Goal: Task Accomplishment & Management: Complete application form

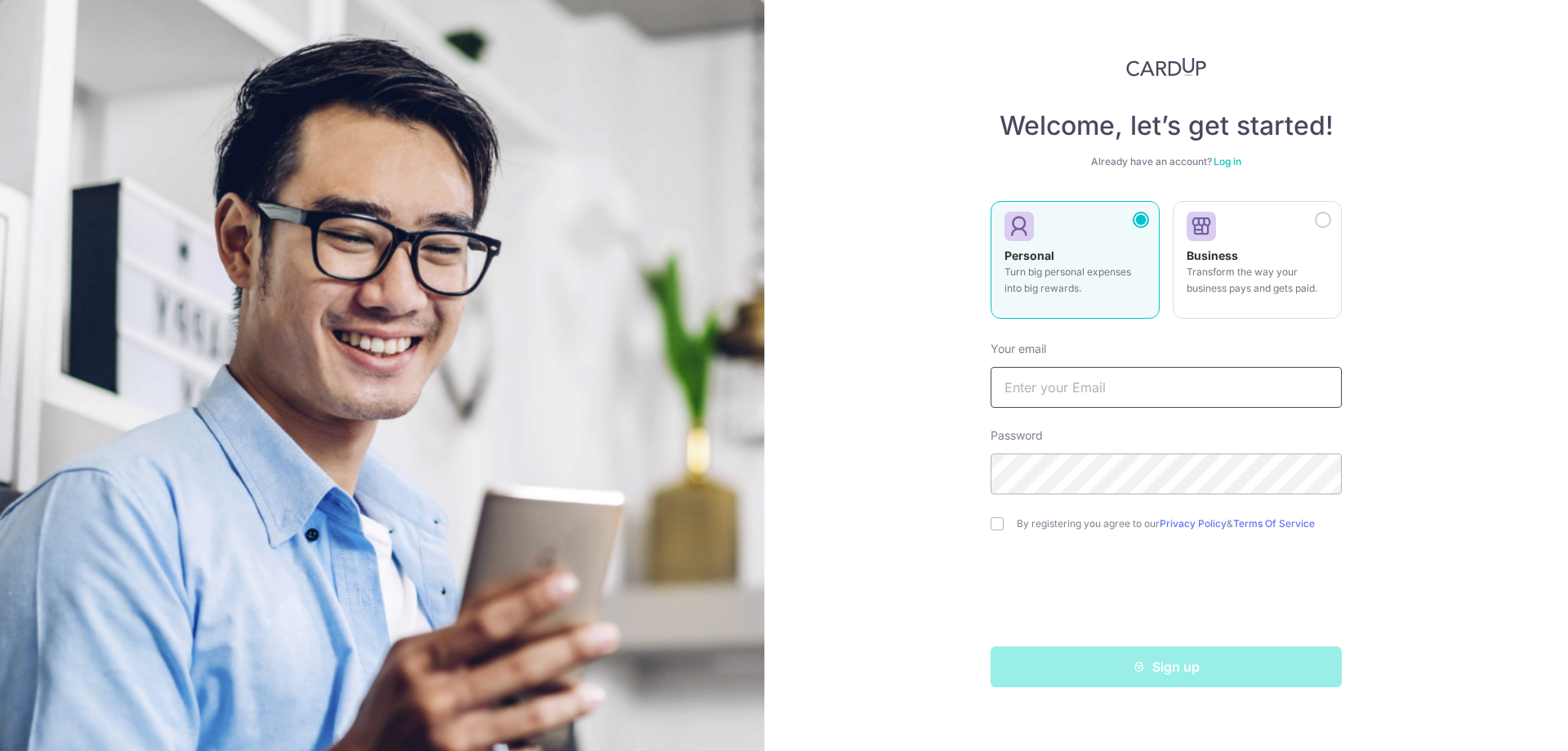
click at [1020, 395] on input "text" at bounding box center [1167, 387] width 351 height 41
type input "[EMAIL_ADDRESS][DOMAIN_NAME]"
click at [1002, 522] on input "checkbox" at bounding box center [998, 524] width 13 height 13
checkbox input "true"
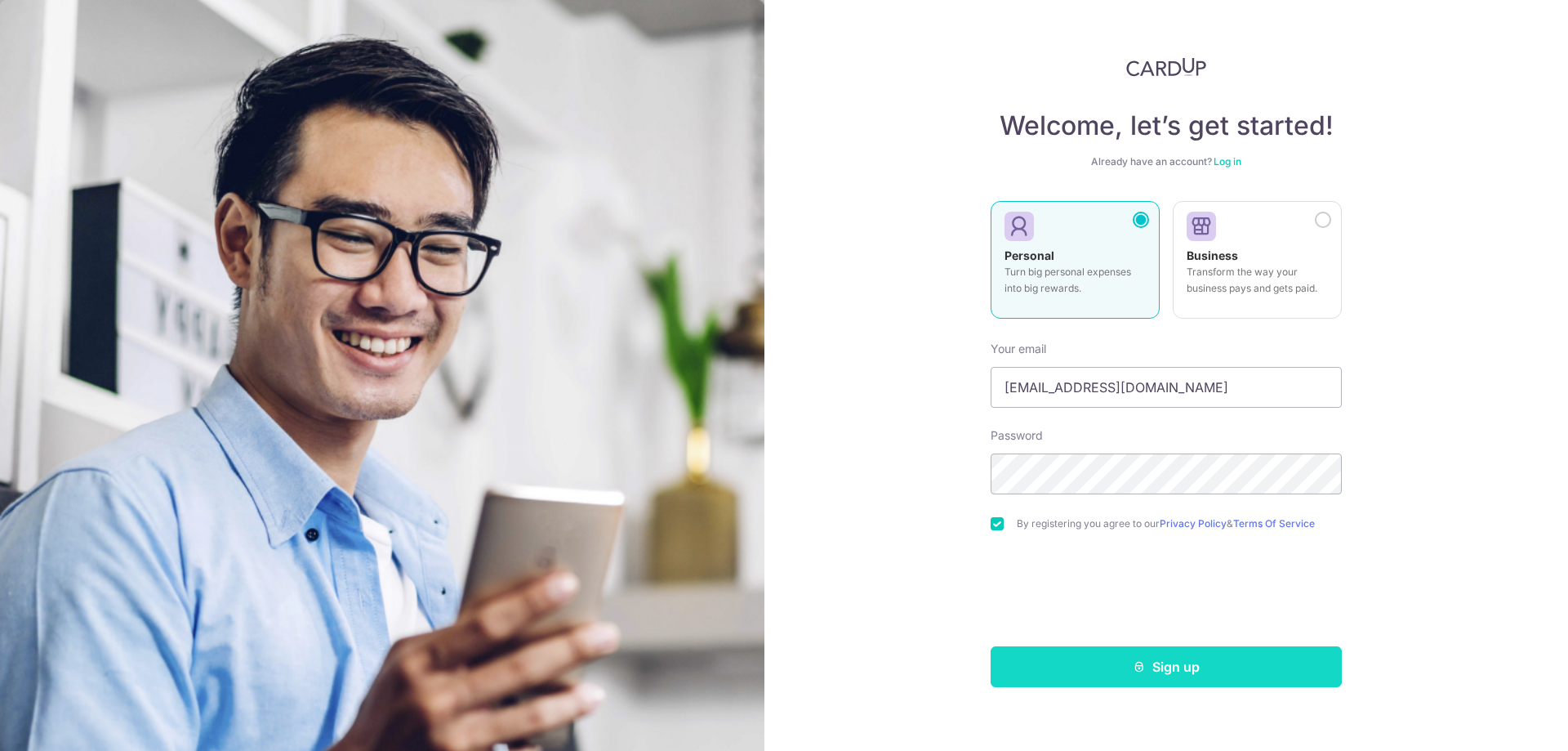
click at [1090, 663] on button "Sign up" at bounding box center [1167, 666] width 351 height 41
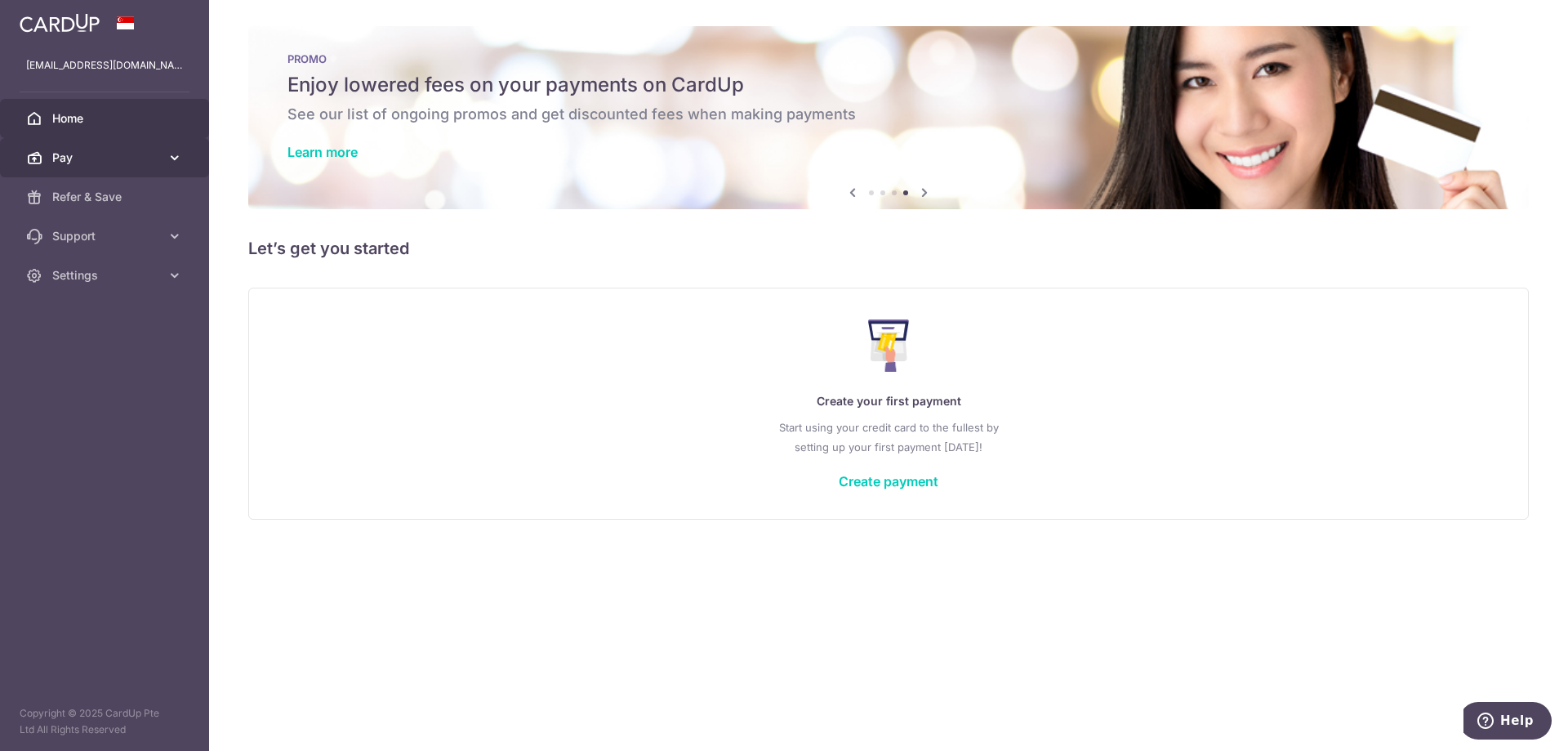
click at [124, 152] on span "Pay" at bounding box center [106, 157] width 108 height 16
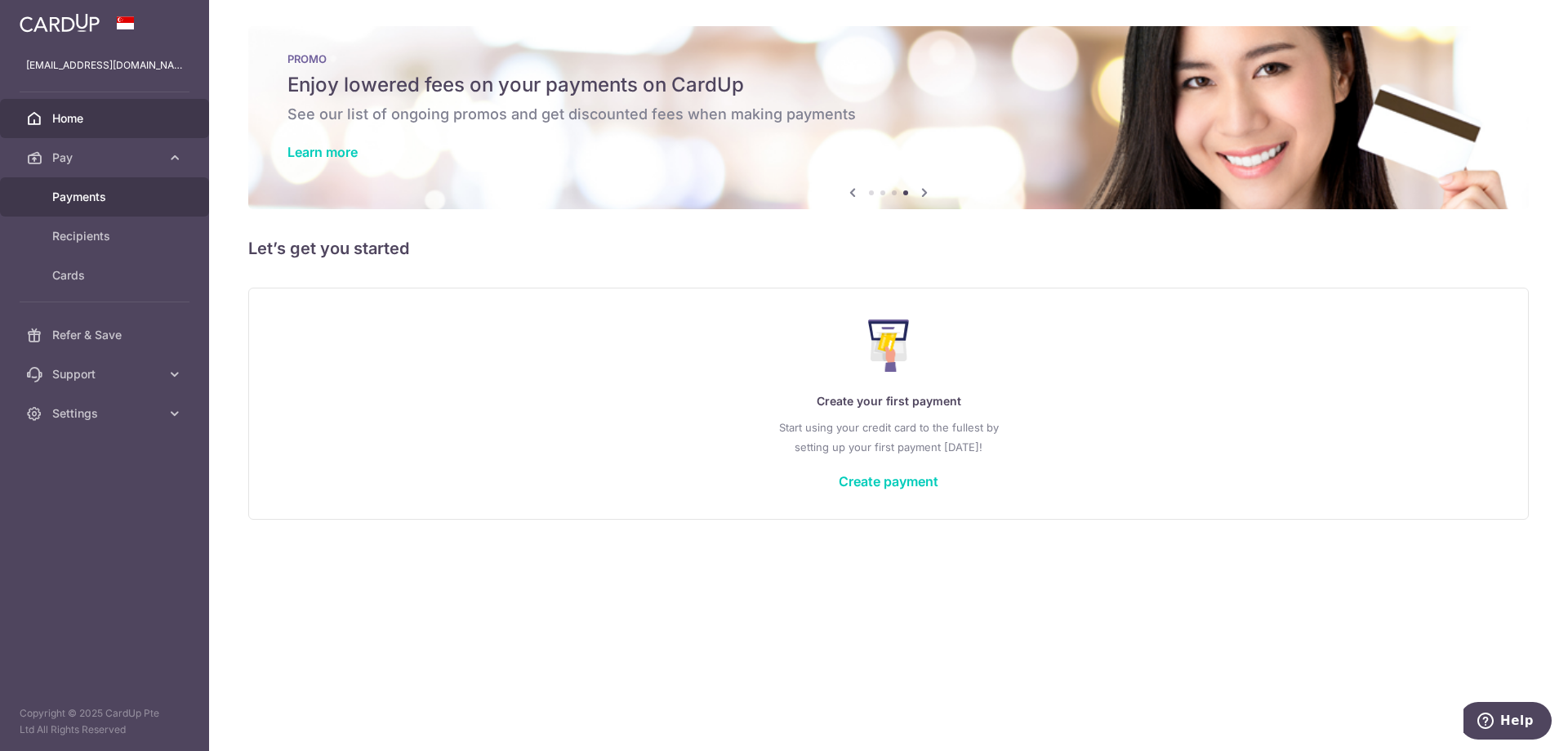
click at [121, 201] on span "Payments" at bounding box center [106, 197] width 108 height 16
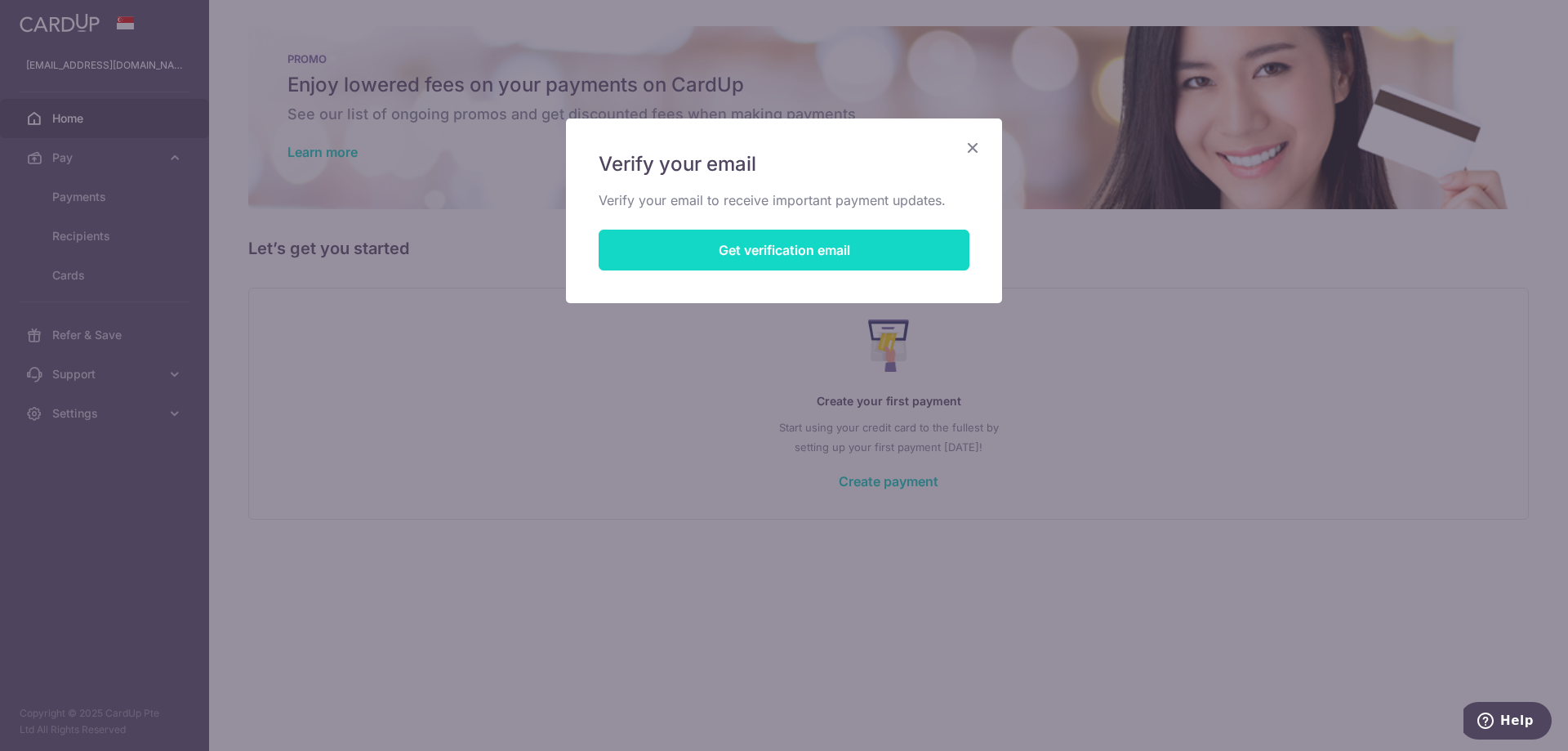
click at [848, 247] on button "Get verification email" at bounding box center [784, 249] width 371 height 41
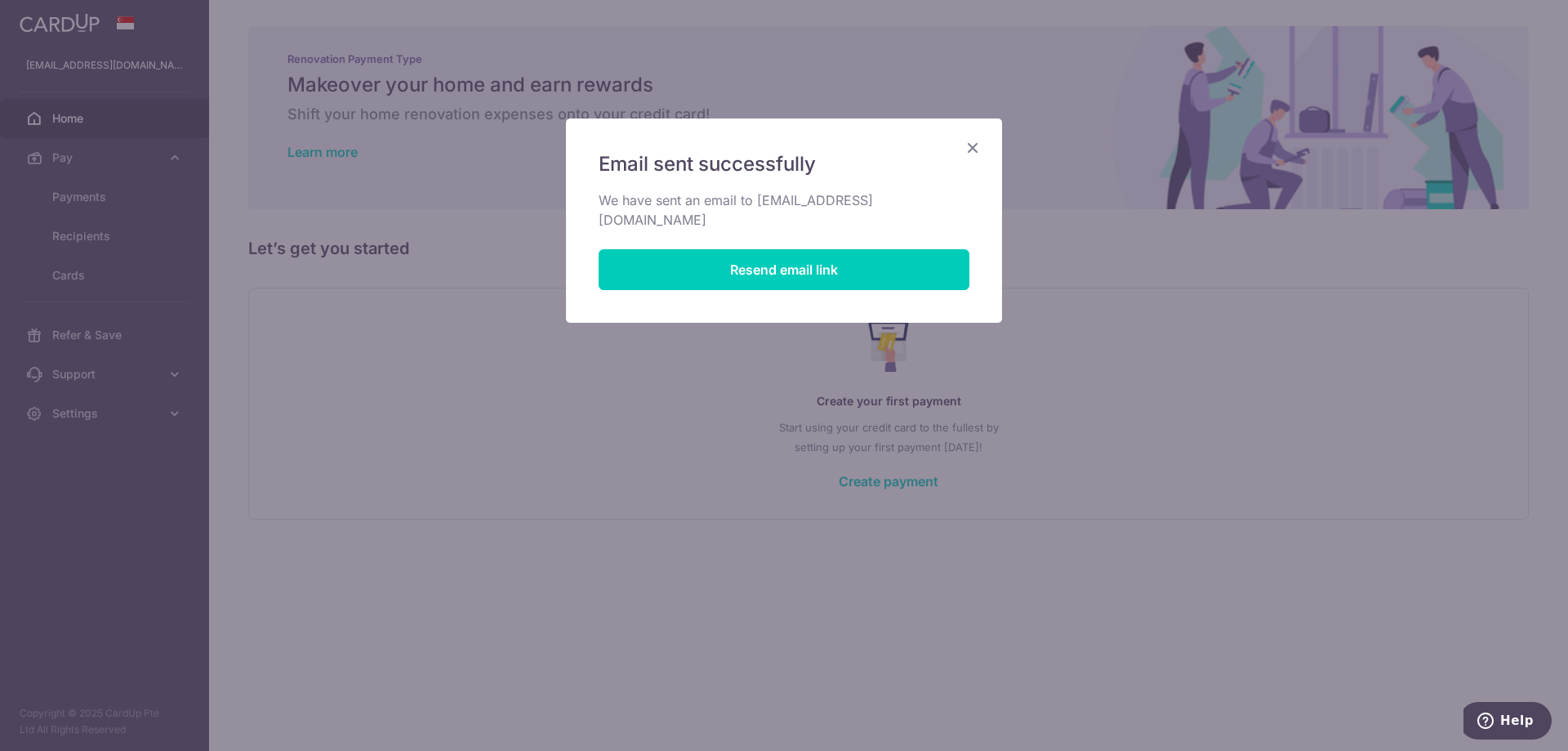
click at [971, 150] on icon "Close" at bounding box center [973, 147] width 19 height 20
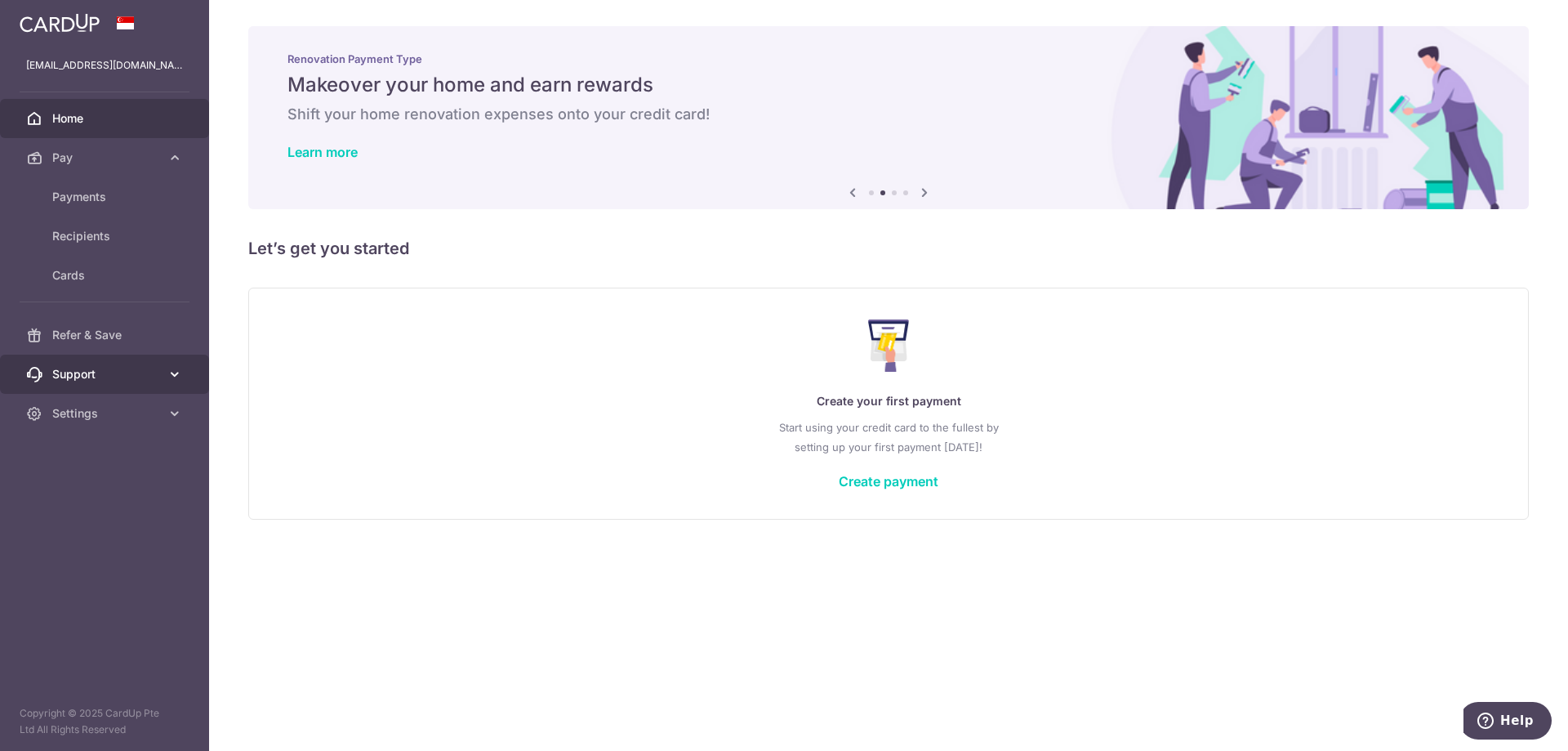
click at [104, 359] on link "Support" at bounding box center [104, 374] width 209 height 39
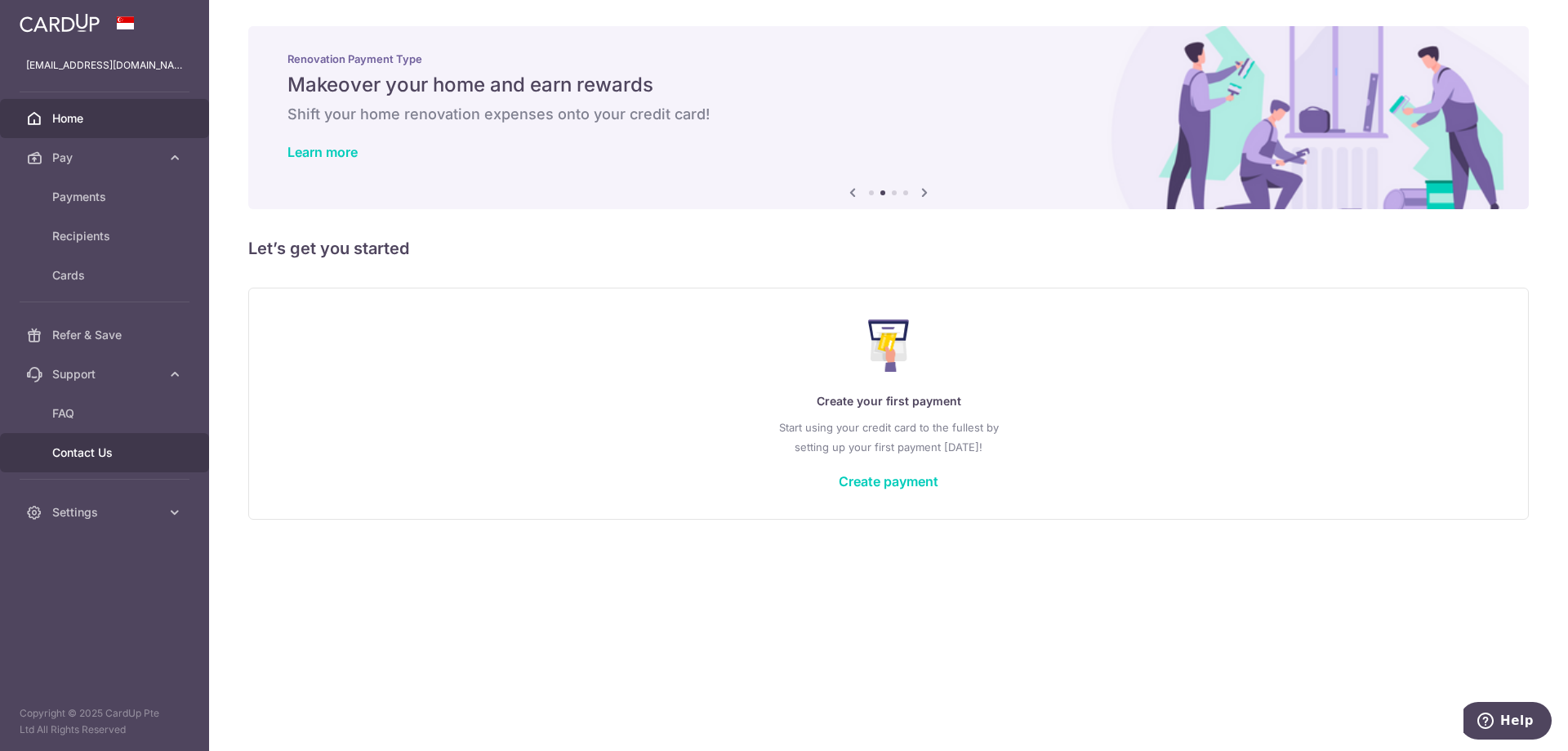
click at [91, 462] on link "Contact Us" at bounding box center [104, 452] width 209 height 39
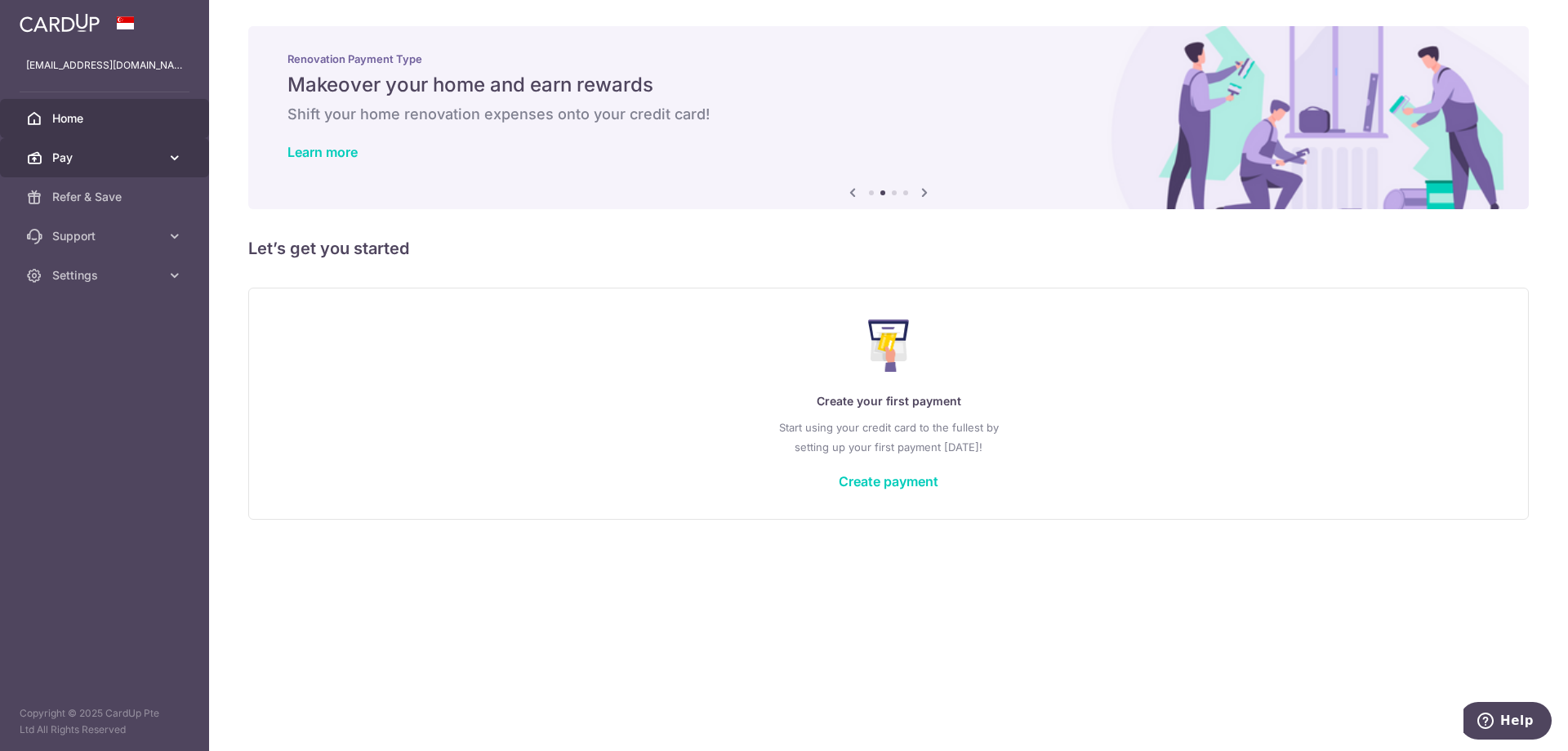
click at [97, 155] on span "Pay" at bounding box center [106, 157] width 108 height 16
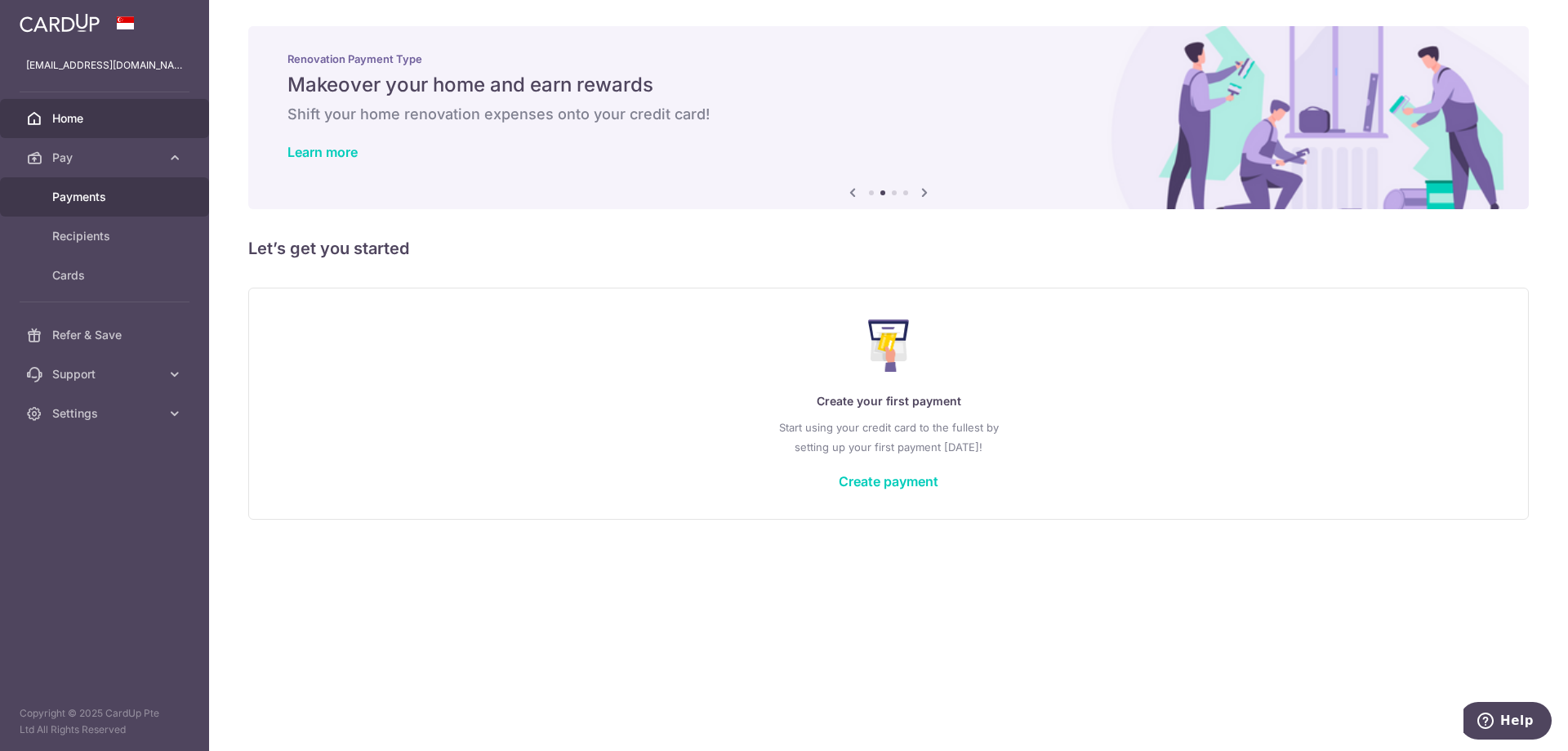
click at [88, 179] on link "Payments" at bounding box center [104, 197] width 209 height 39
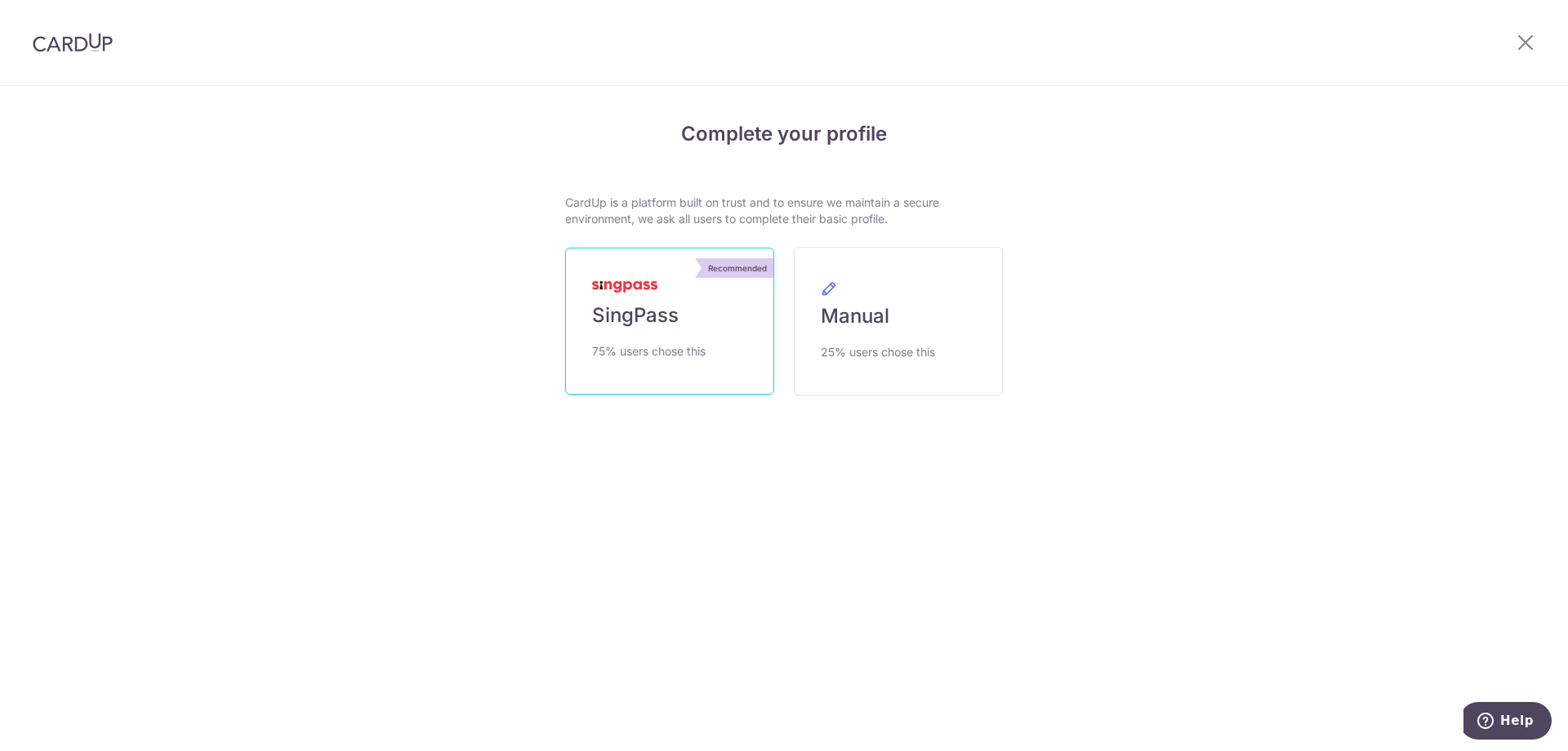
click at [667, 312] on span "SingPass" at bounding box center [635, 315] width 87 height 26
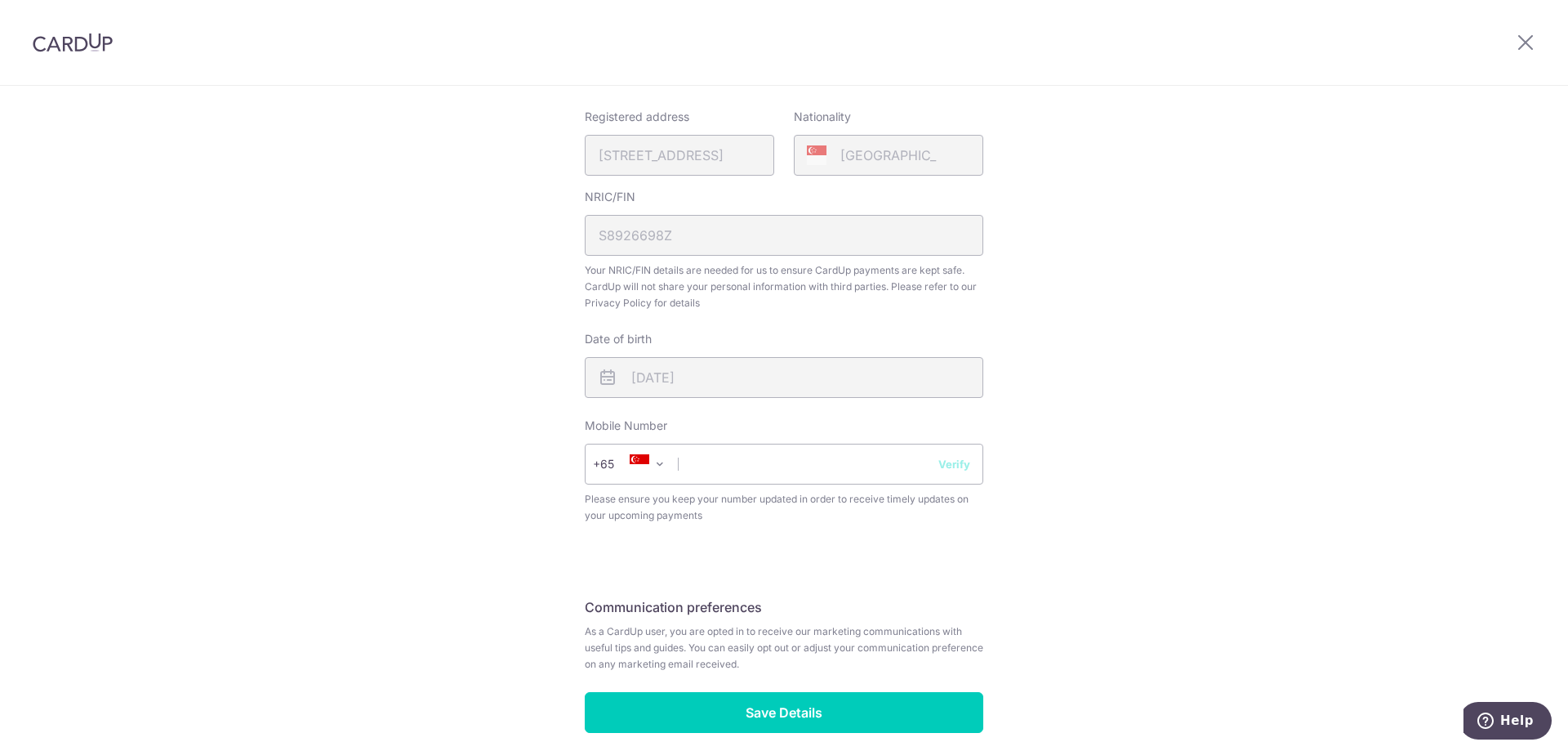
scroll to position [460, 0]
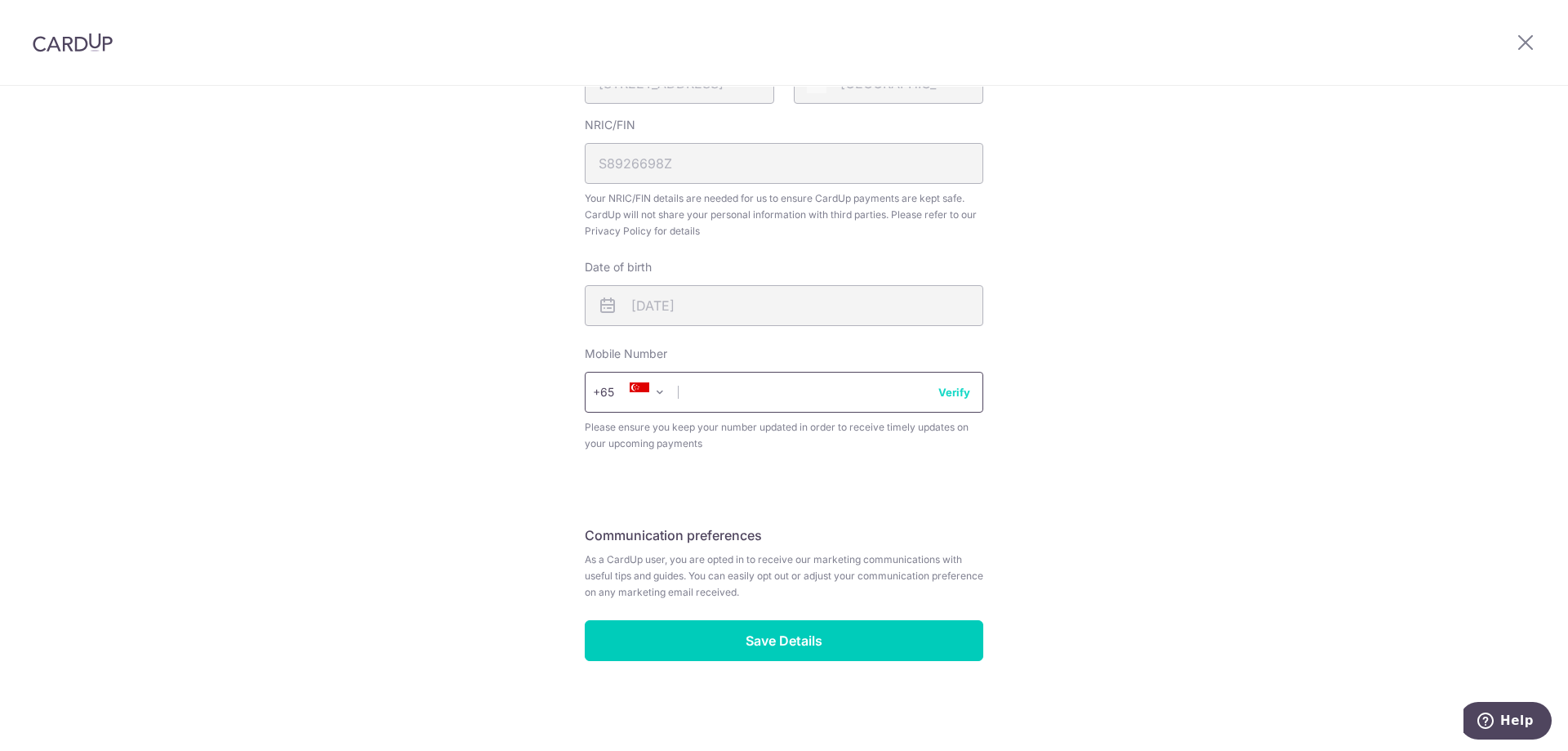
click at [696, 395] on input "text" at bounding box center [784, 391] width 399 height 41
type input "98173894"
click at [959, 400] on button "Verify" at bounding box center [954, 391] width 32 height 16
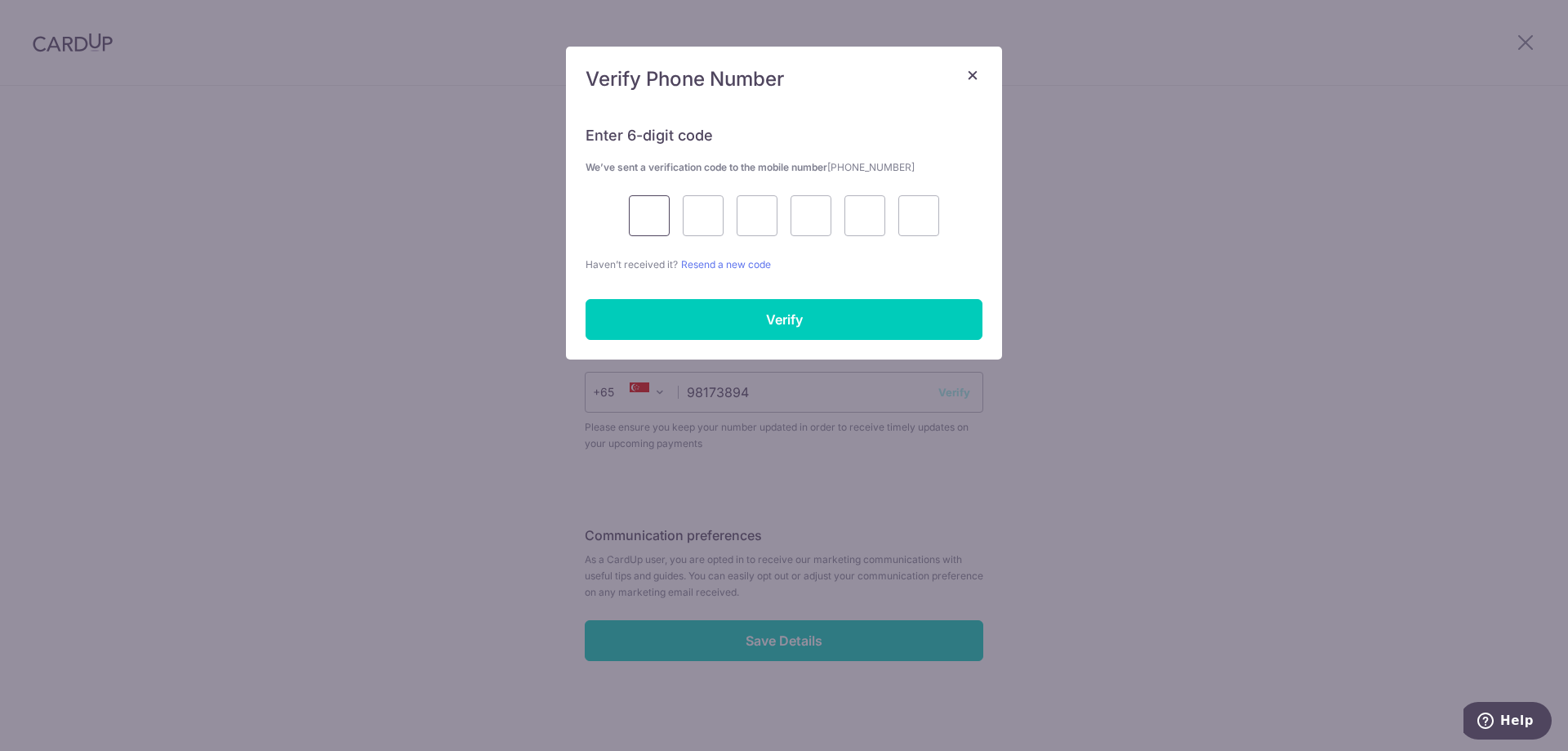
click at [658, 219] on input "text" at bounding box center [649, 215] width 41 height 41
type input "4"
type input "9"
type input "4"
type input "5"
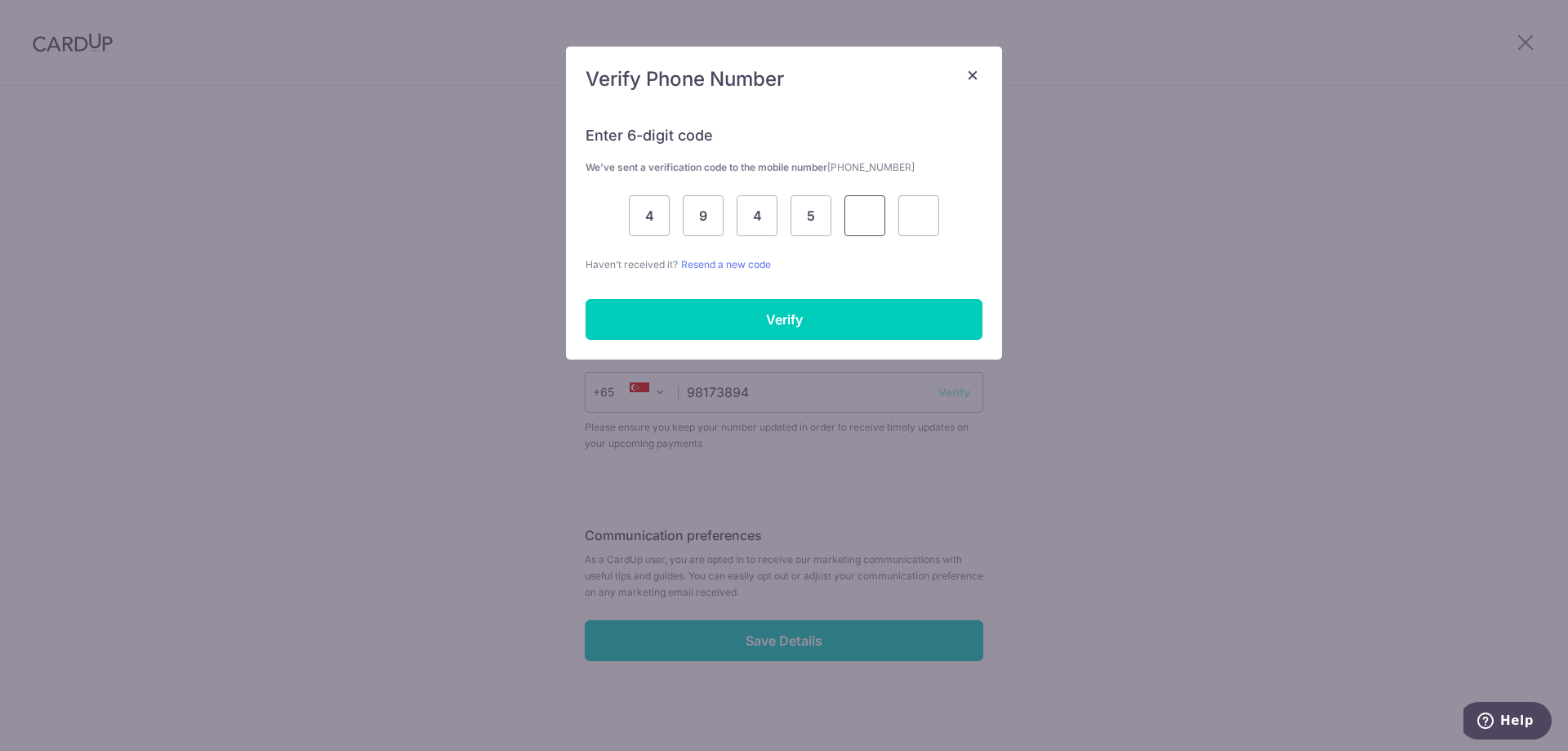
type input "8"
type input "1"
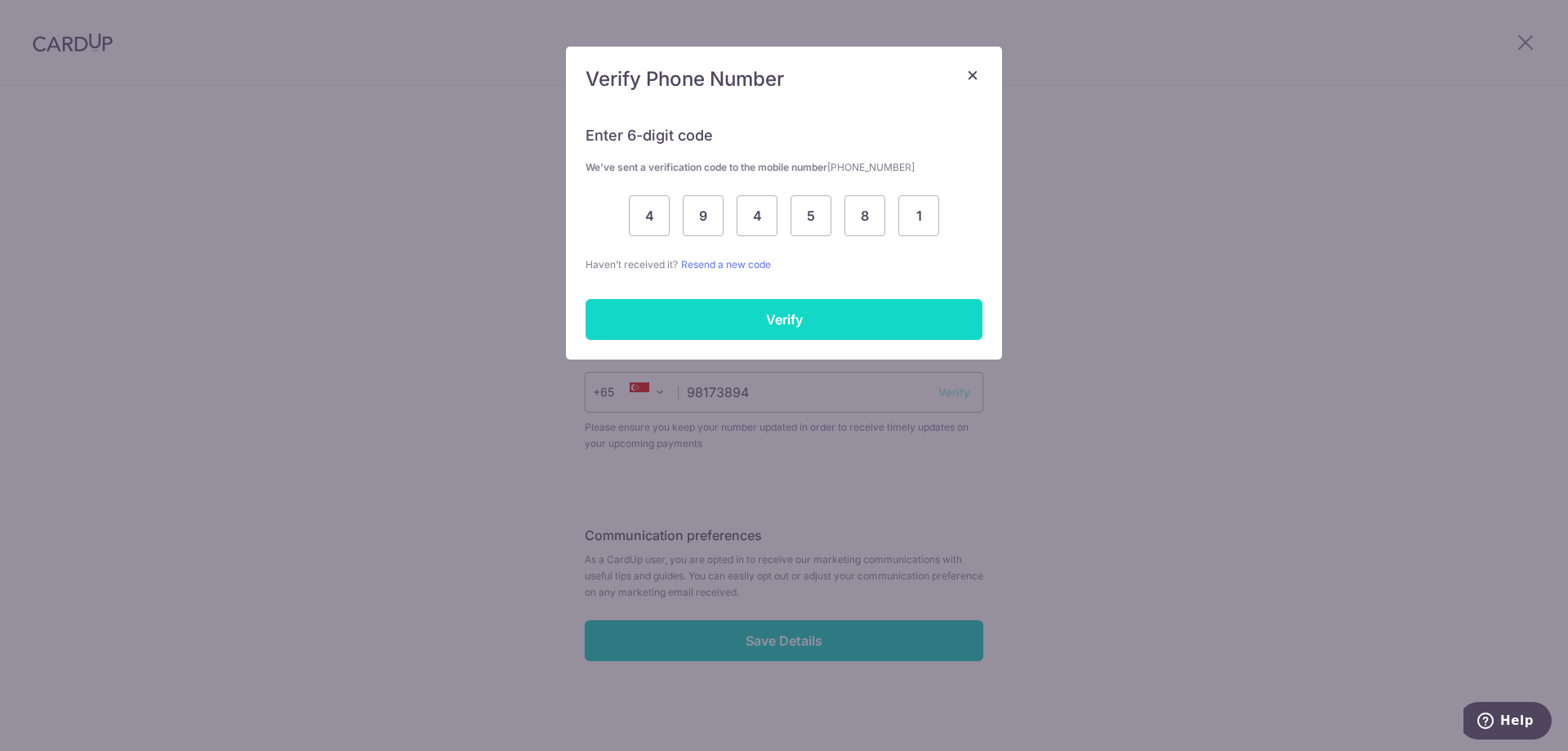
click at [791, 326] on input "Verify" at bounding box center [784, 319] width 397 height 41
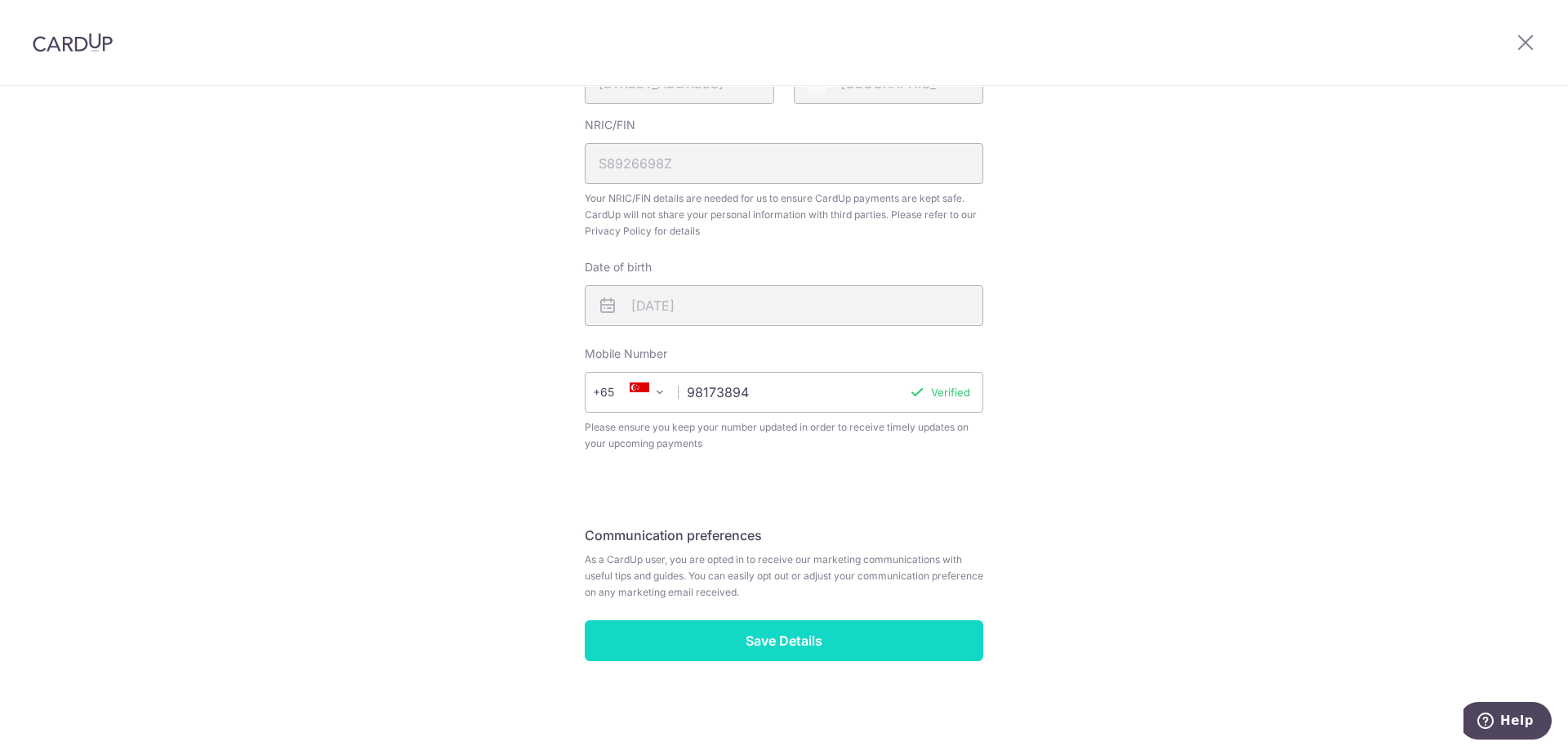
click at [752, 623] on input "Save Details" at bounding box center [784, 640] width 399 height 41
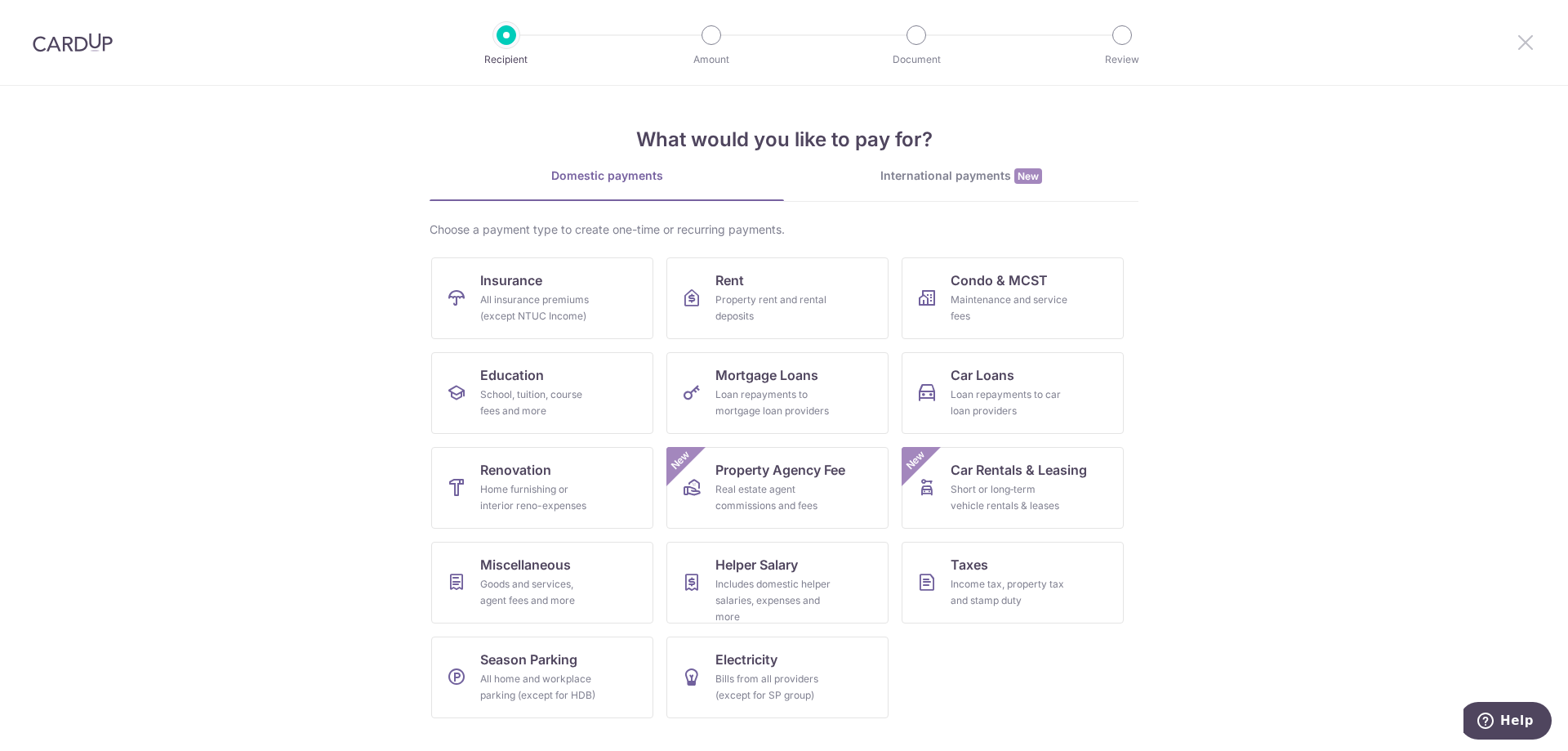
click at [1517, 45] on icon at bounding box center [1525, 42] width 19 height 20
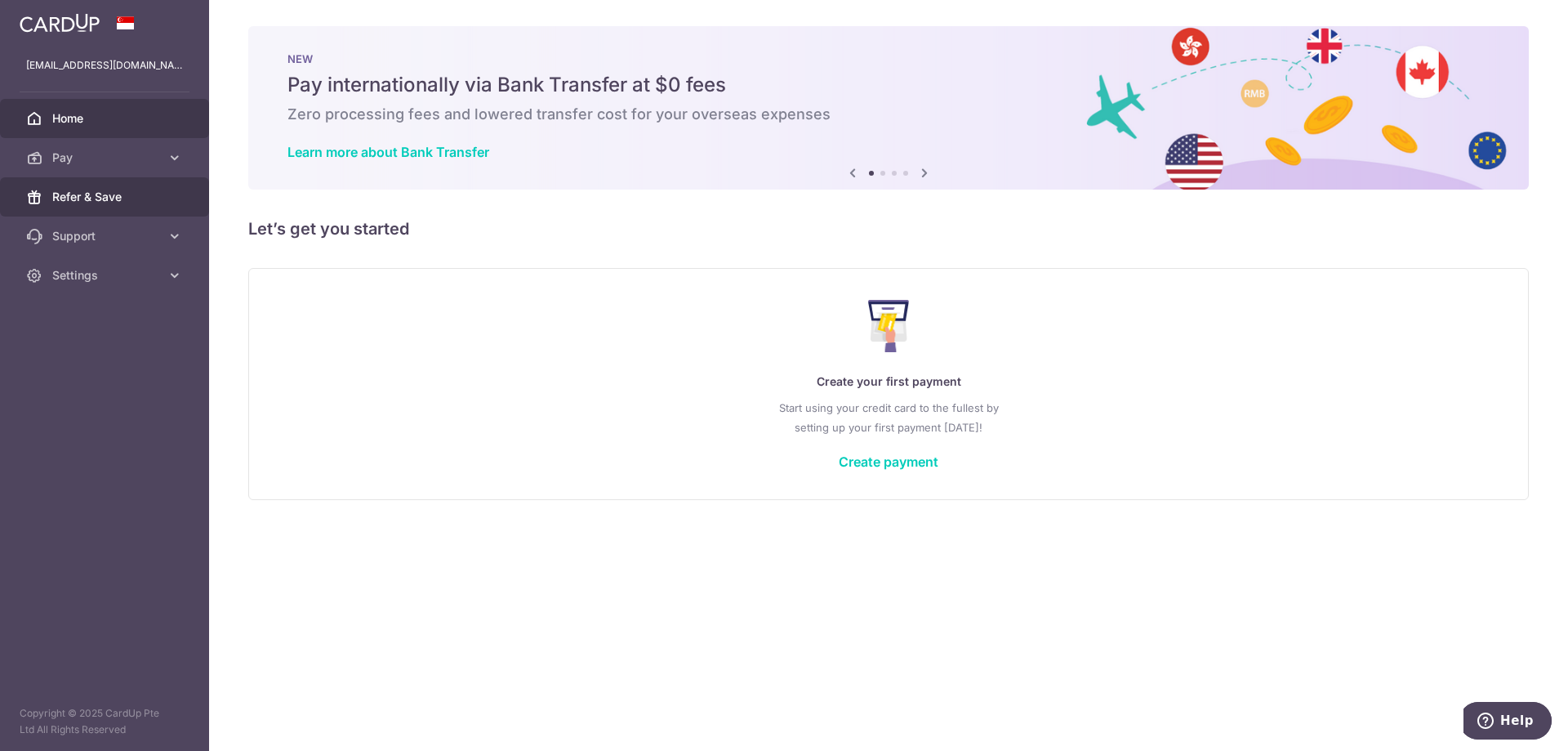
click at [78, 204] on span "Refer & Save" at bounding box center [106, 197] width 108 height 16
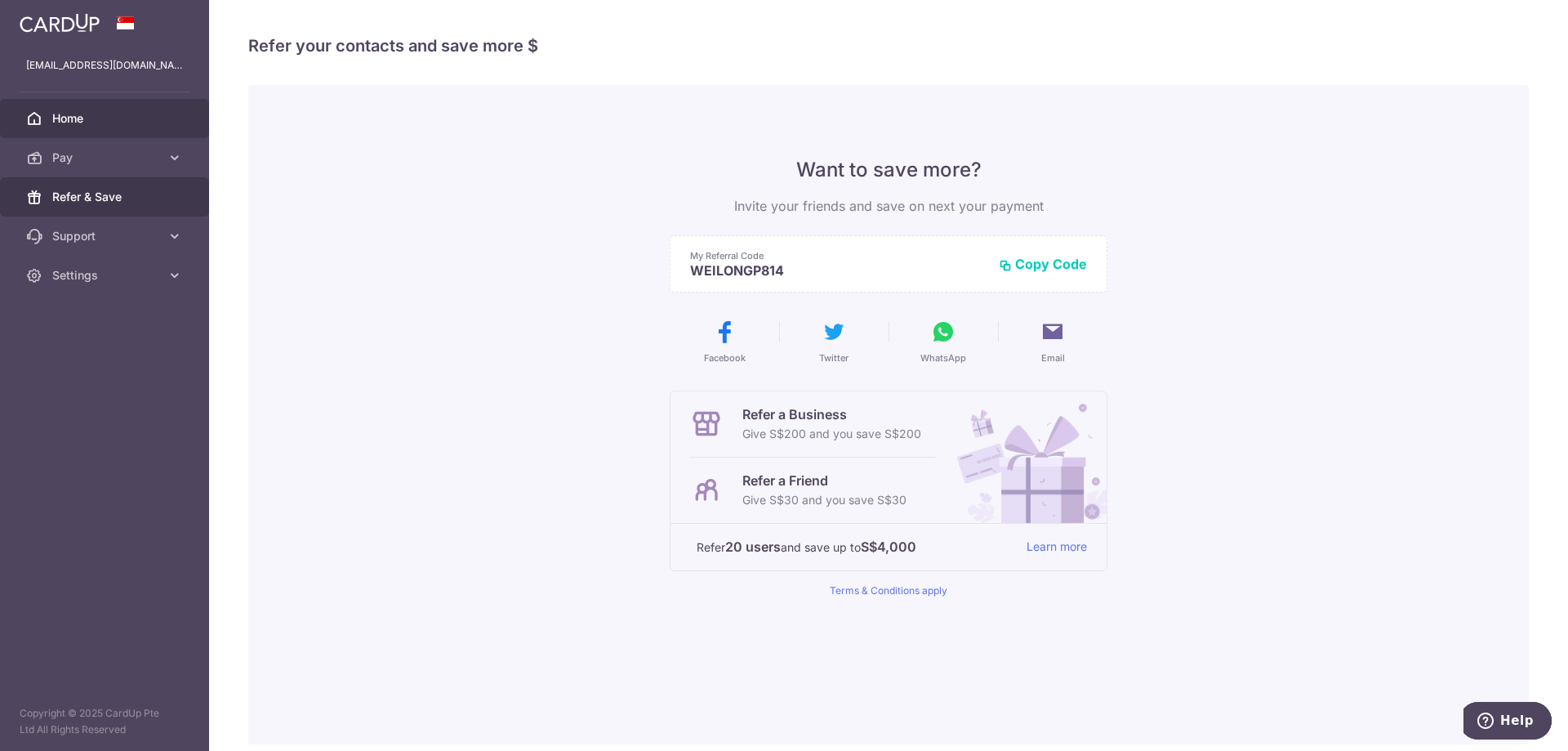
click at [127, 106] on link "Home" at bounding box center [104, 118] width 209 height 39
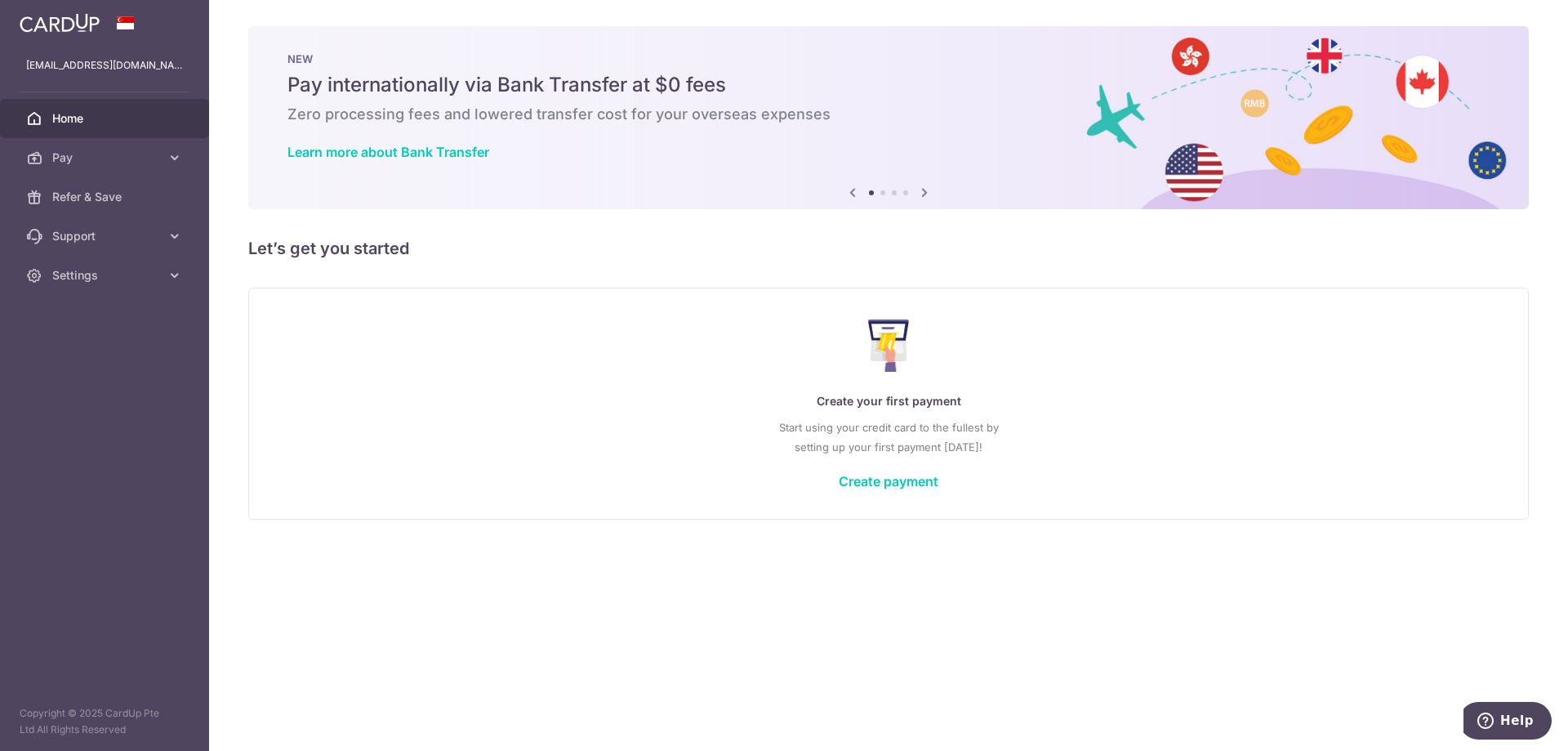
click at [931, 193] on icon at bounding box center [924, 192] width 19 height 20
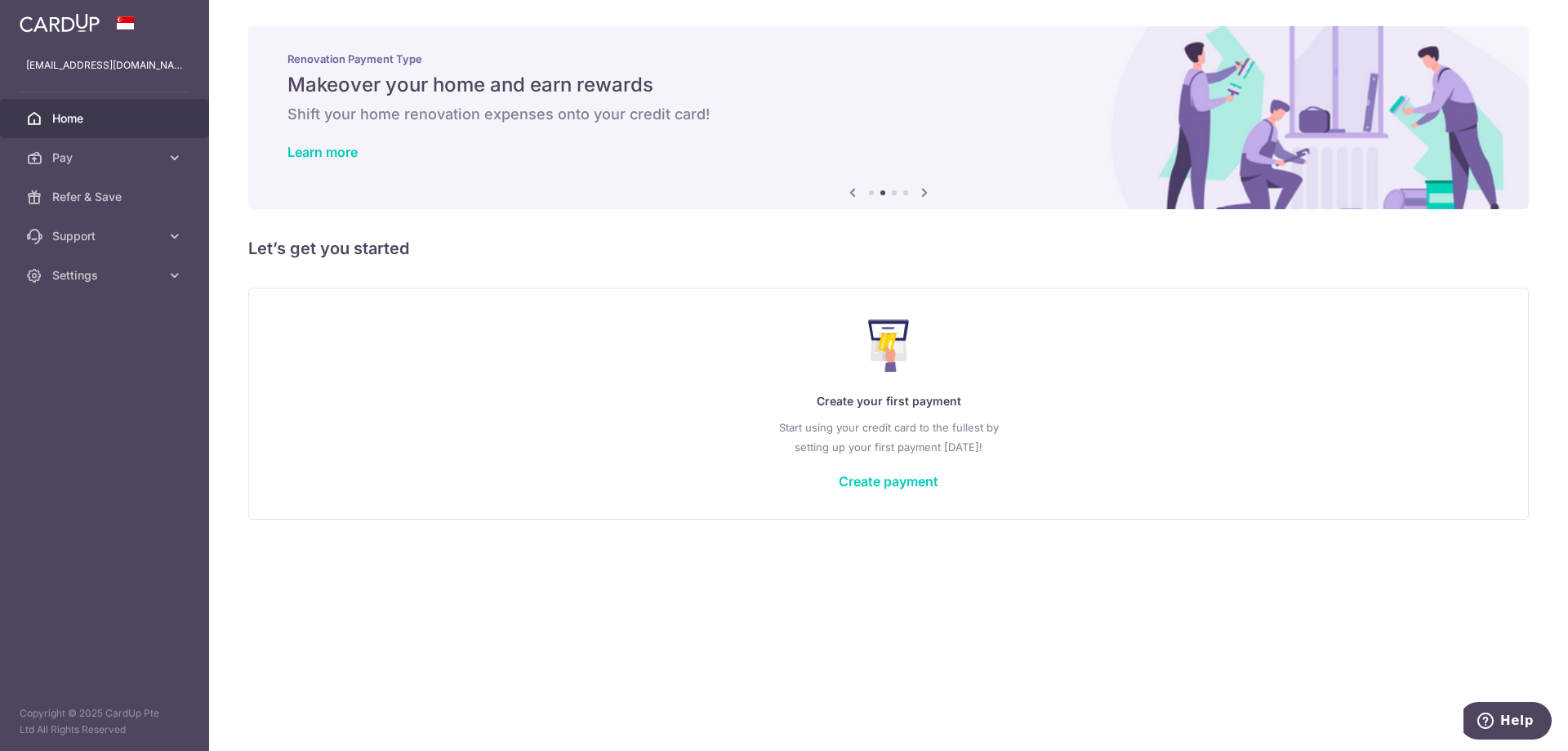
click at [931, 192] on icon at bounding box center [924, 192] width 19 height 20
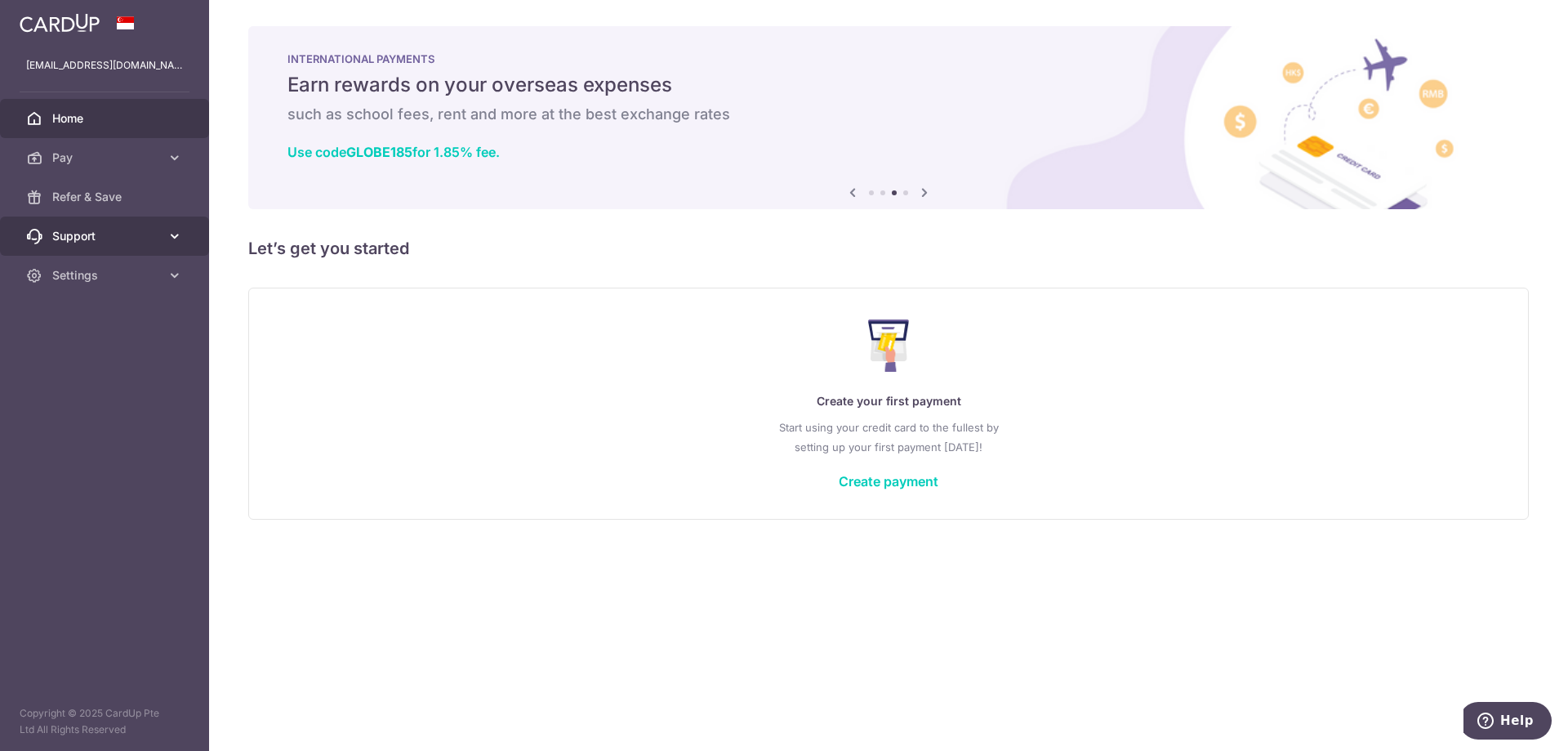
click at [179, 228] on icon at bounding box center [174, 235] width 16 height 16
click at [173, 286] on link "Settings" at bounding box center [104, 275] width 209 height 39
click at [174, 284] on link "Settings" at bounding box center [104, 275] width 209 height 39
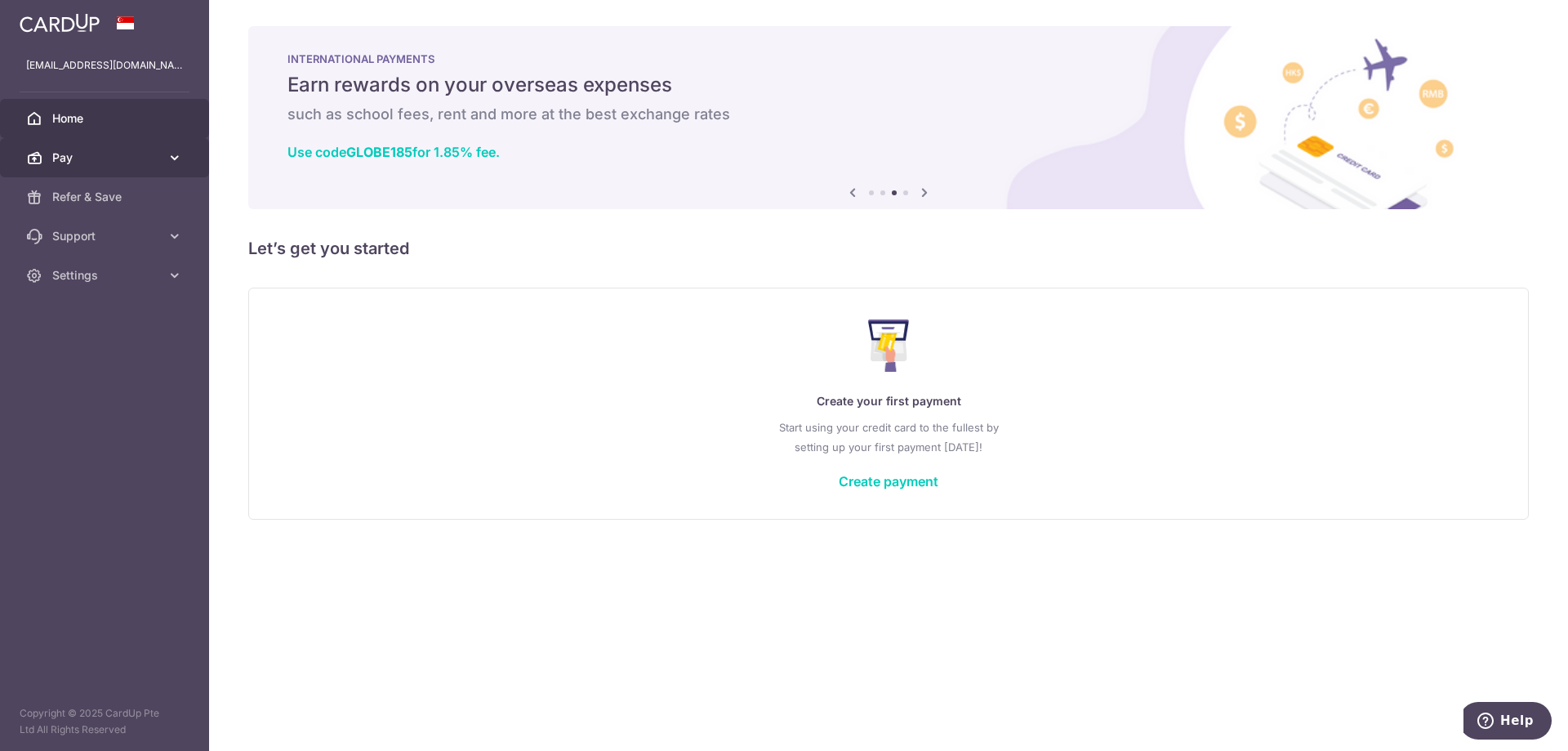
click at [178, 160] on icon at bounding box center [174, 157] width 16 height 16
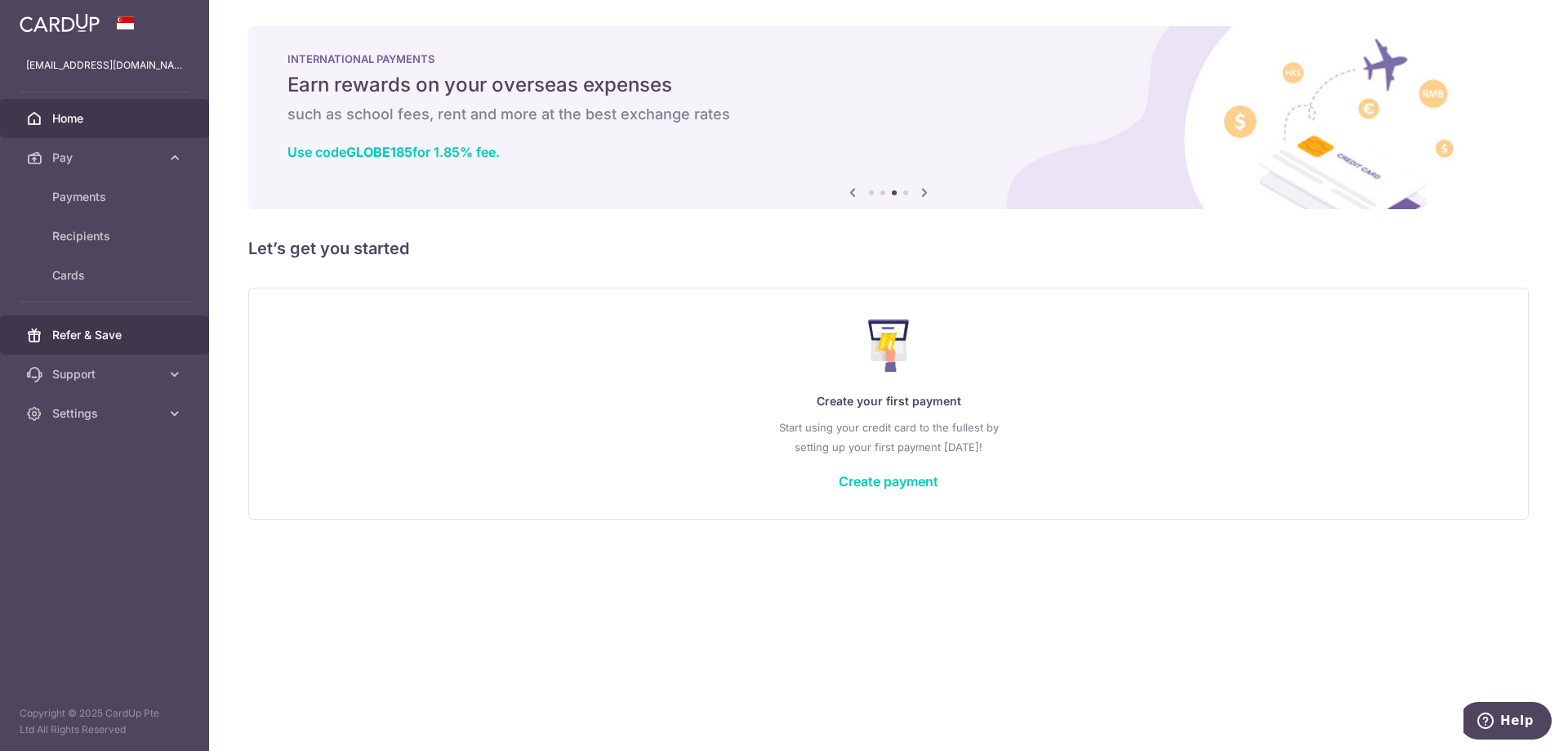
click at [157, 338] on span "Refer & Save" at bounding box center [106, 334] width 108 height 16
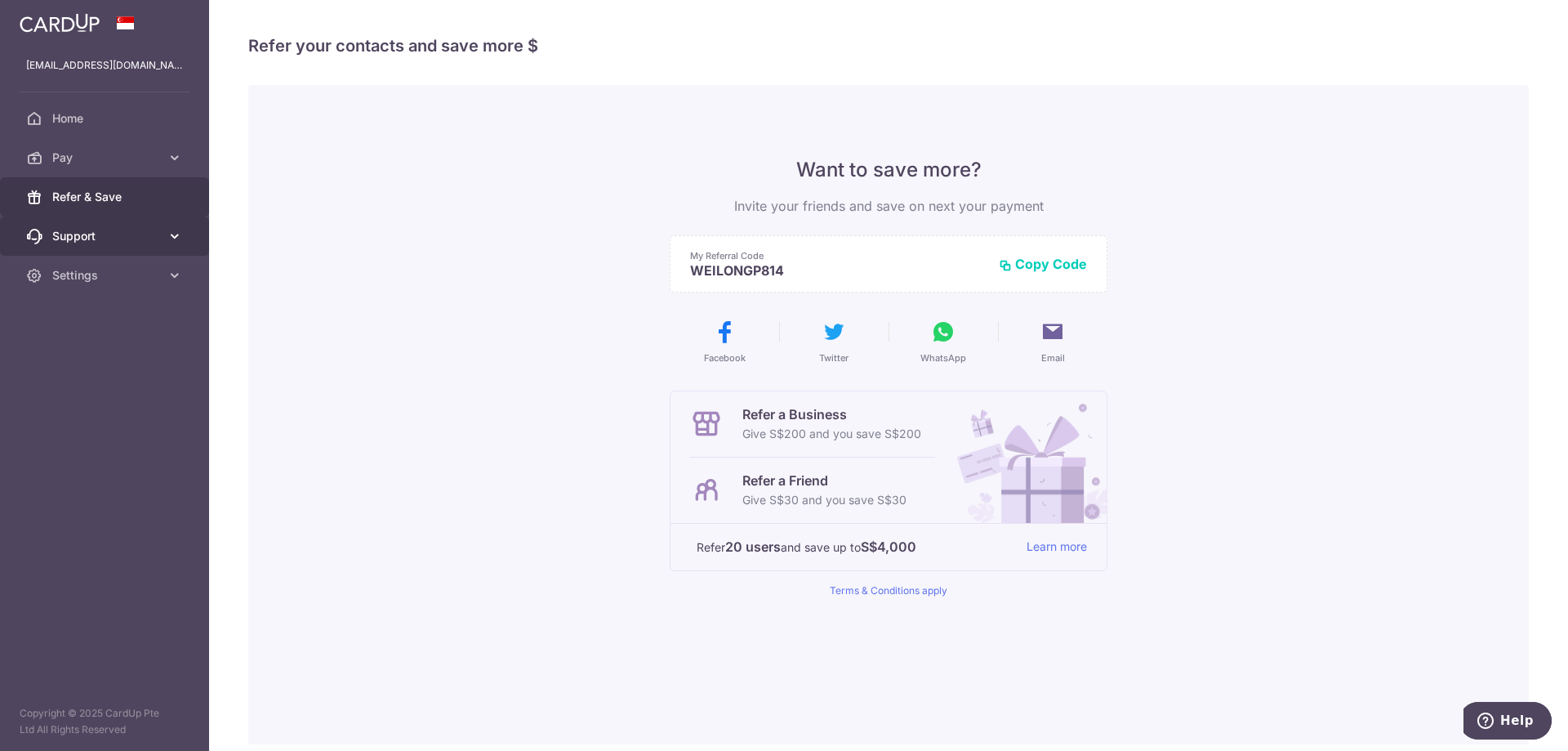
click at [137, 244] on span "Support" at bounding box center [106, 235] width 108 height 16
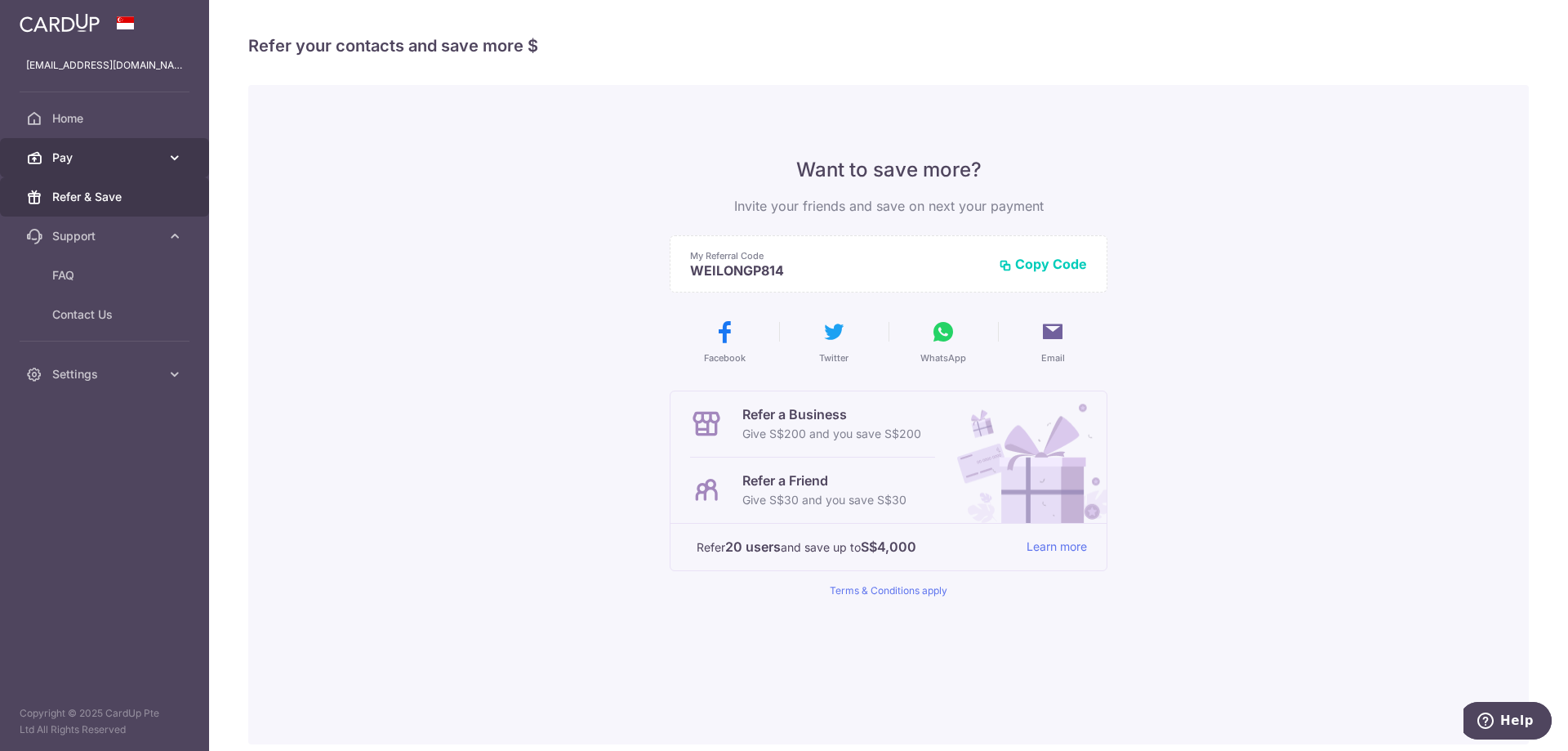
click at [135, 157] on span "Pay" at bounding box center [106, 157] width 108 height 16
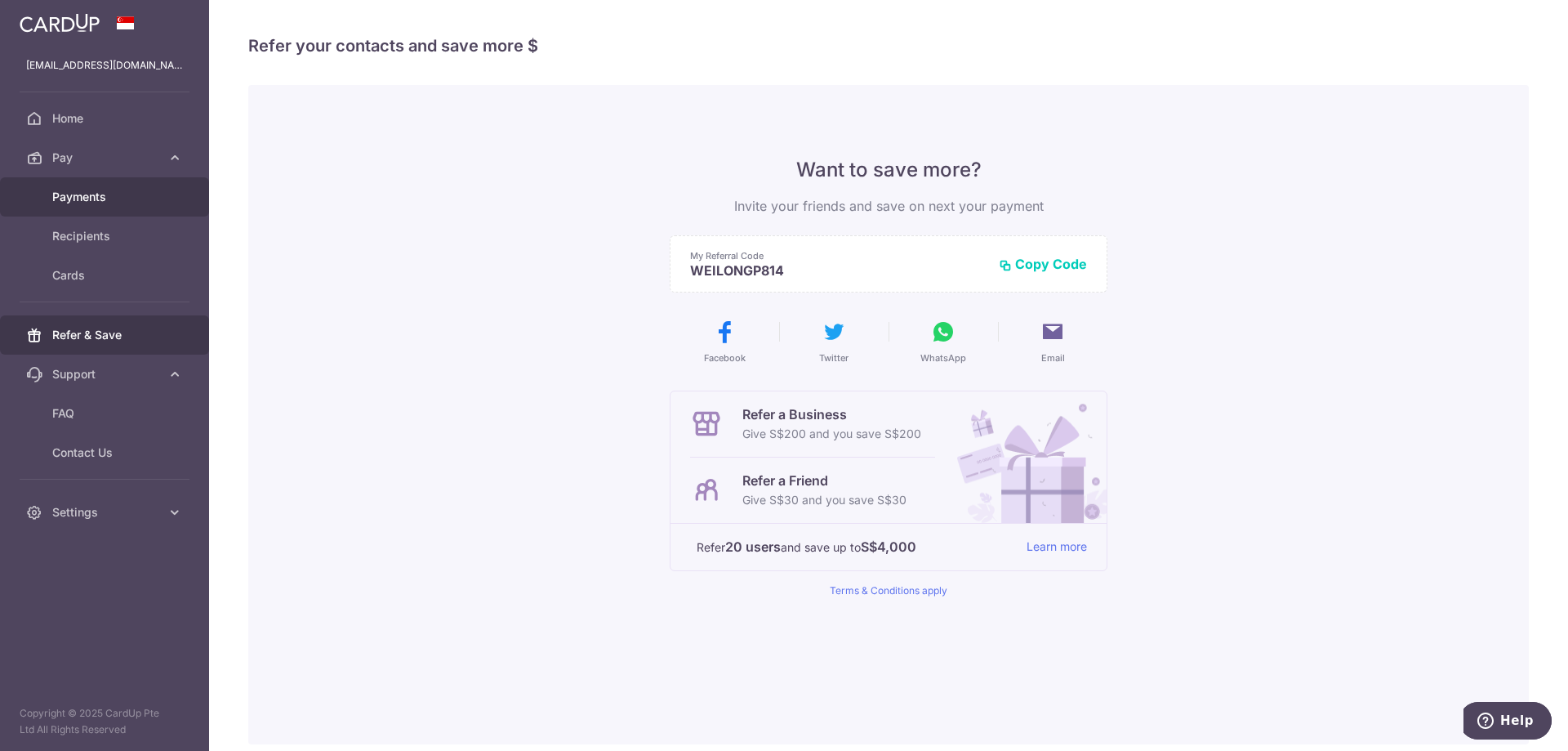
click at [129, 201] on span "Payments" at bounding box center [106, 197] width 108 height 16
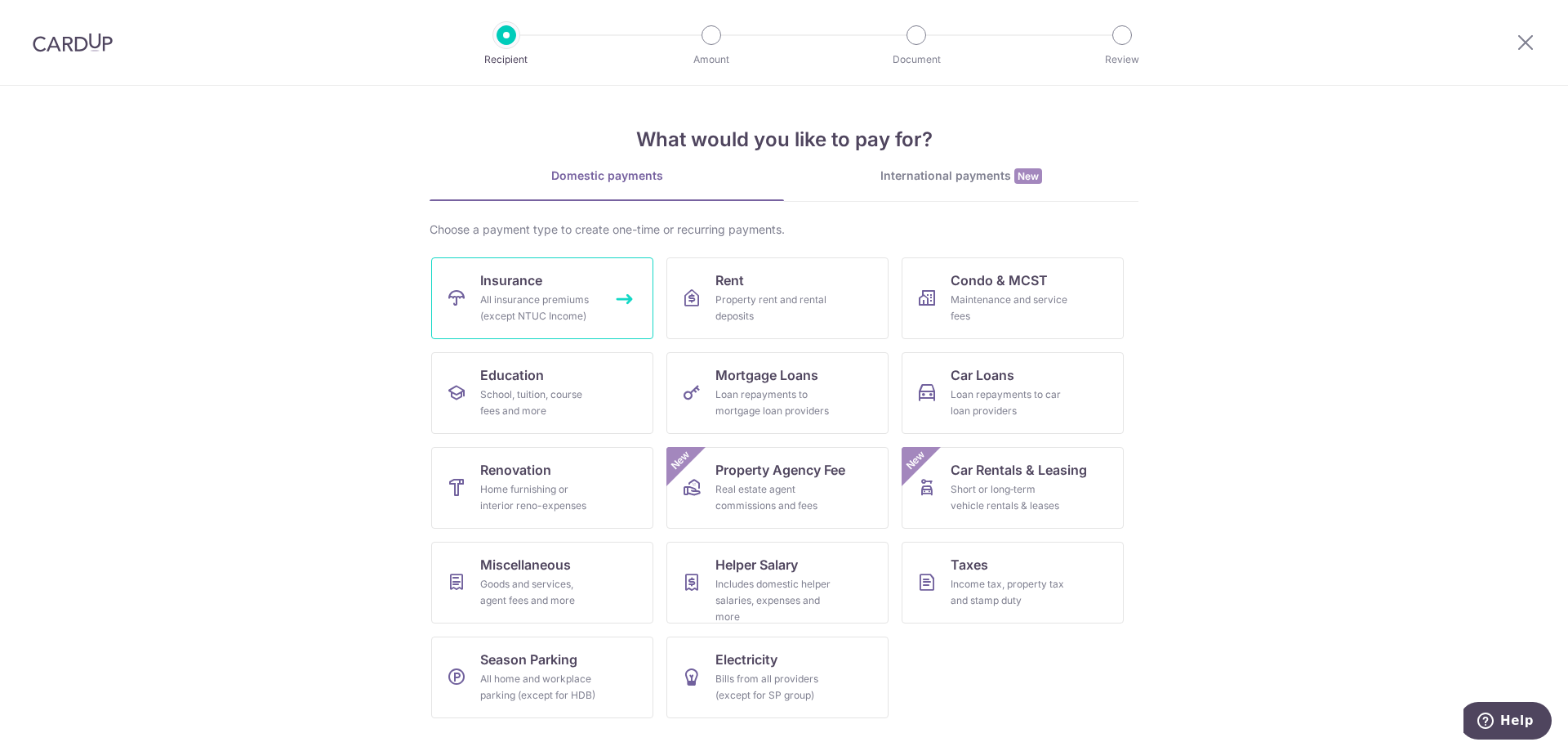
click at [542, 316] on div "All insurance premiums (except NTUC Income)" at bounding box center [539, 307] width 118 height 33
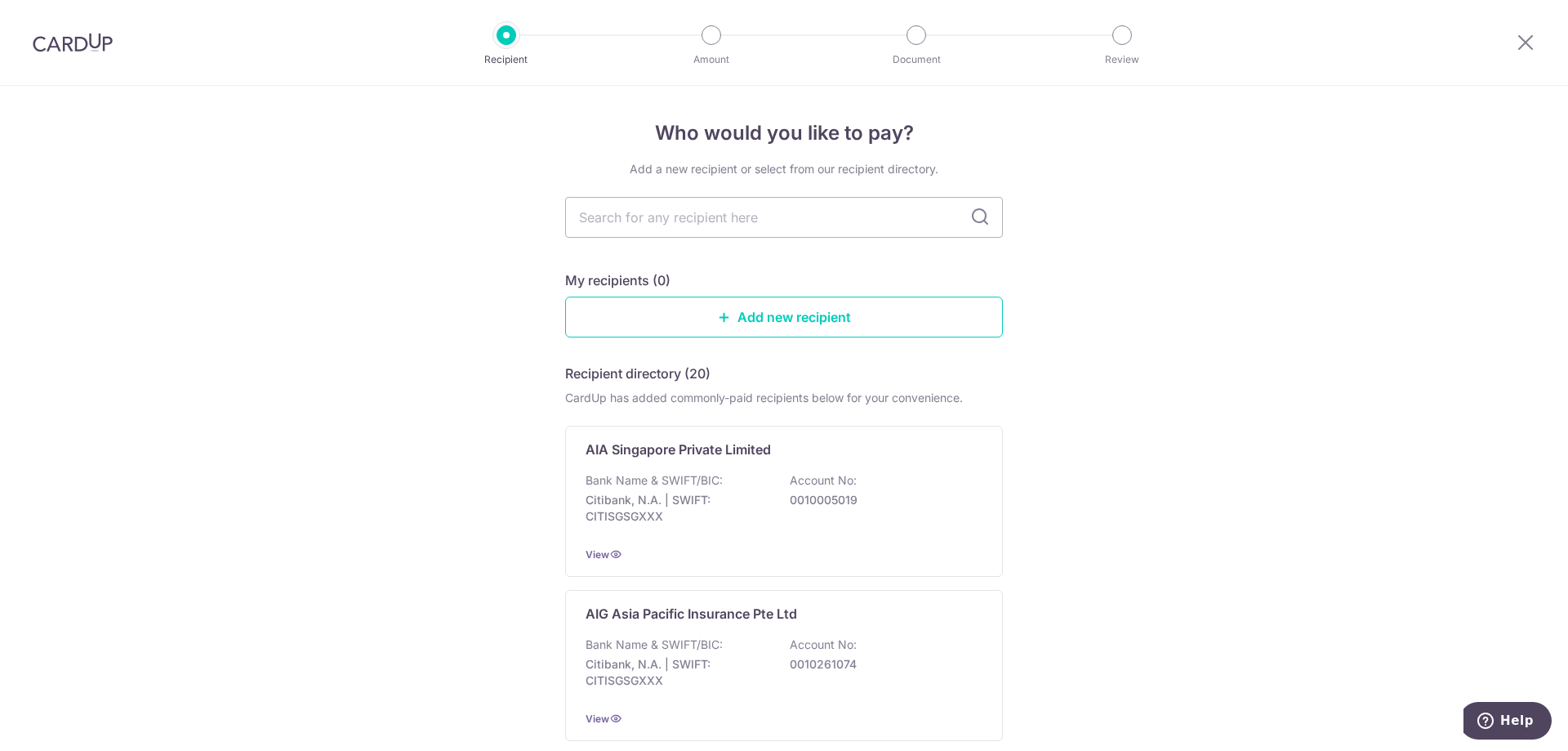
click at [96, 45] on img at bounding box center [72, 42] width 80 height 19
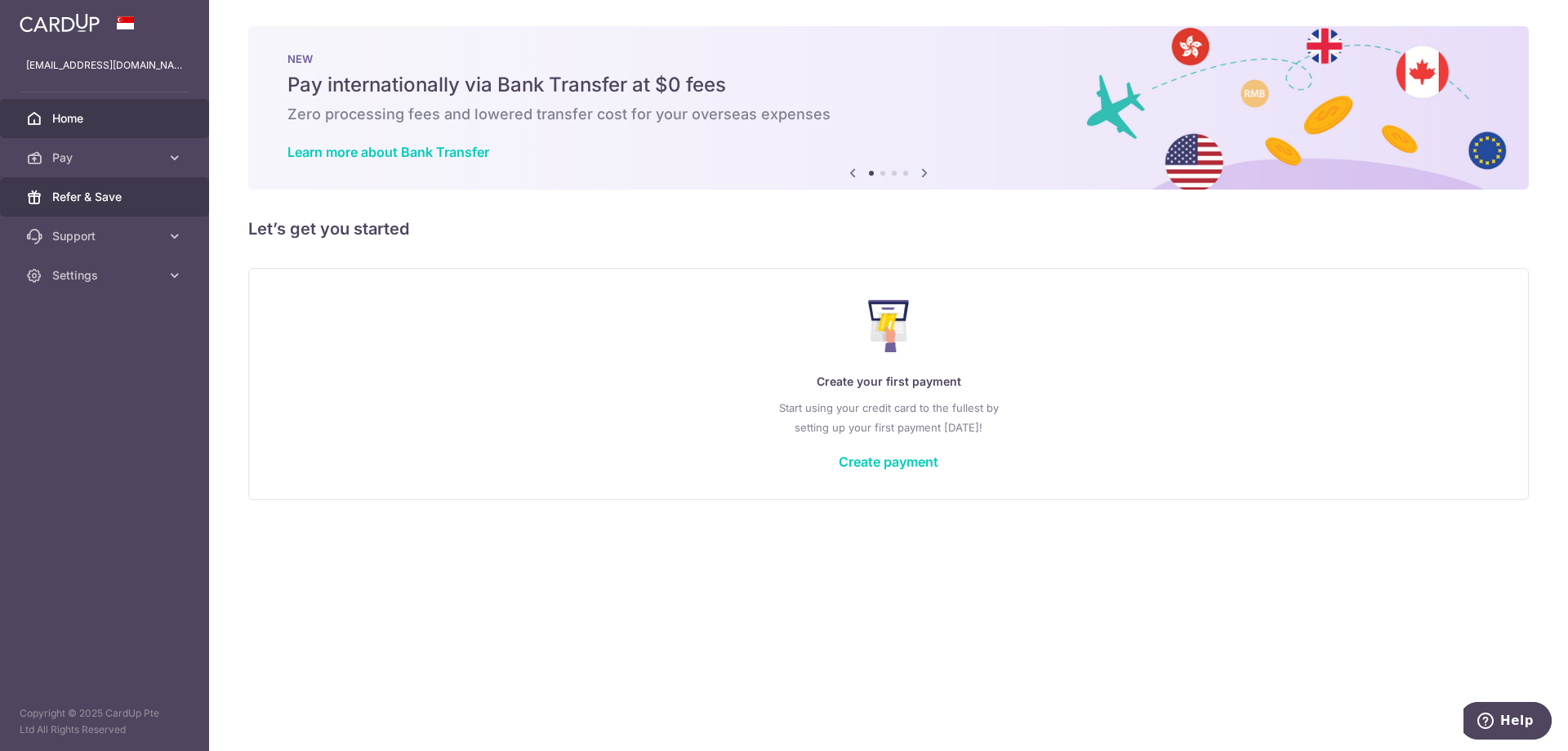
click at [122, 177] on link "Refer & Save" at bounding box center [104, 197] width 209 height 39
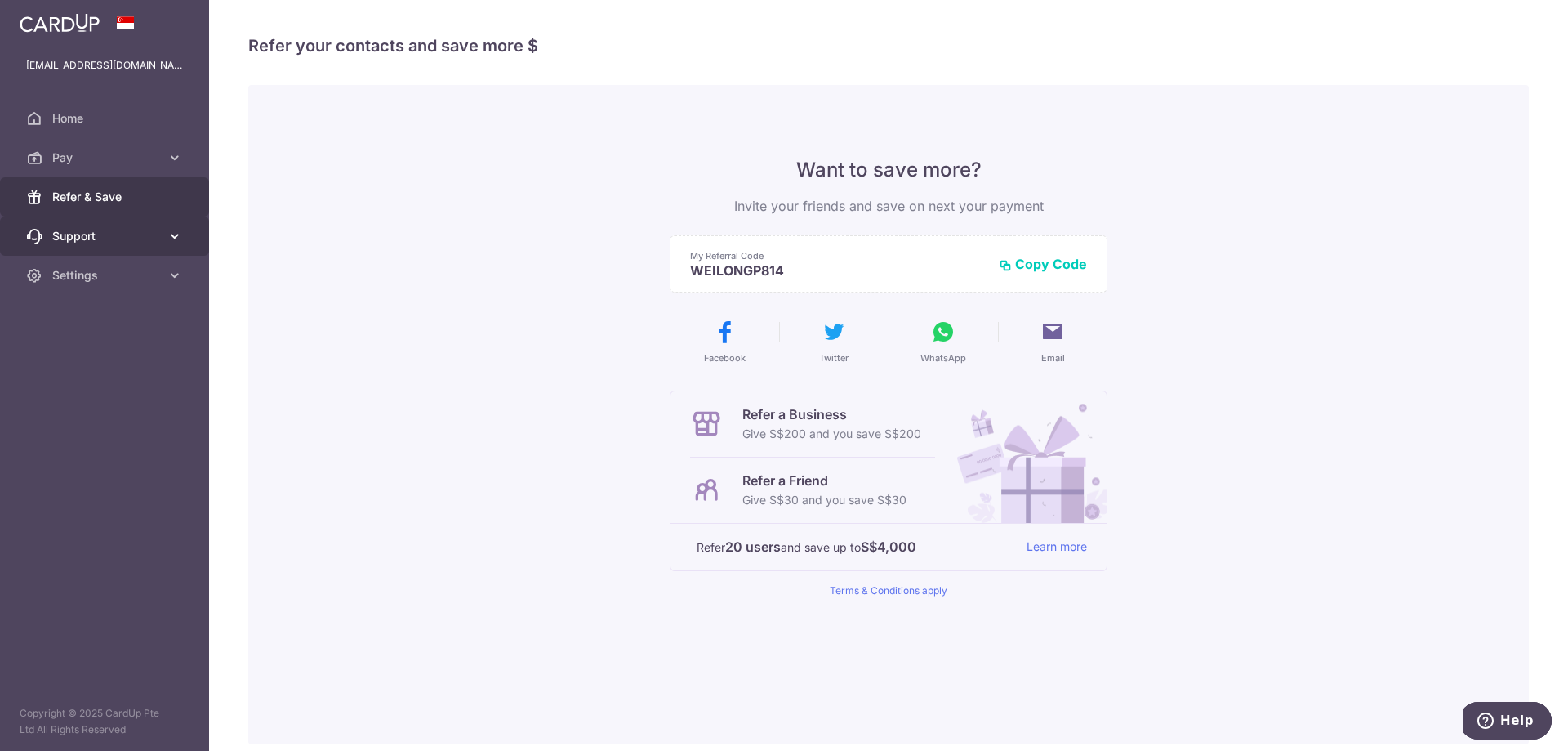
click at [147, 227] on link "Support" at bounding box center [104, 236] width 209 height 39
click at [130, 367] on span "Settings" at bounding box center [106, 374] width 108 height 16
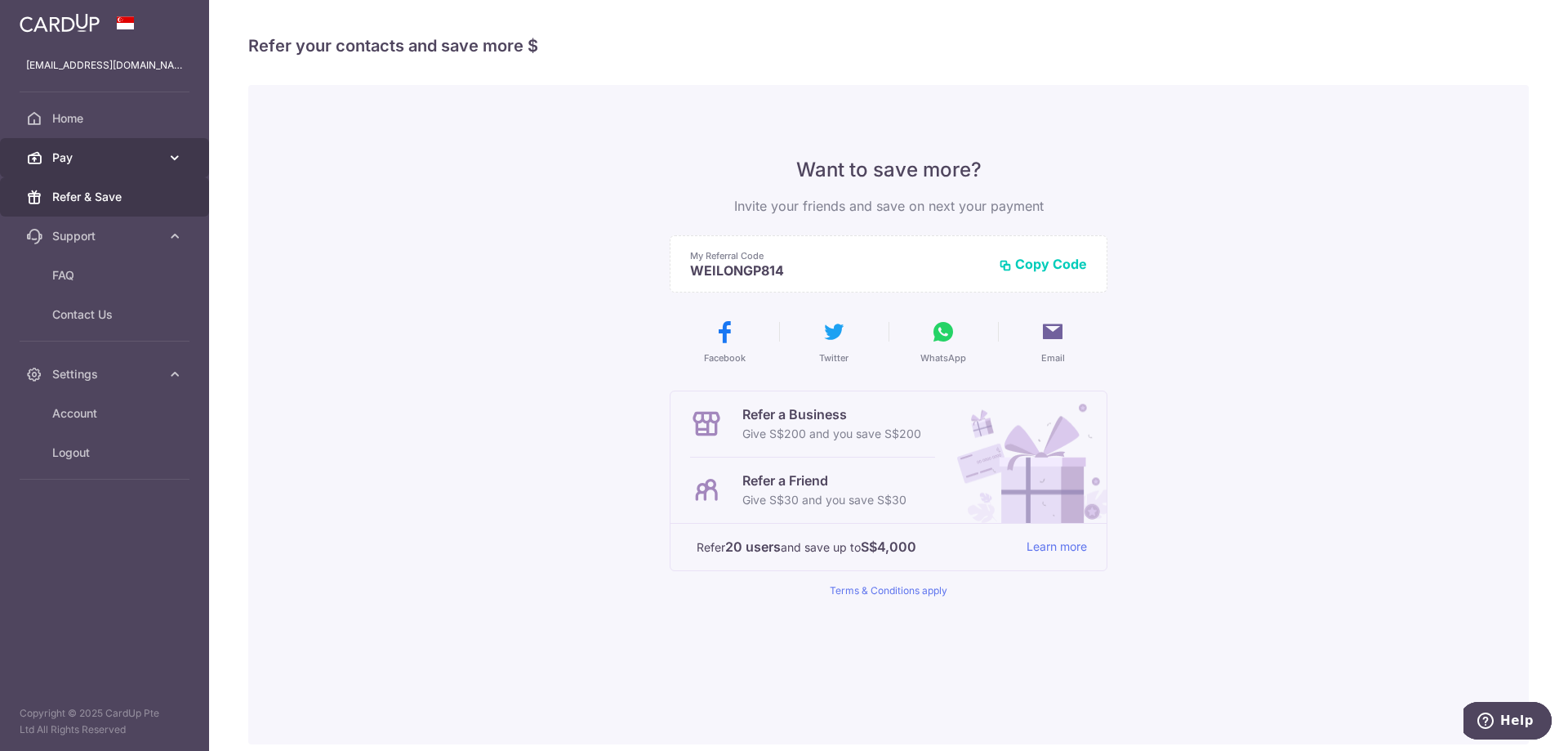
click at [147, 171] on link "Pay" at bounding box center [104, 157] width 209 height 39
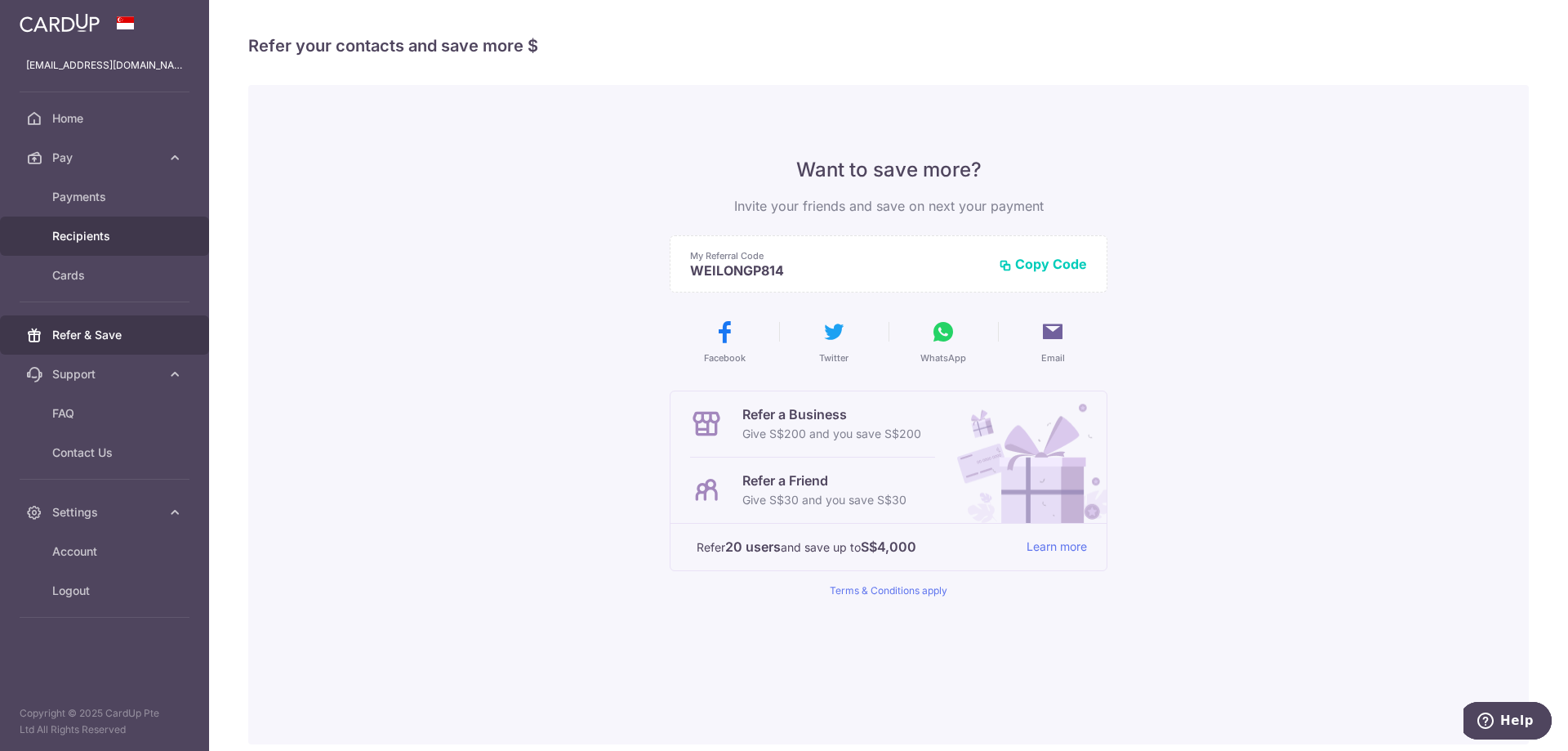
click at [134, 228] on span "Recipients" at bounding box center [106, 235] width 108 height 16
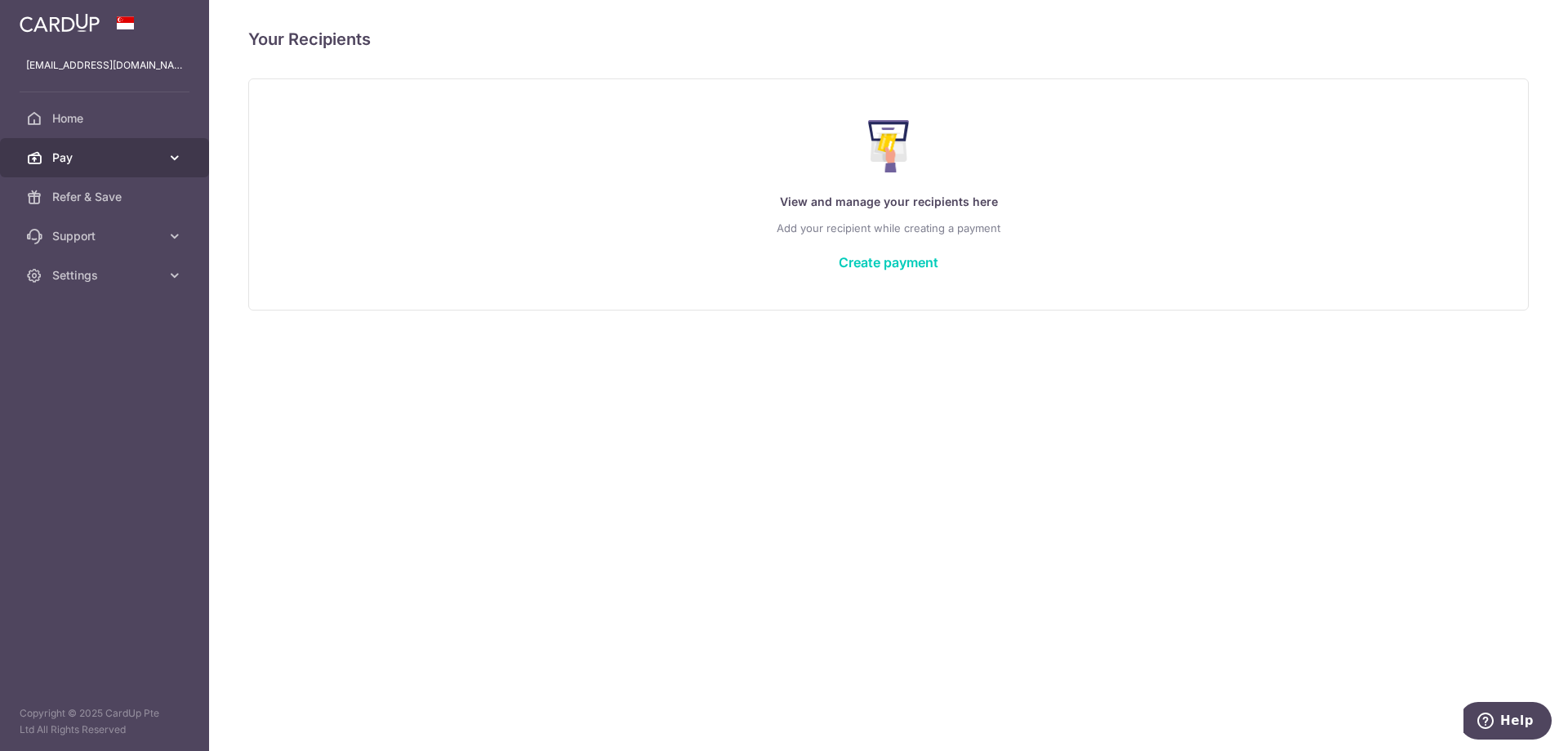
click at [146, 150] on span "Pay" at bounding box center [106, 157] width 108 height 16
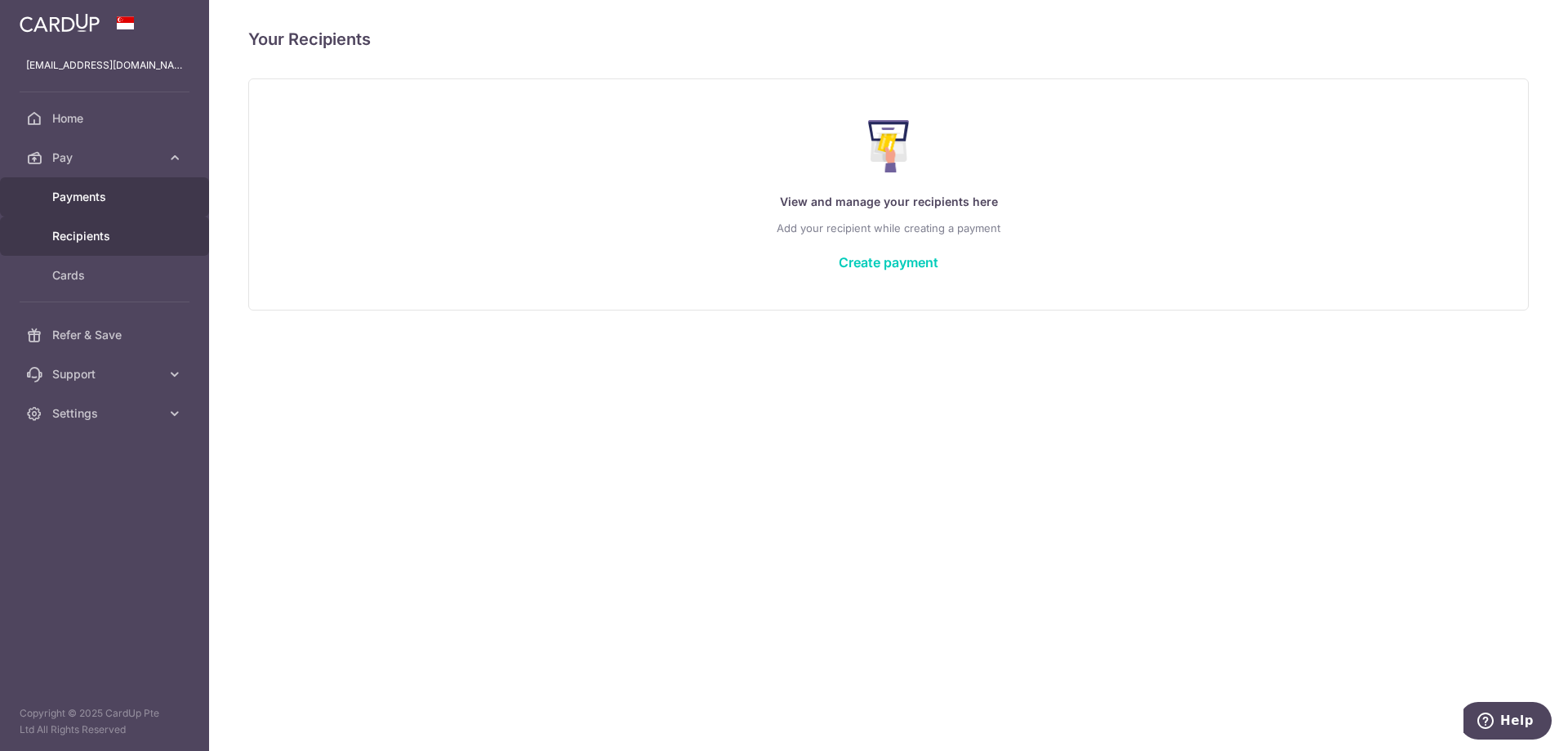
click at [139, 177] on link "Payments" at bounding box center [104, 197] width 209 height 39
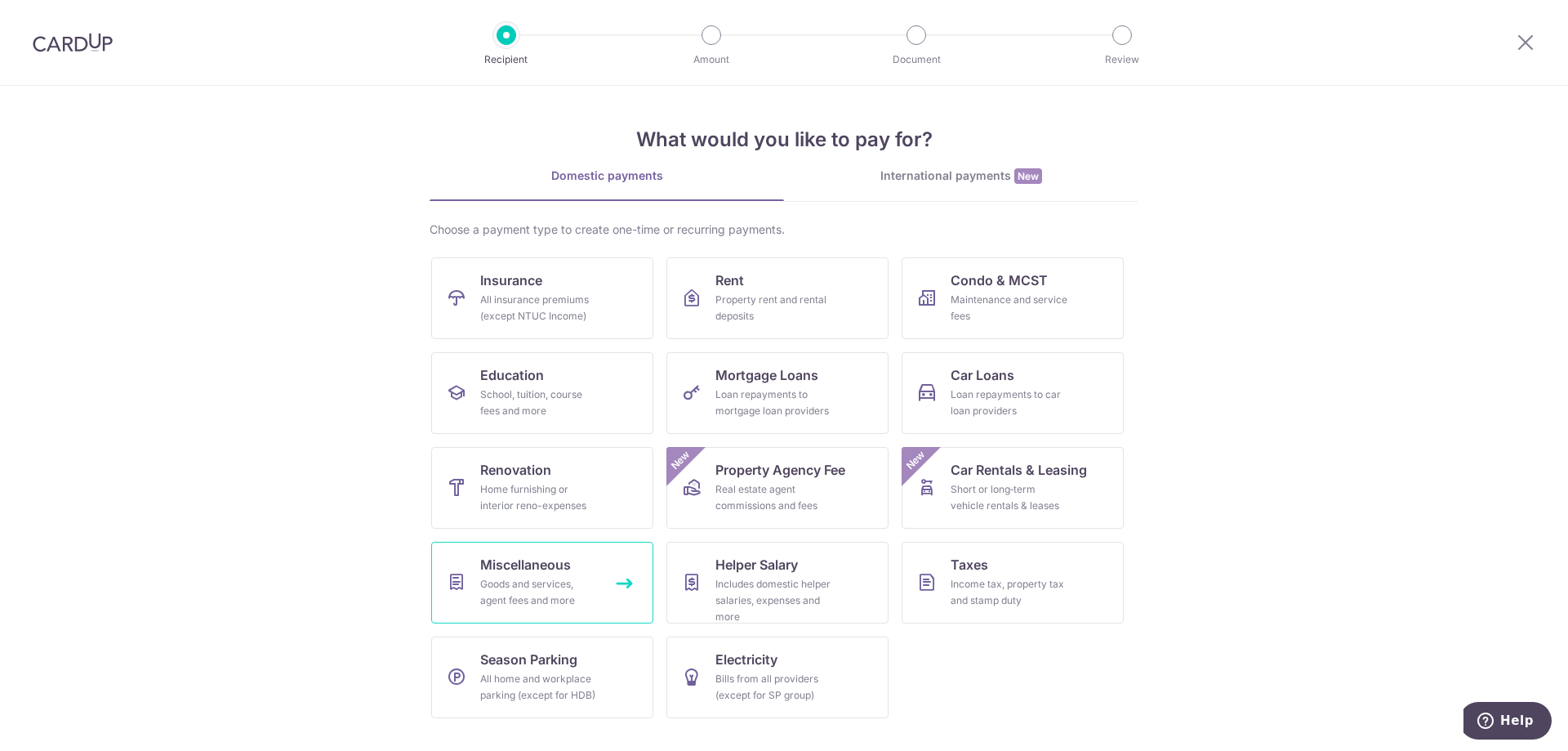
click at [482, 566] on span "Miscellaneous" at bounding box center [526, 564] width 91 height 19
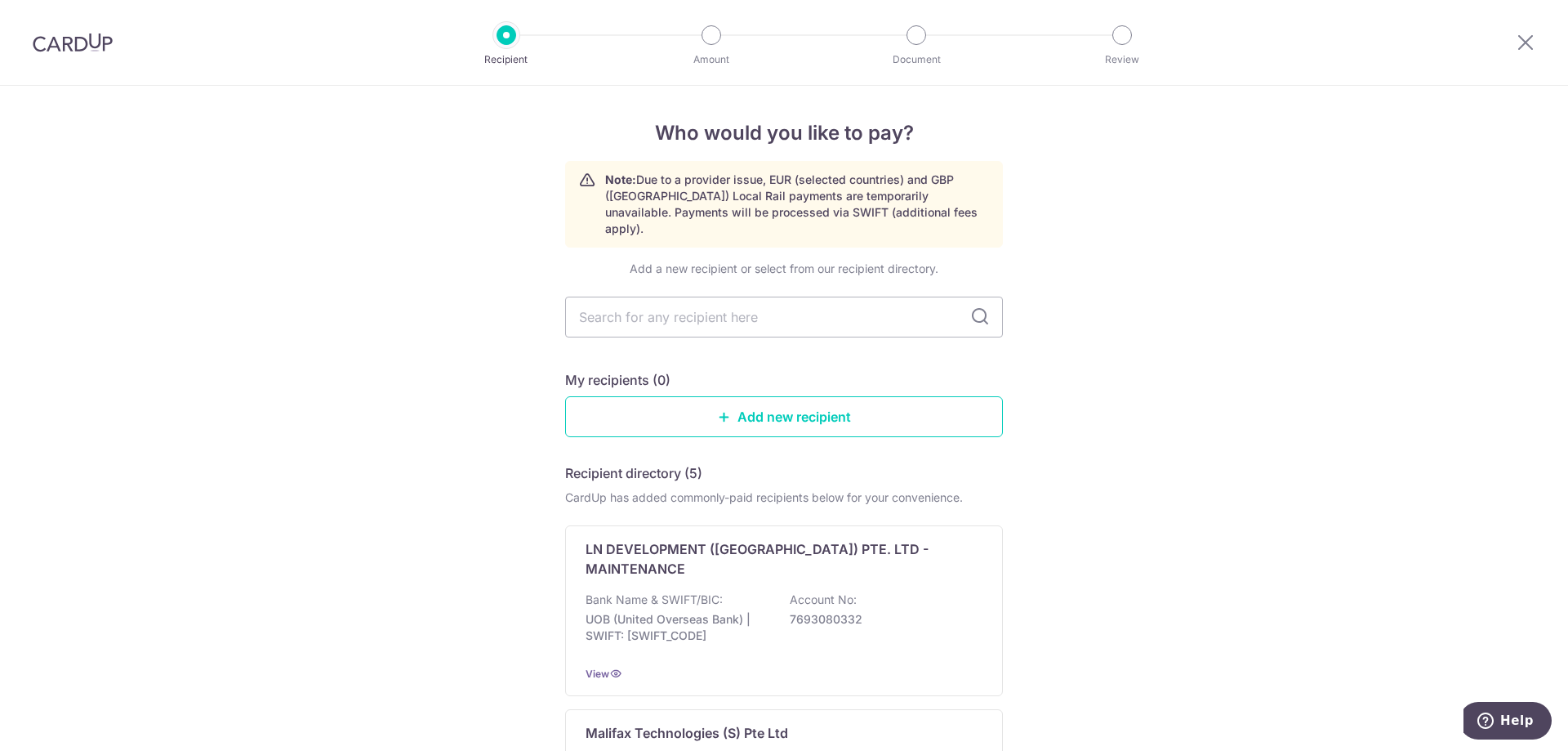
click at [82, 49] on img at bounding box center [72, 42] width 80 height 19
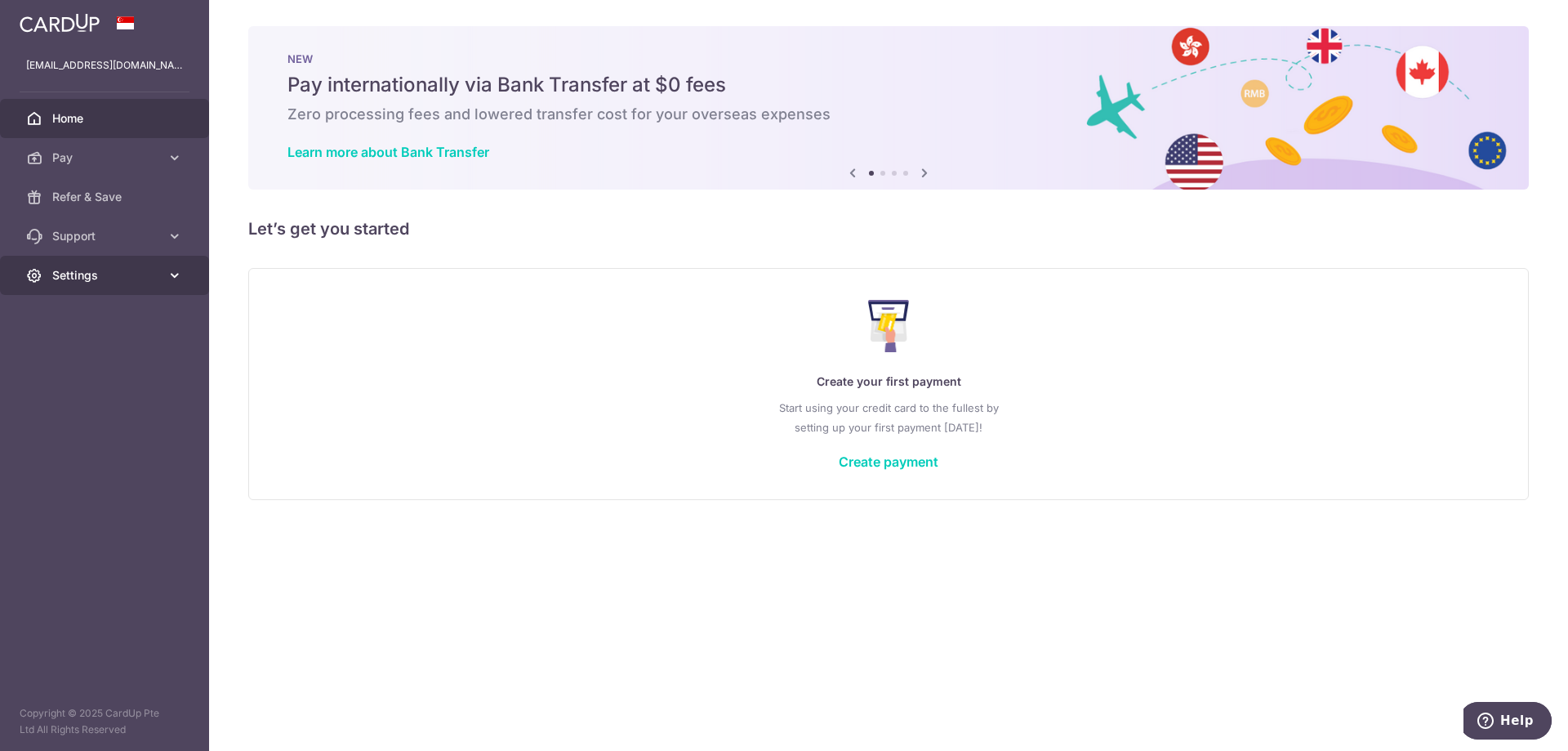
click at [108, 256] on link "Settings" at bounding box center [104, 275] width 209 height 39
click at [112, 312] on span "Account" at bounding box center [106, 314] width 108 height 16
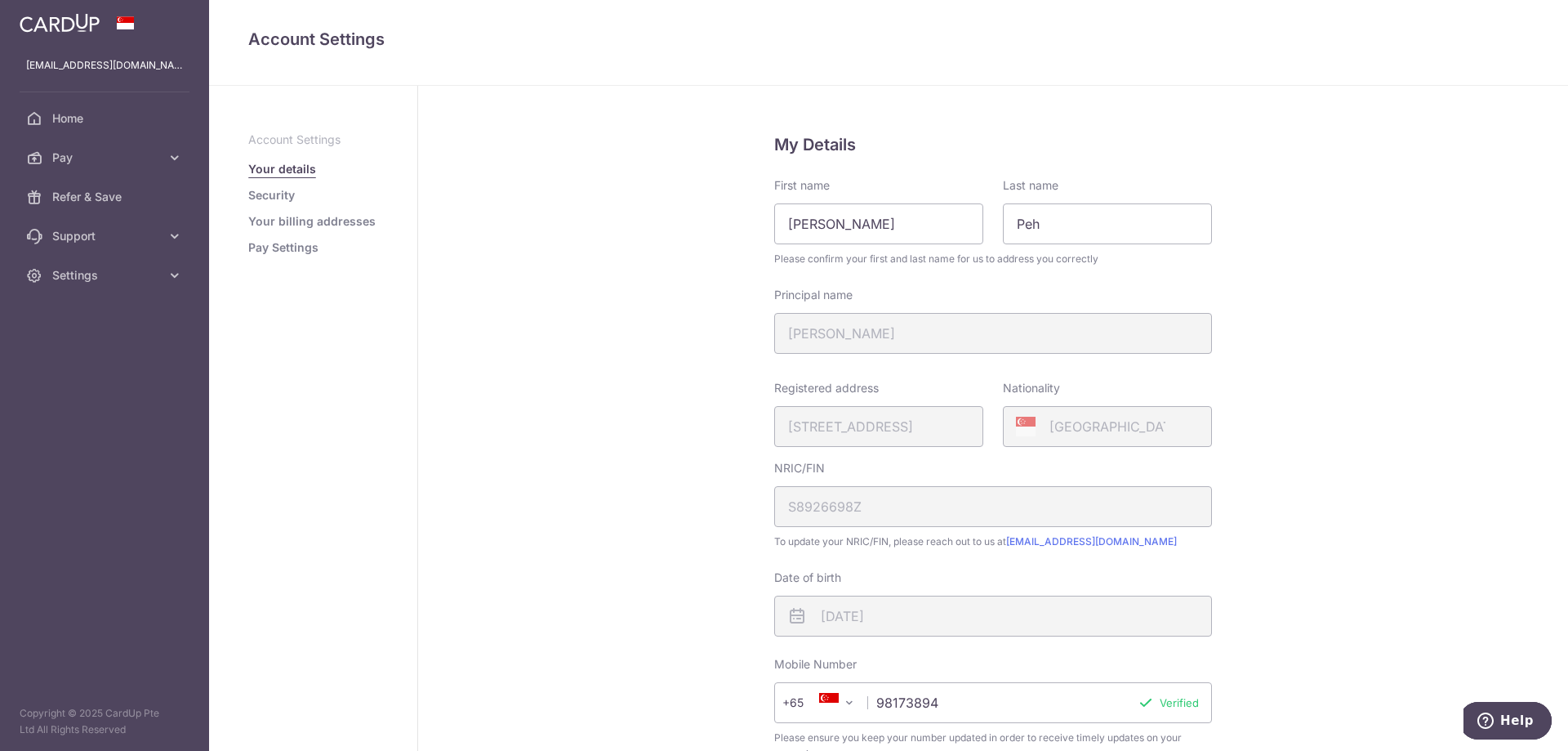
click at [267, 200] on link "Security" at bounding box center [271, 195] width 46 height 16
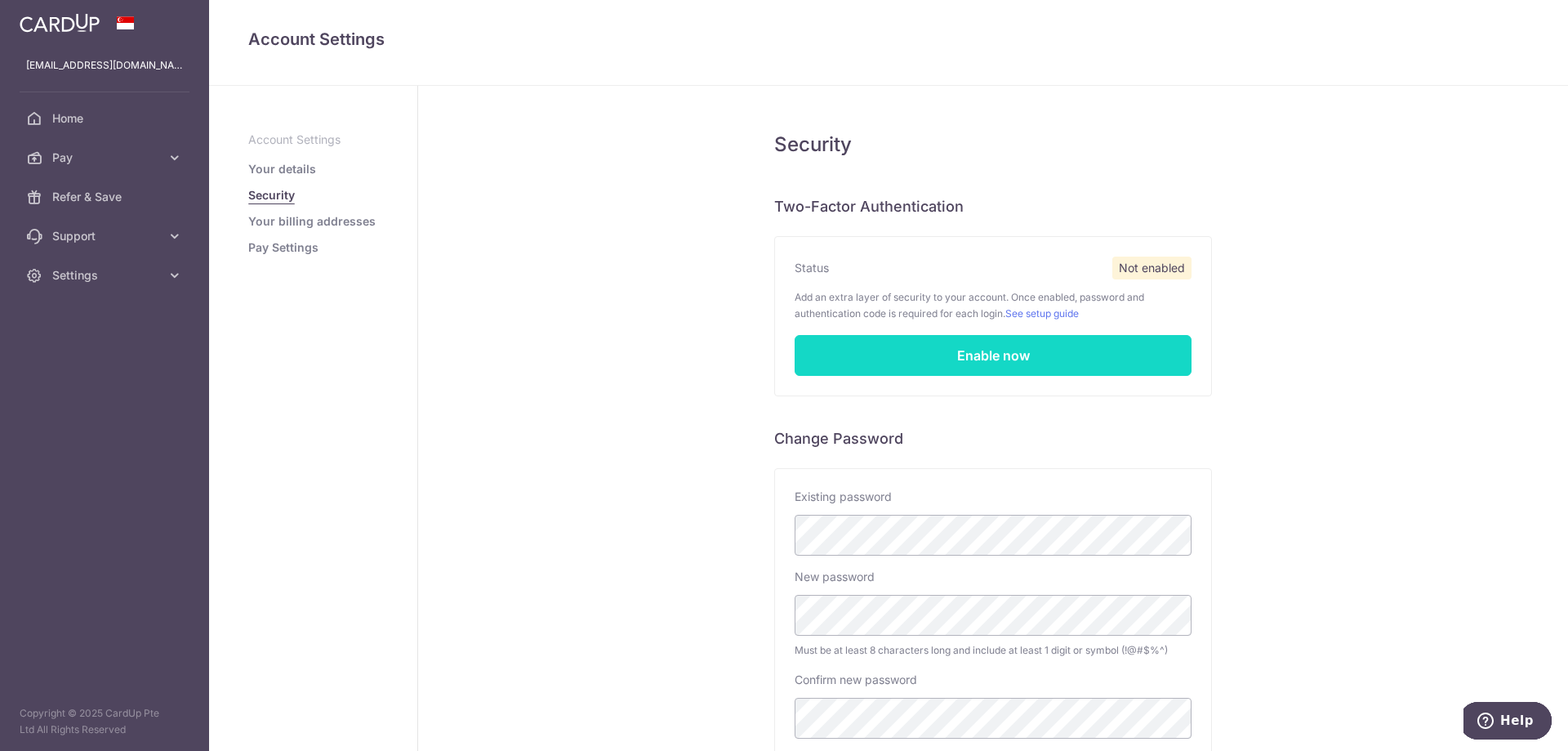
click at [886, 365] on link "Enable now" at bounding box center [993, 355] width 397 height 41
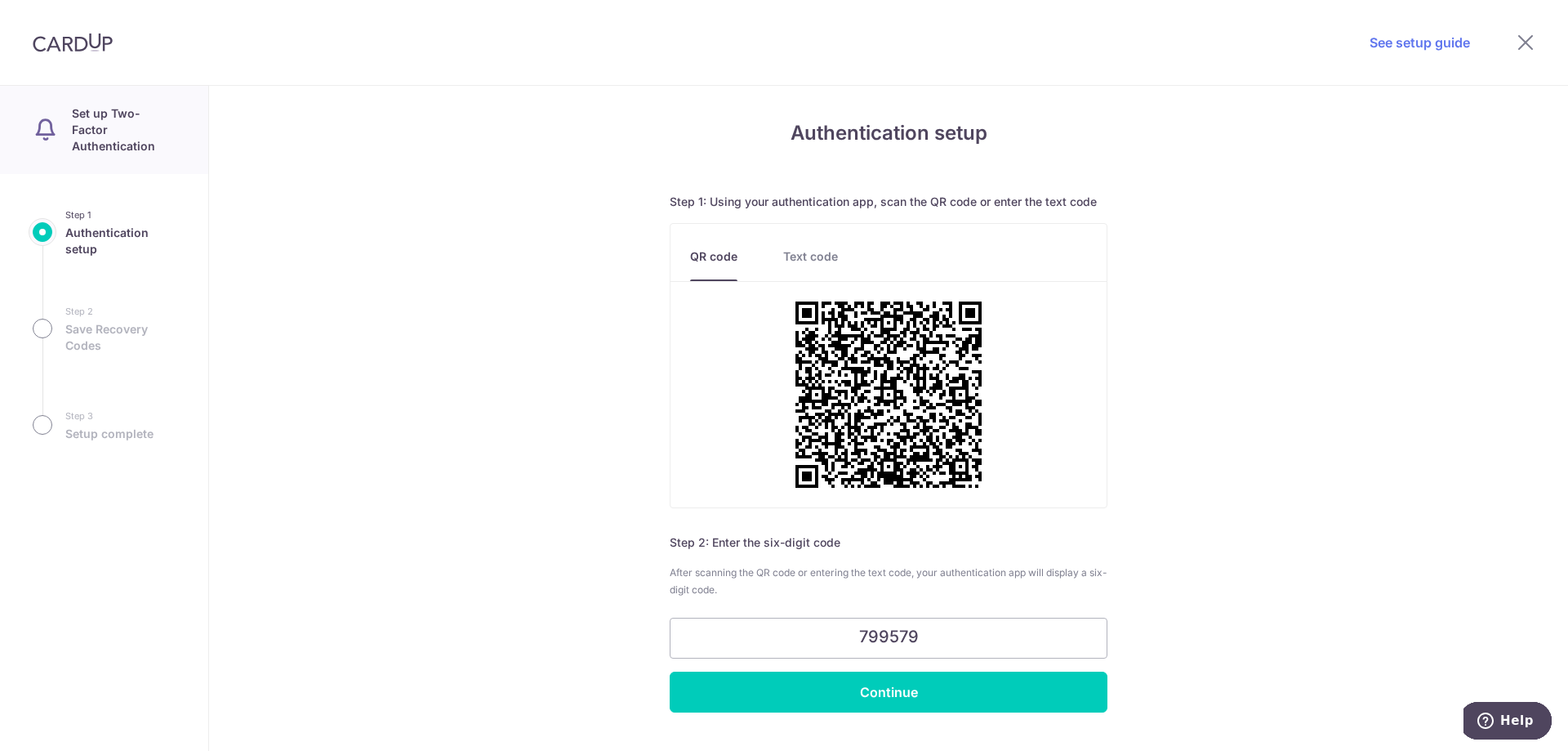
type input "799579"
click at [925, 718] on div "Authentication setup Step 1: Using your authentication app, scan the QR code or…" at bounding box center [889, 418] width 1359 height 665
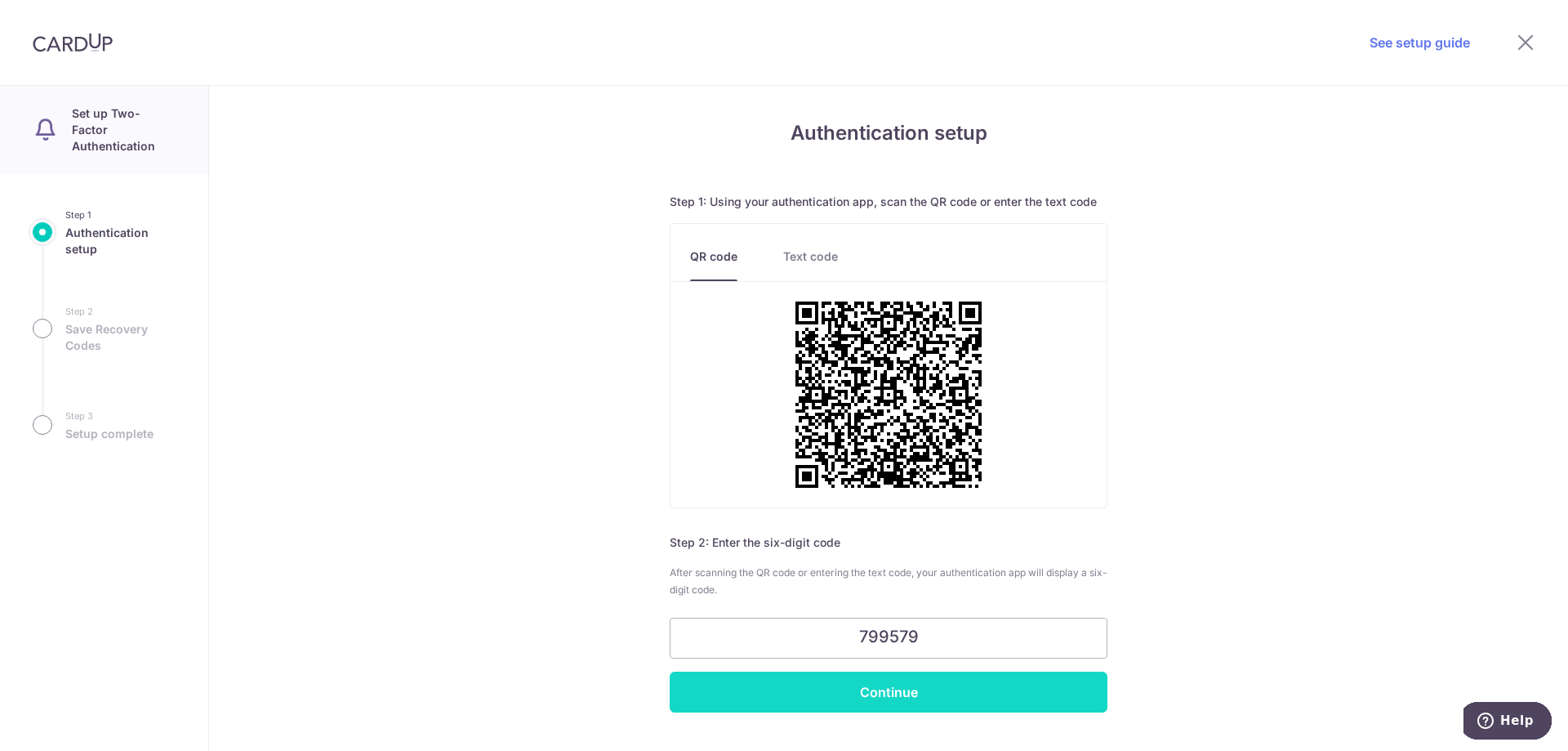
click at [926, 707] on input "Continue" at bounding box center [888, 691] width 438 height 41
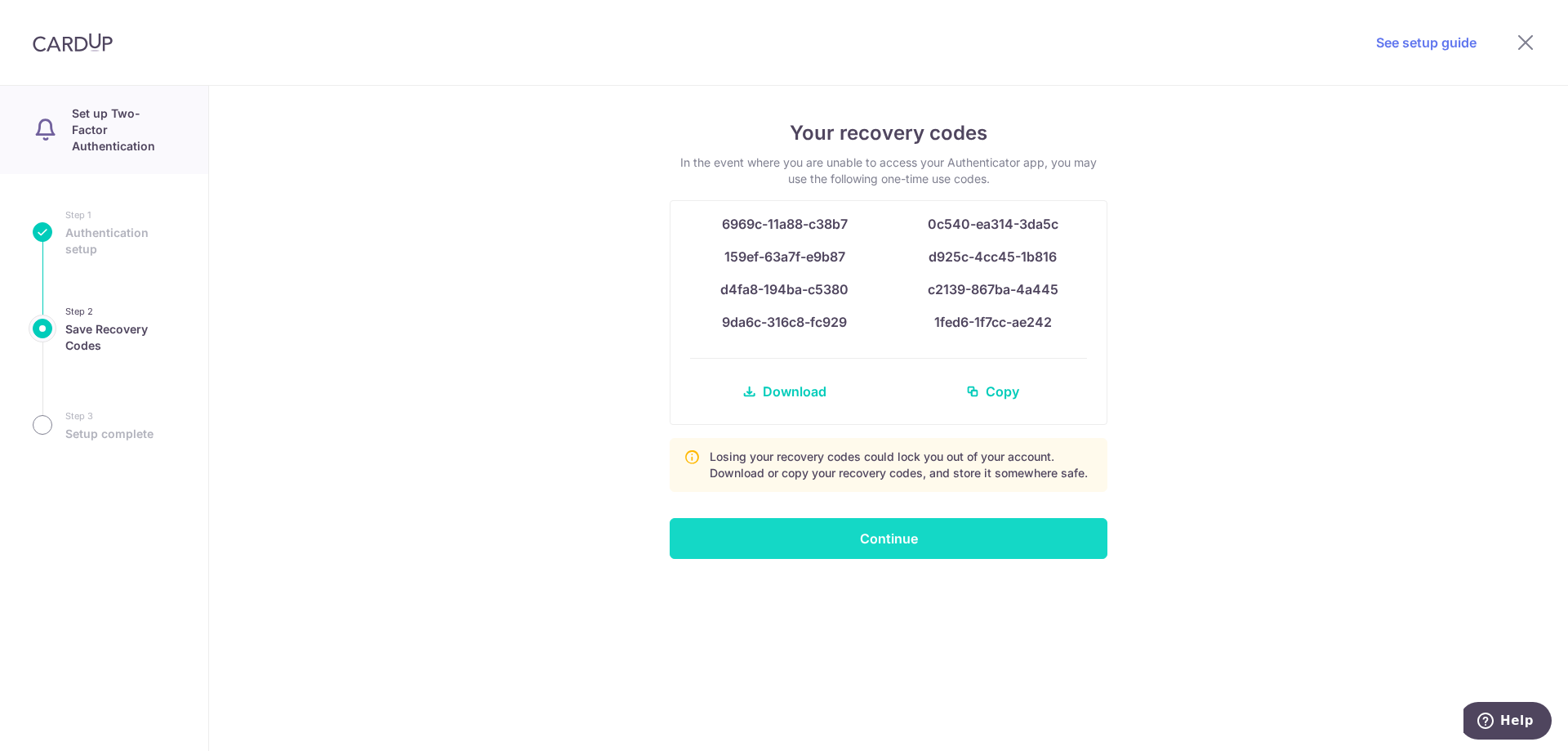
click at [940, 546] on input "Continue" at bounding box center [888, 538] width 438 height 41
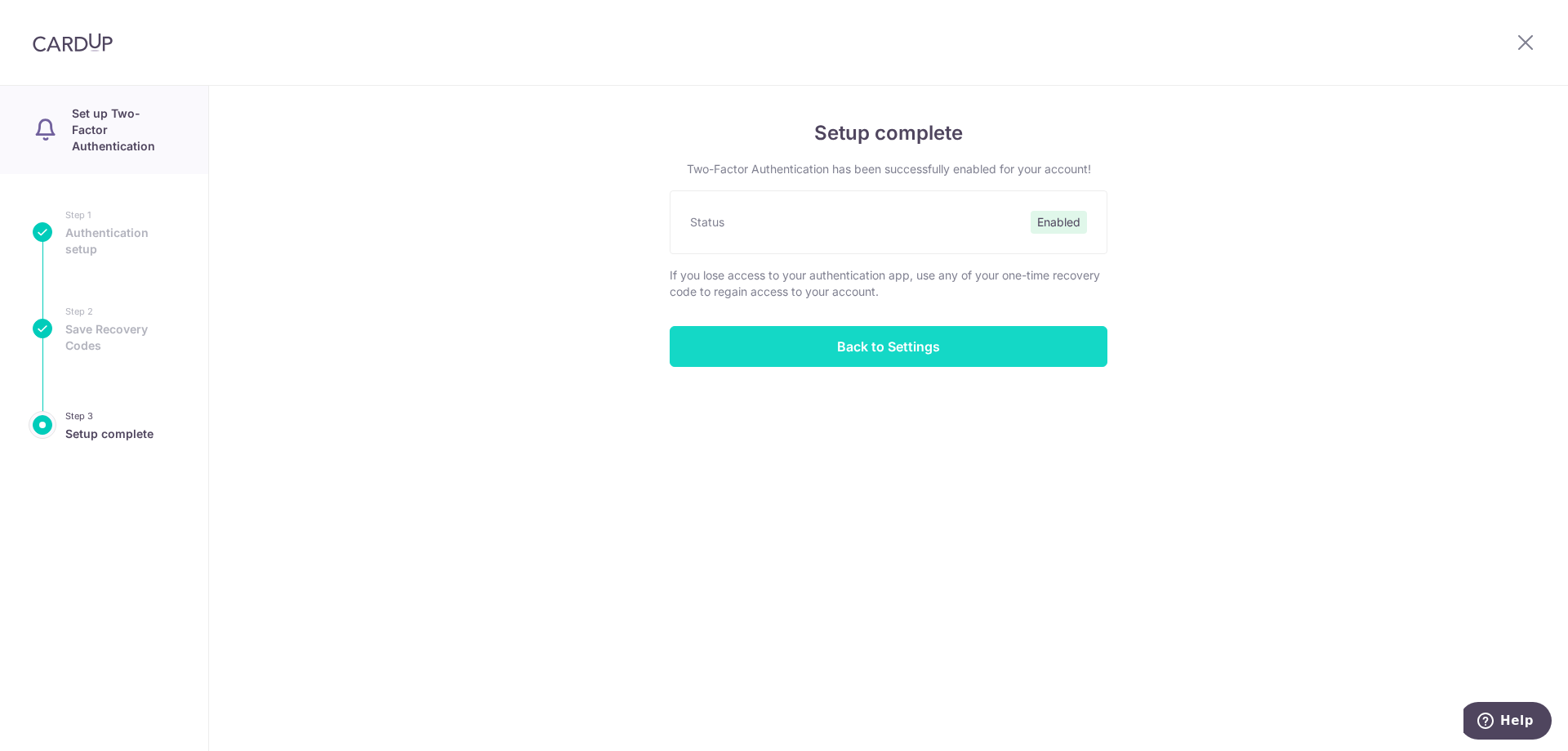
click at [794, 347] on input "Back to Settings" at bounding box center [888, 346] width 438 height 41
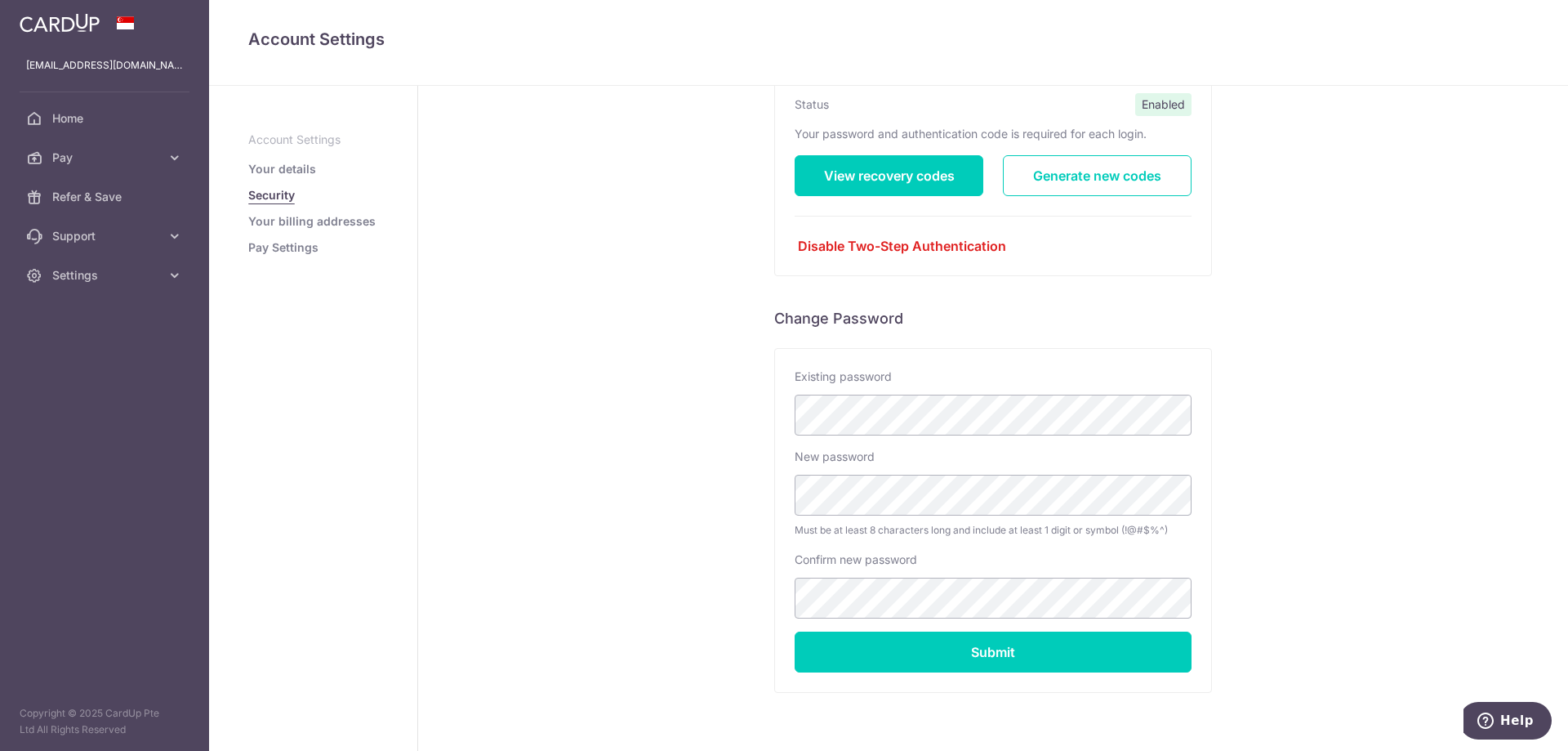
scroll to position [215, 0]
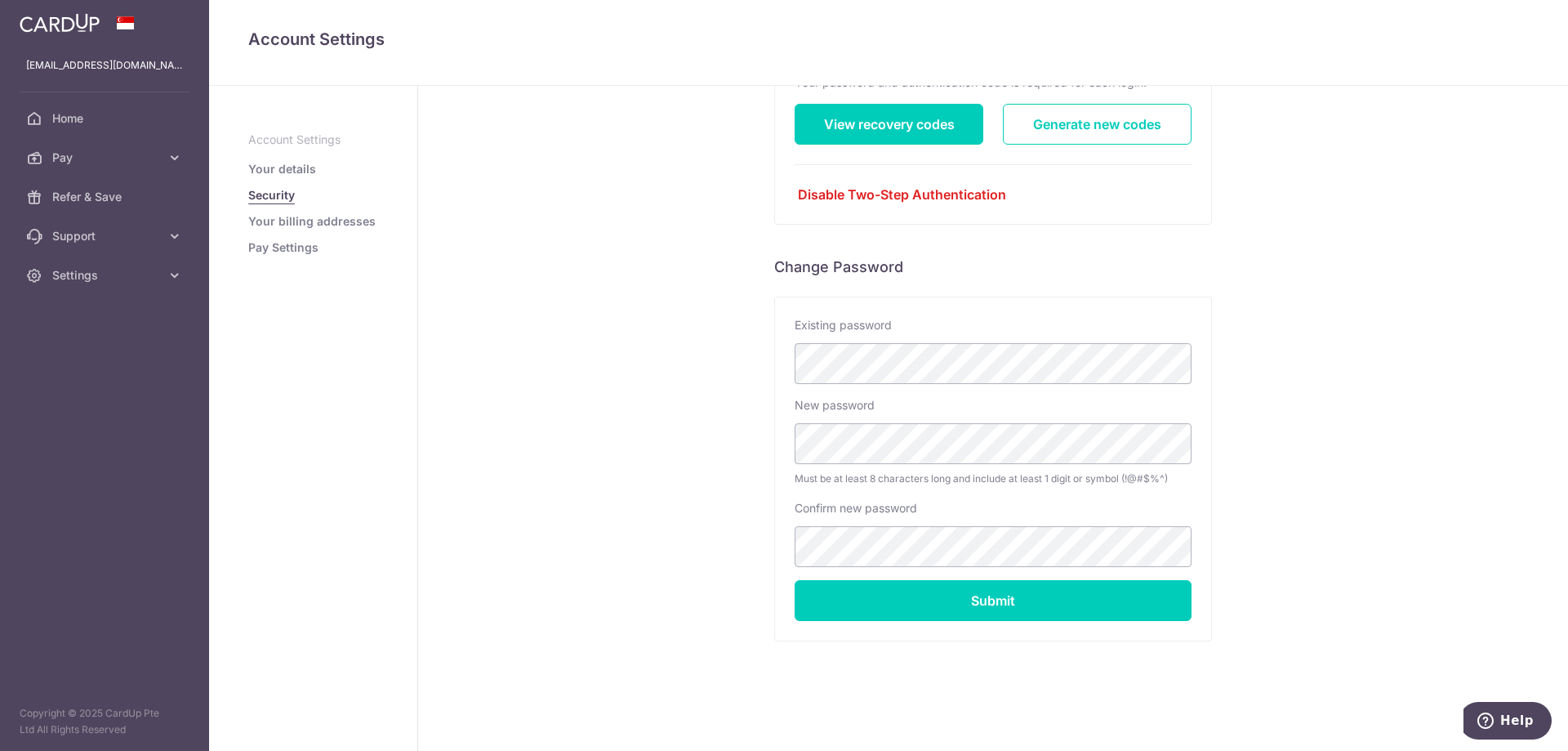
click at [256, 223] on link "Your billing addresses" at bounding box center [312, 221] width 128 height 16
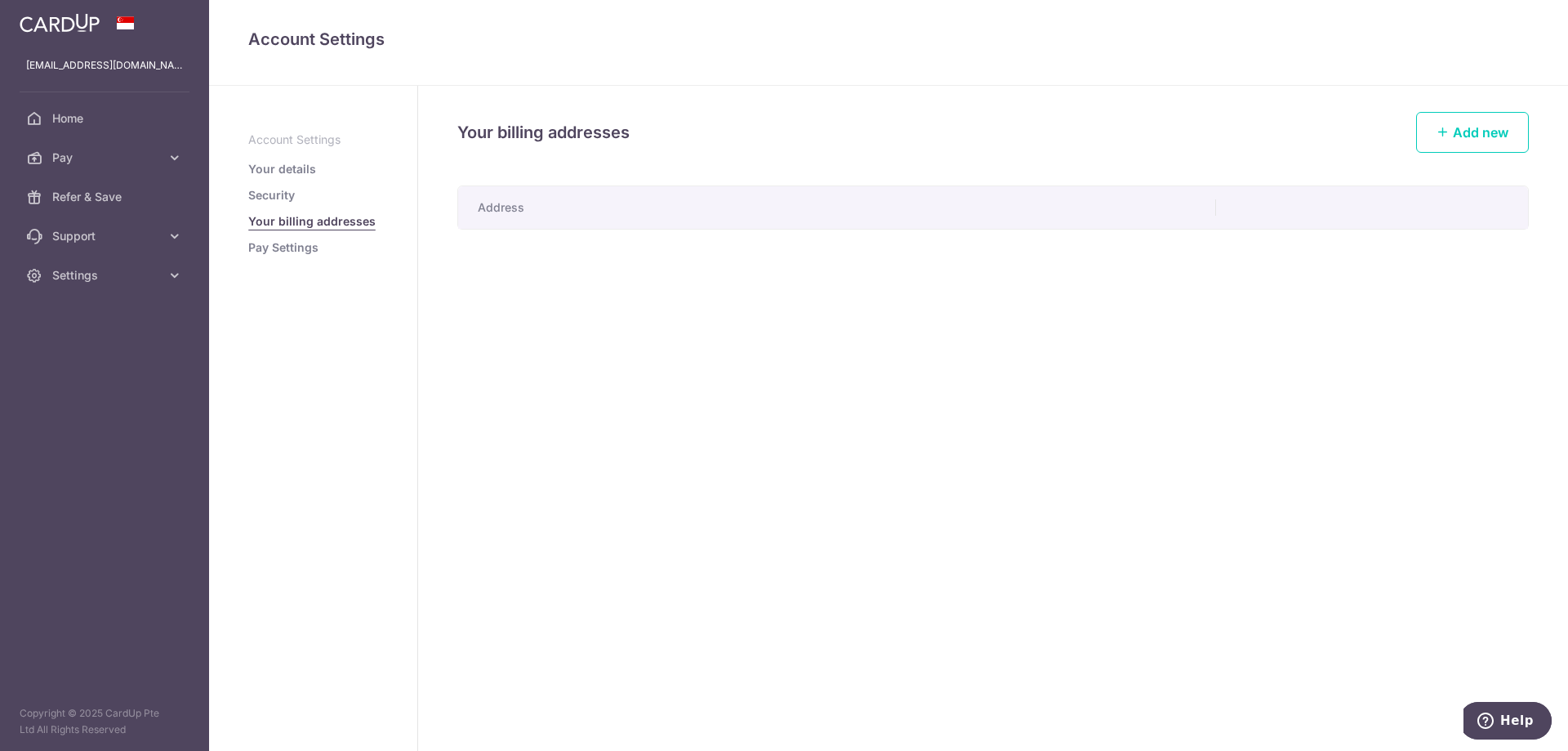
click at [548, 213] on th "Address" at bounding box center [837, 207] width 758 height 43
click at [514, 223] on th "Address" at bounding box center [837, 207] width 758 height 43
click at [505, 211] on th "Address" at bounding box center [837, 207] width 758 height 43
click at [1440, 120] on link "Add new" at bounding box center [1472, 132] width 113 height 41
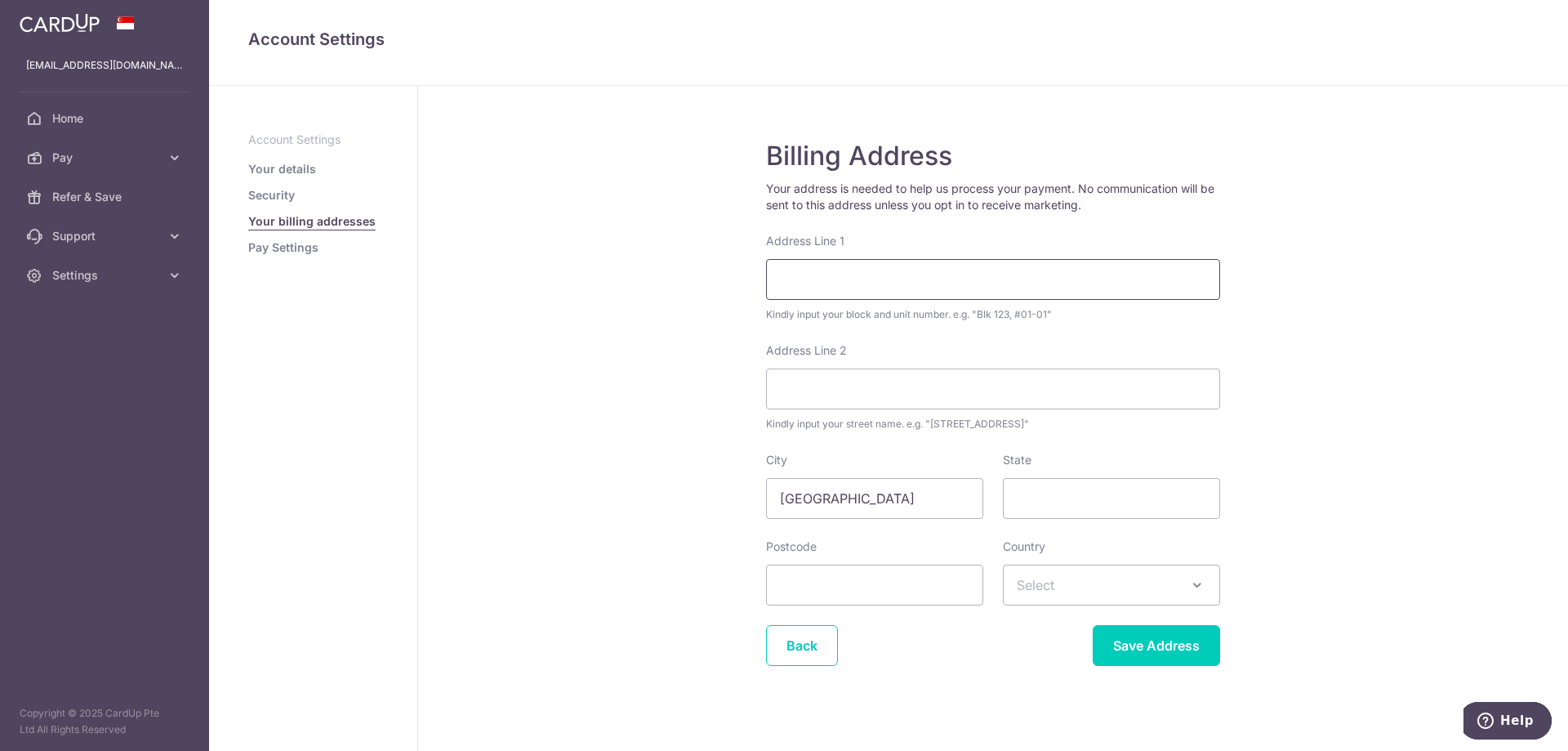
click at [944, 271] on input "Address Line 1" at bounding box center [993, 279] width 454 height 41
type input "l"
type input "Blk 669B"
click at [877, 393] on input "Address Line 2" at bounding box center [993, 389] width 454 height 41
type input "[GEOGRAPHIC_DATA]"
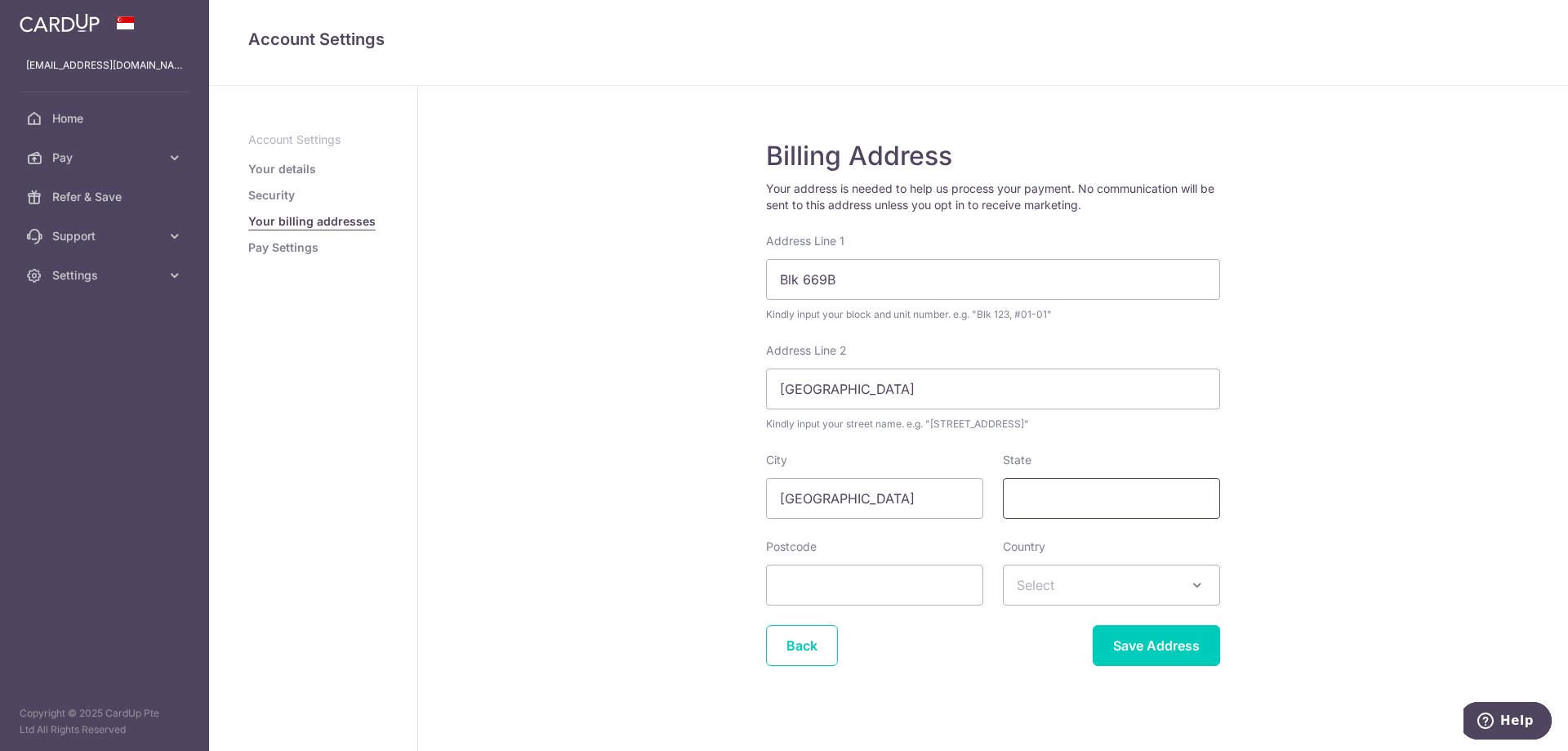
click at [1036, 510] on input "State" at bounding box center [1111, 498] width 218 height 41
click at [1043, 578] on span "Select" at bounding box center [1036, 585] width 38 height 16
type input "singa"
select select "199"
click at [925, 576] on input "Postcode" at bounding box center [874, 585] width 218 height 41
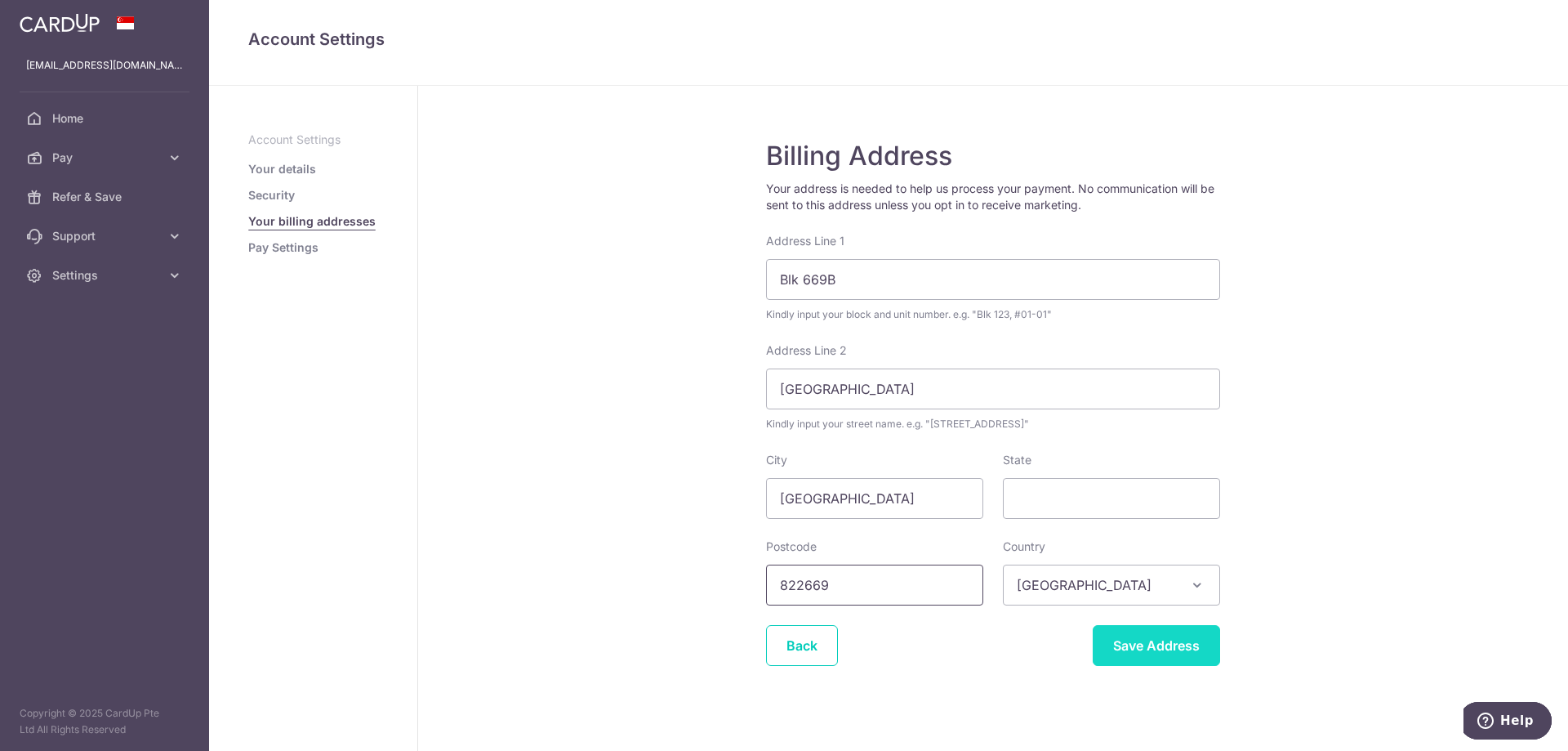
type input "822669"
click at [1154, 649] on input "Save Address" at bounding box center [1156, 645] width 128 height 41
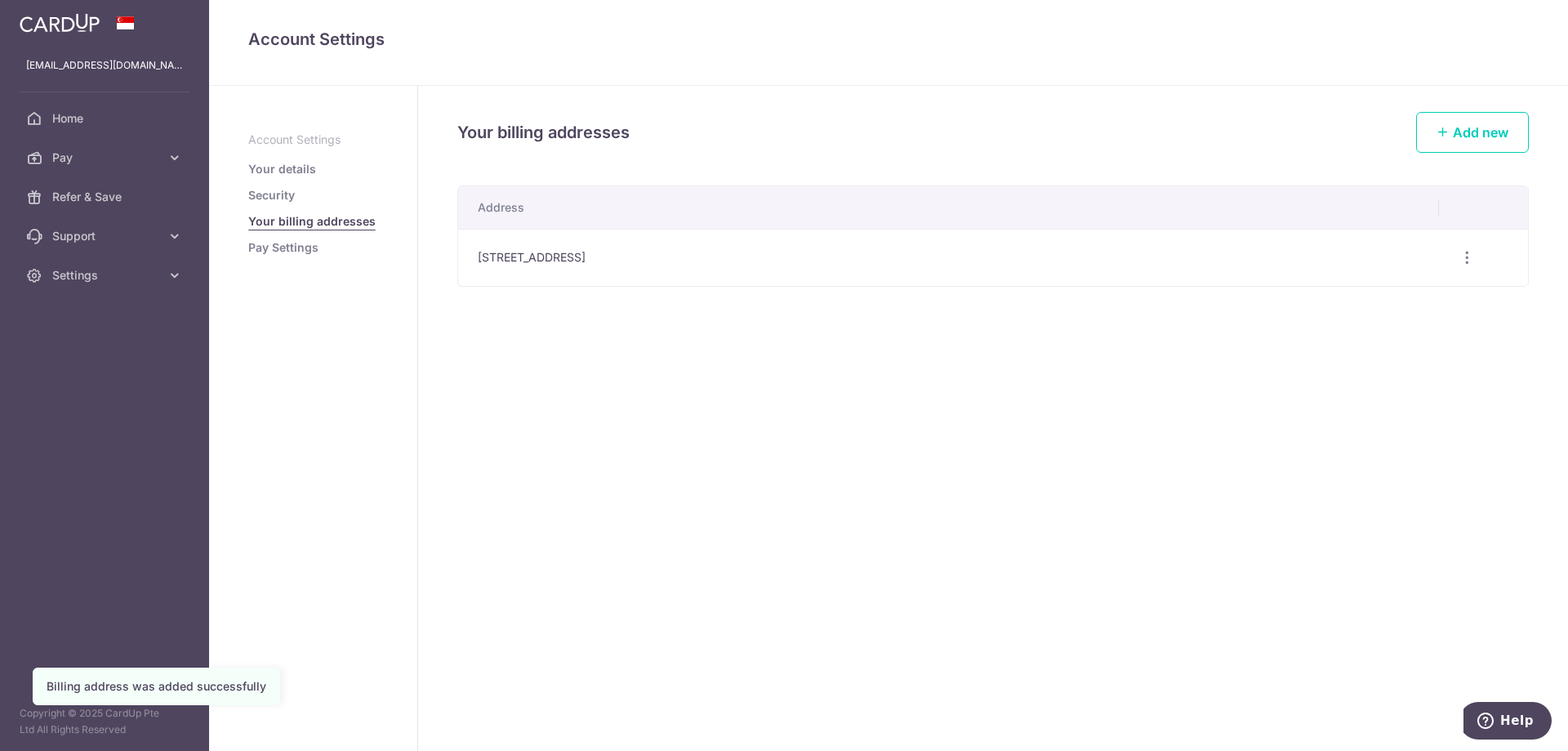
click at [290, 246] on link "Pay Settings" at bounding box center [284, 247] width 71 height 16
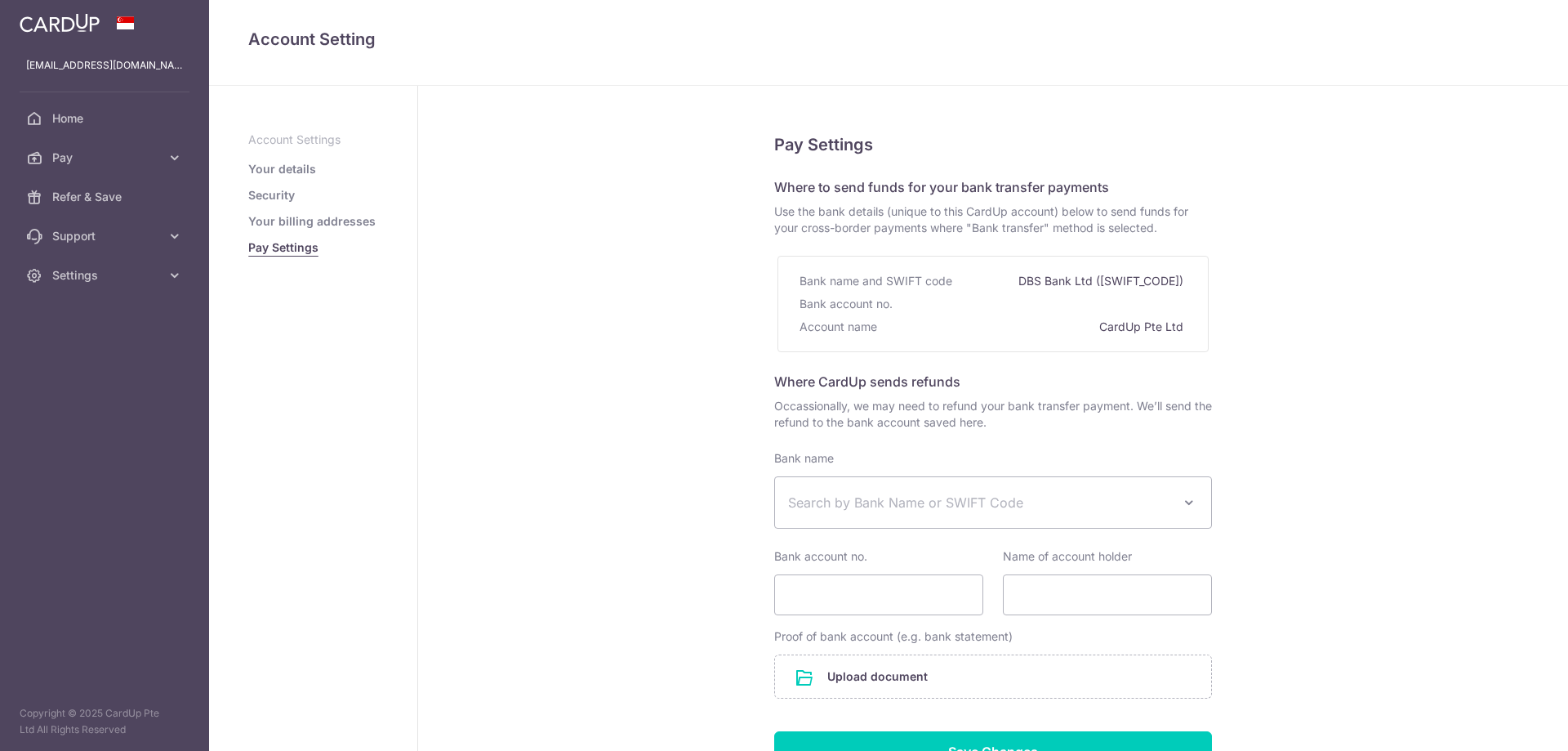
select select
click at [858, 503] on span "Search by Bank Name or SWIFT Code" at bounding box center [979, 502] width 384 height 19
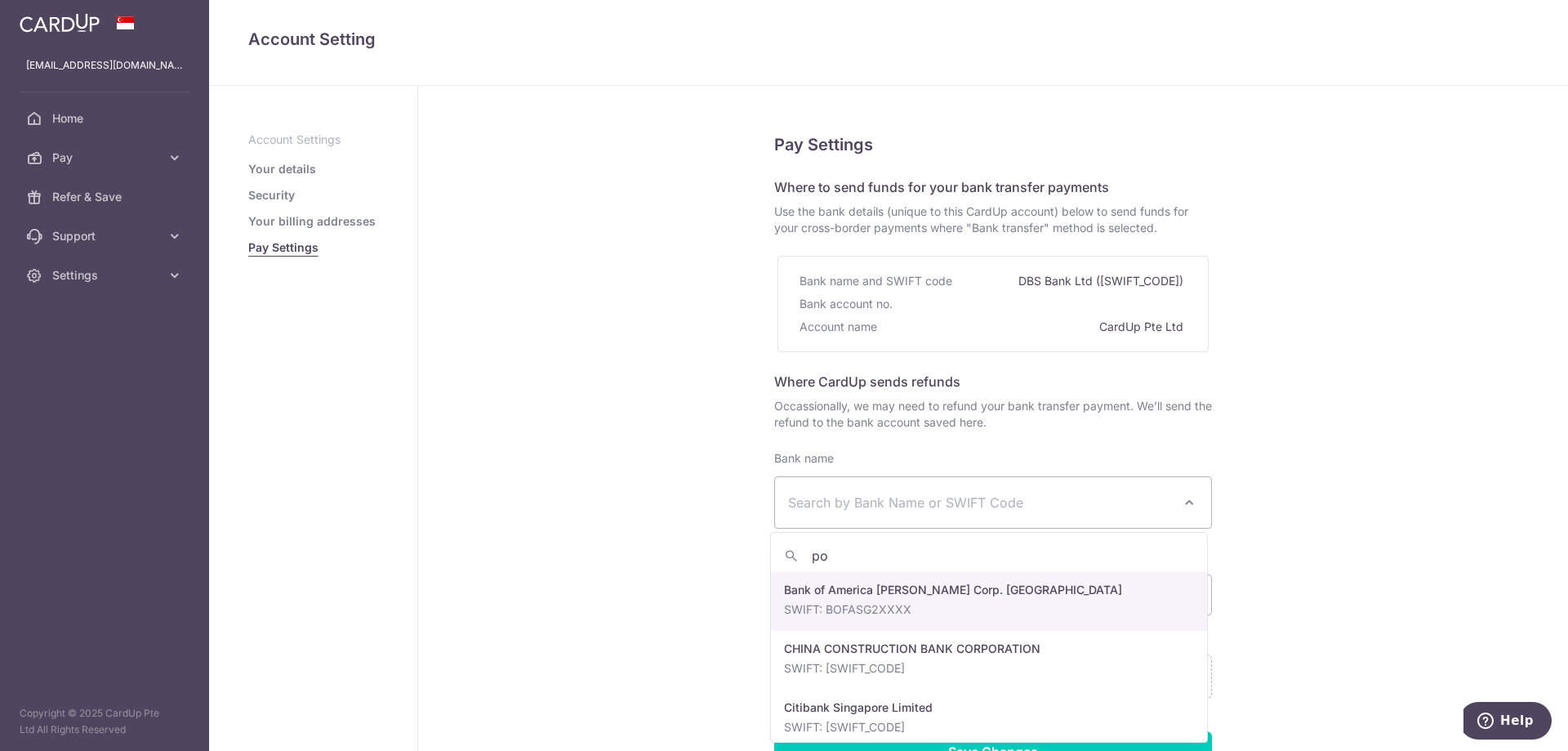
type input "pos"
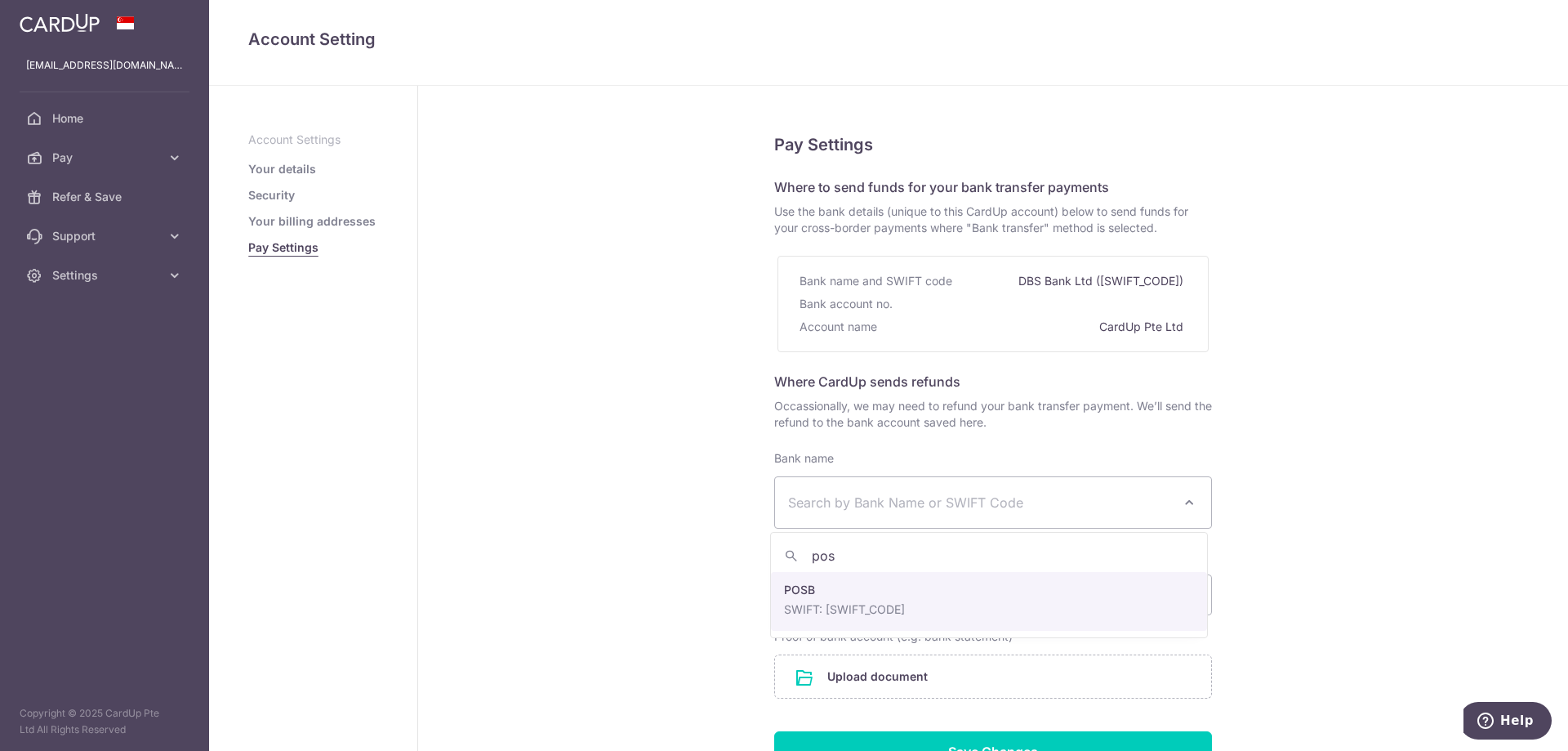
select select "19"
click at [870, 580] on input "Bank account no." at bounding box center [878, 595] width 209 height 41
type input "209044897"
click at [1024, 605] on input "Name of account holder" at bounding box center [1107, 595] width 209 height 41
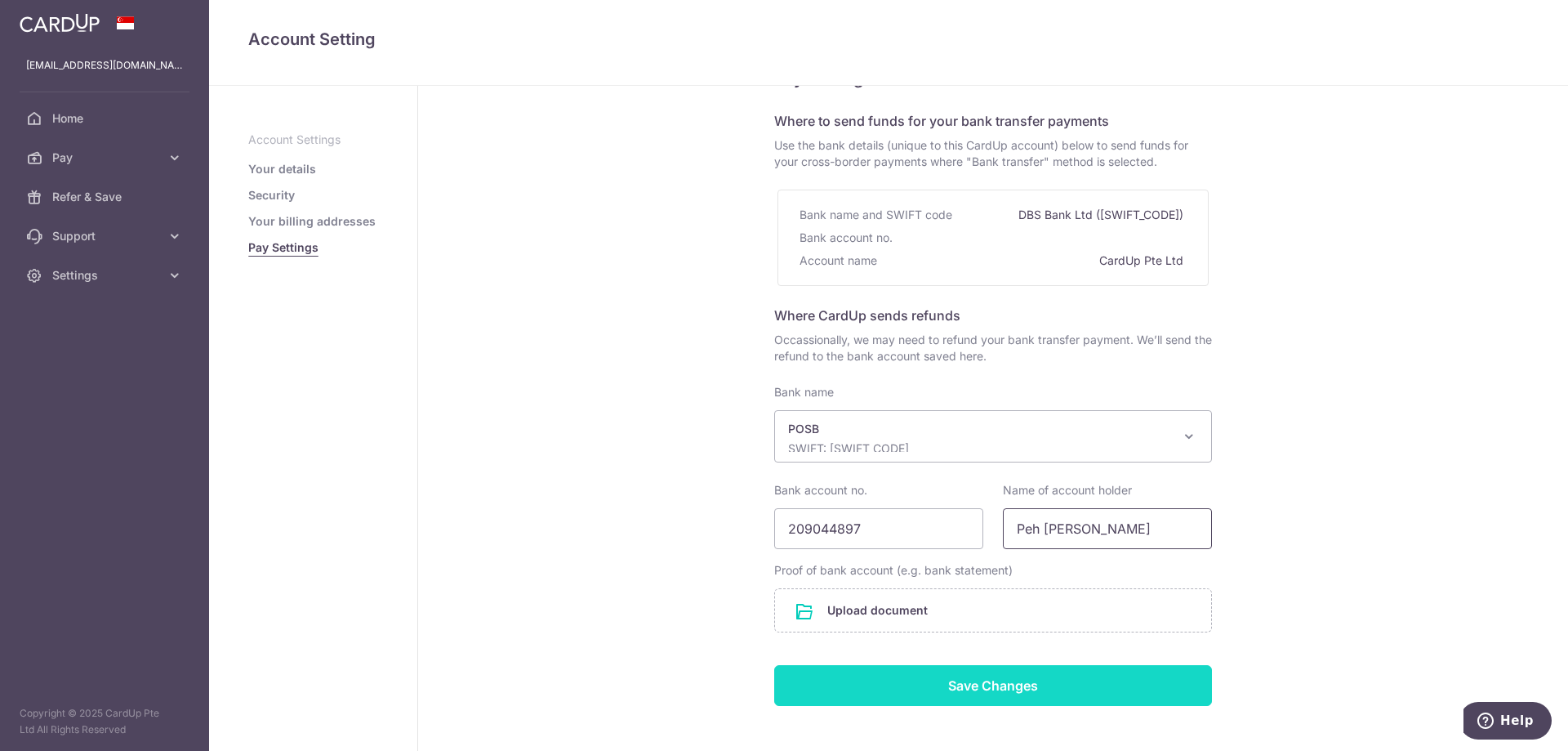
scroll to position [144, 0]
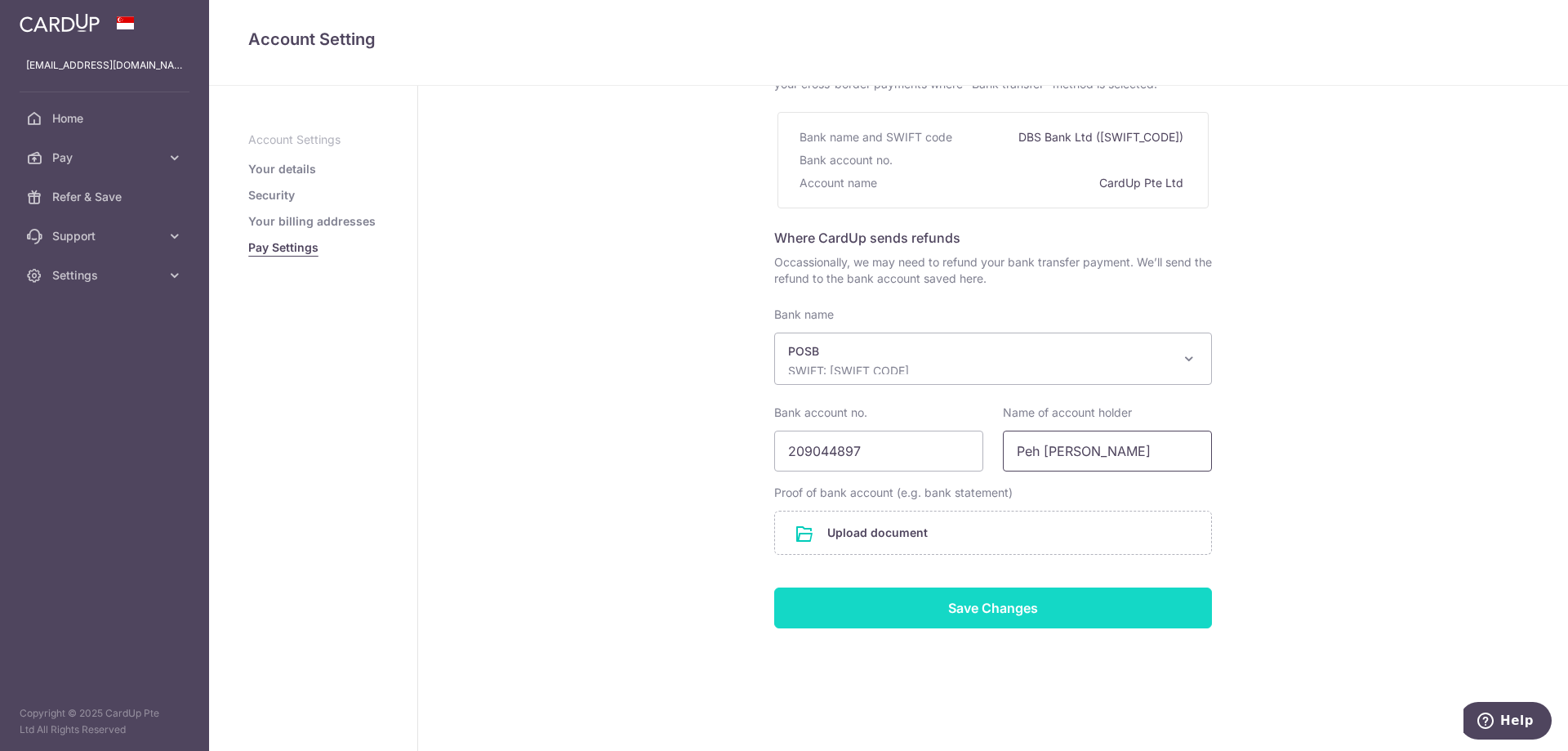
type input "Peh [PERSON_NAME]"
click at [937, 591] on input "Save Changes" at bounding box center [993, 607] width 438 height 41
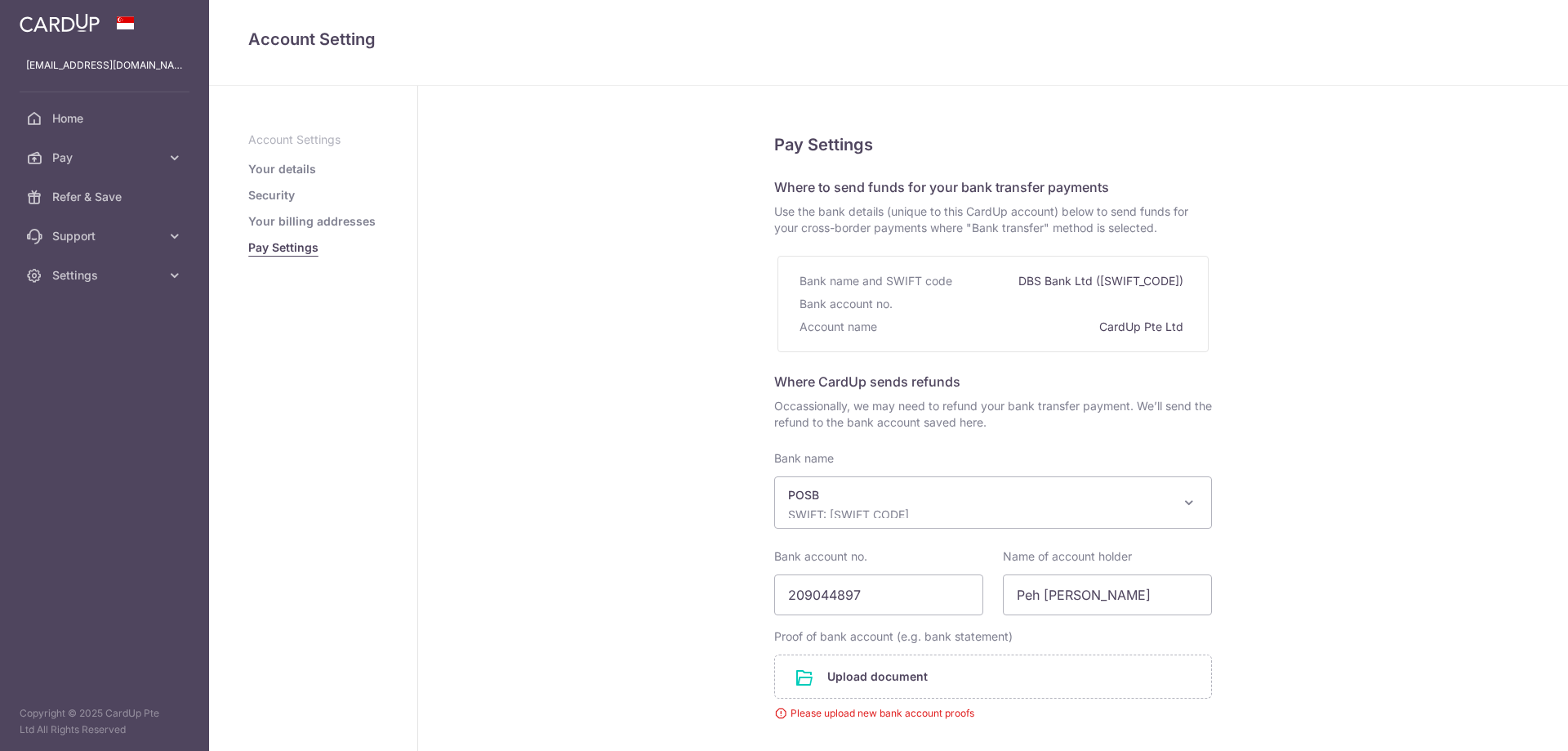
select select "19"
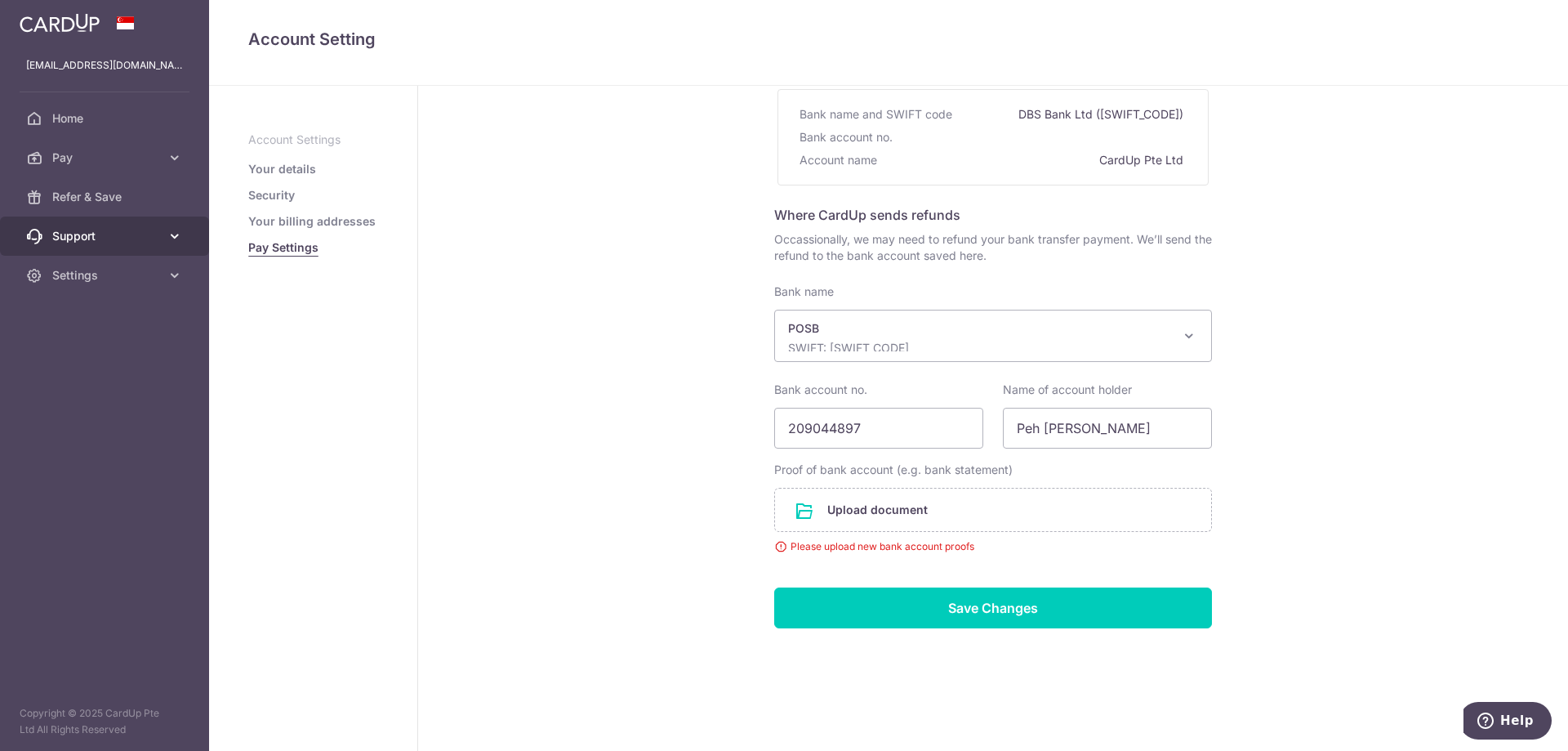
click at [64, 229] on span "Support" at bounding box center [106, 235] width 108 height 16
click at [67, 255] on link "FAQ" at bounding box center [104, 275] width 209 height 39
click at [97, 396] on aside "wei_long@live.com Home Pay Payments Recipients Cards Refer & Save Support FAQ C…" at bounding box center [104, 376] width 209 height 751
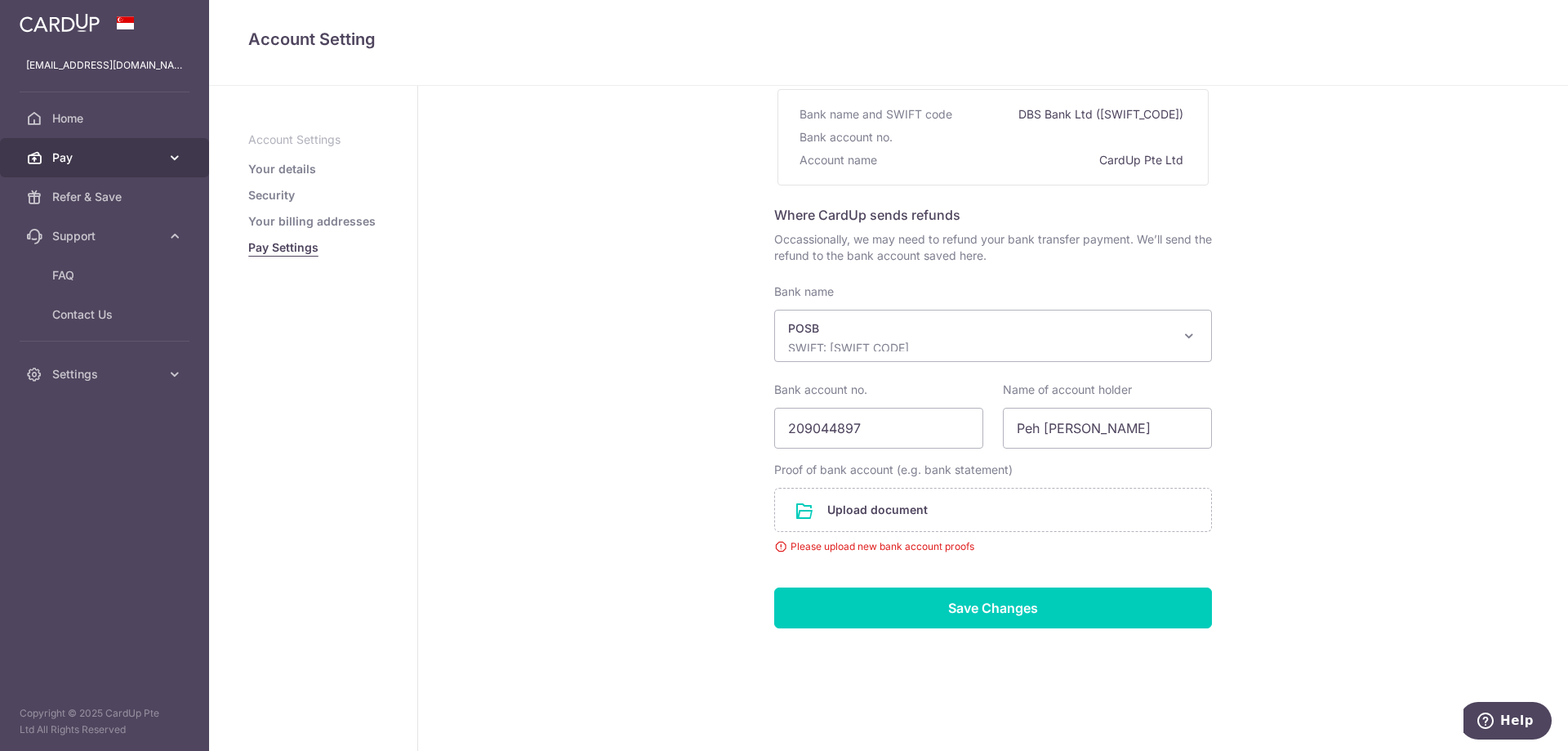
click at [116, 157] on span "Pay" at bounding box center [106, 157] width 108 height 16
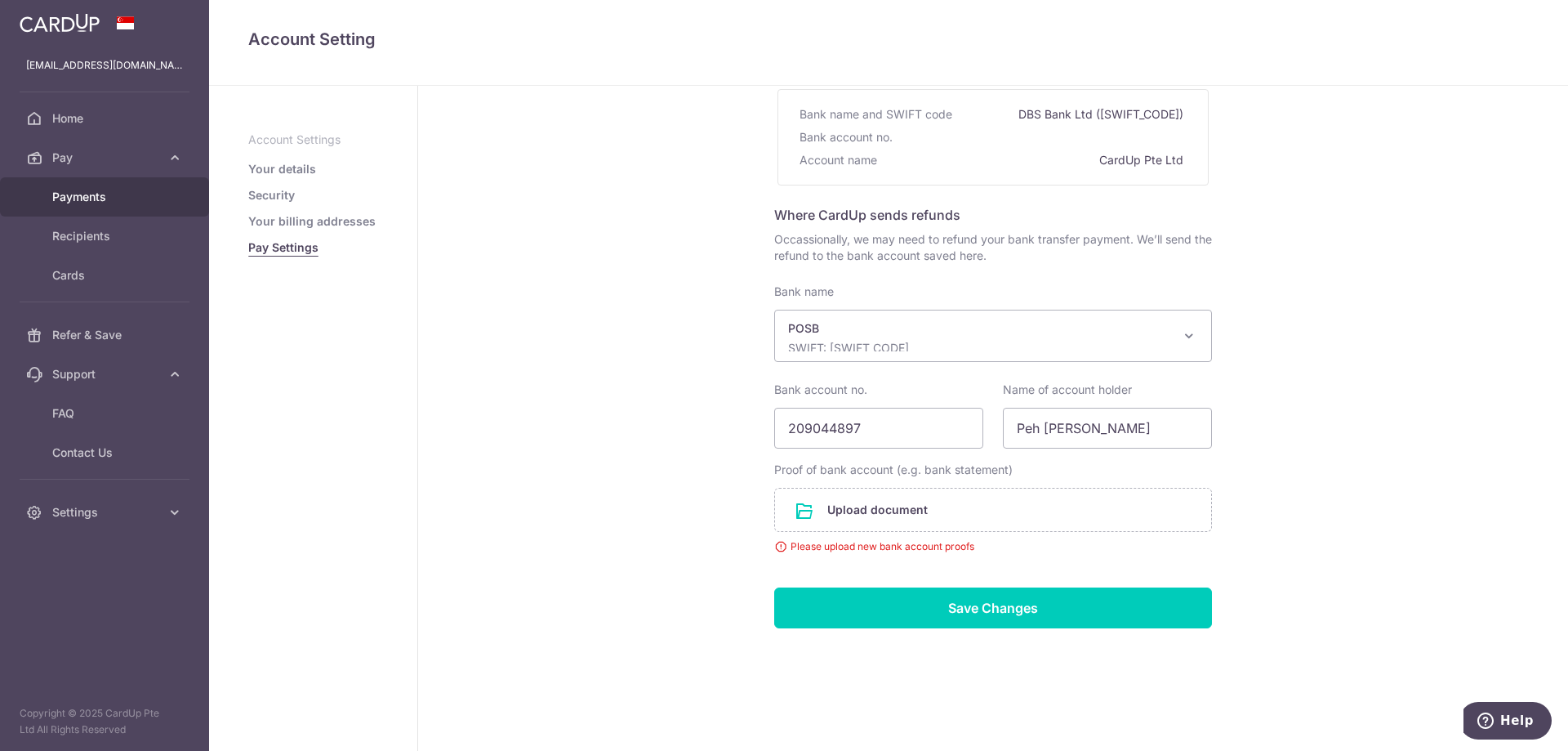
click at [116, 191] on span "Payments" at bounding box center [106, 197] width 108 height 16
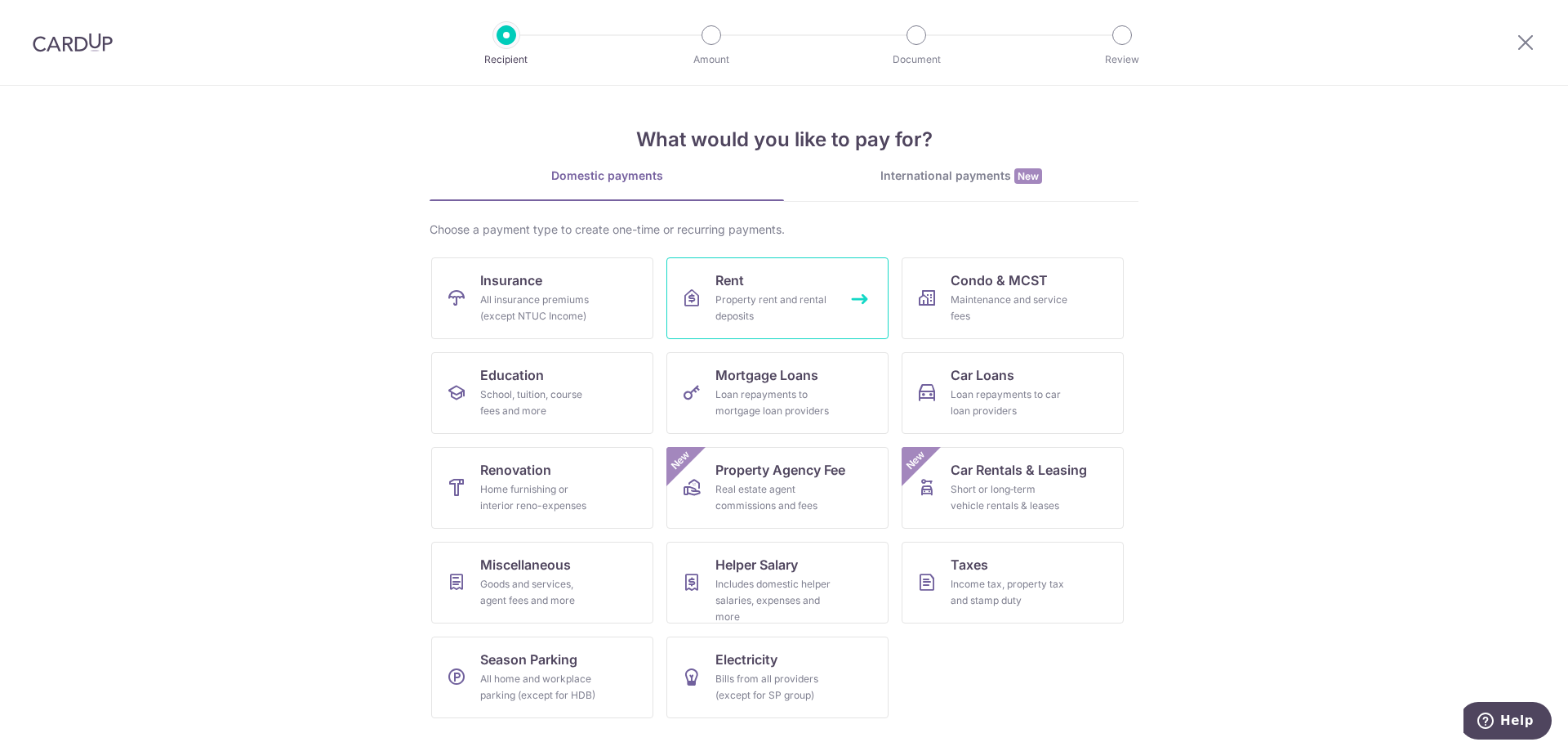
click at [700, 300] on icon at bounding box center [691, 297] width 19 height 19
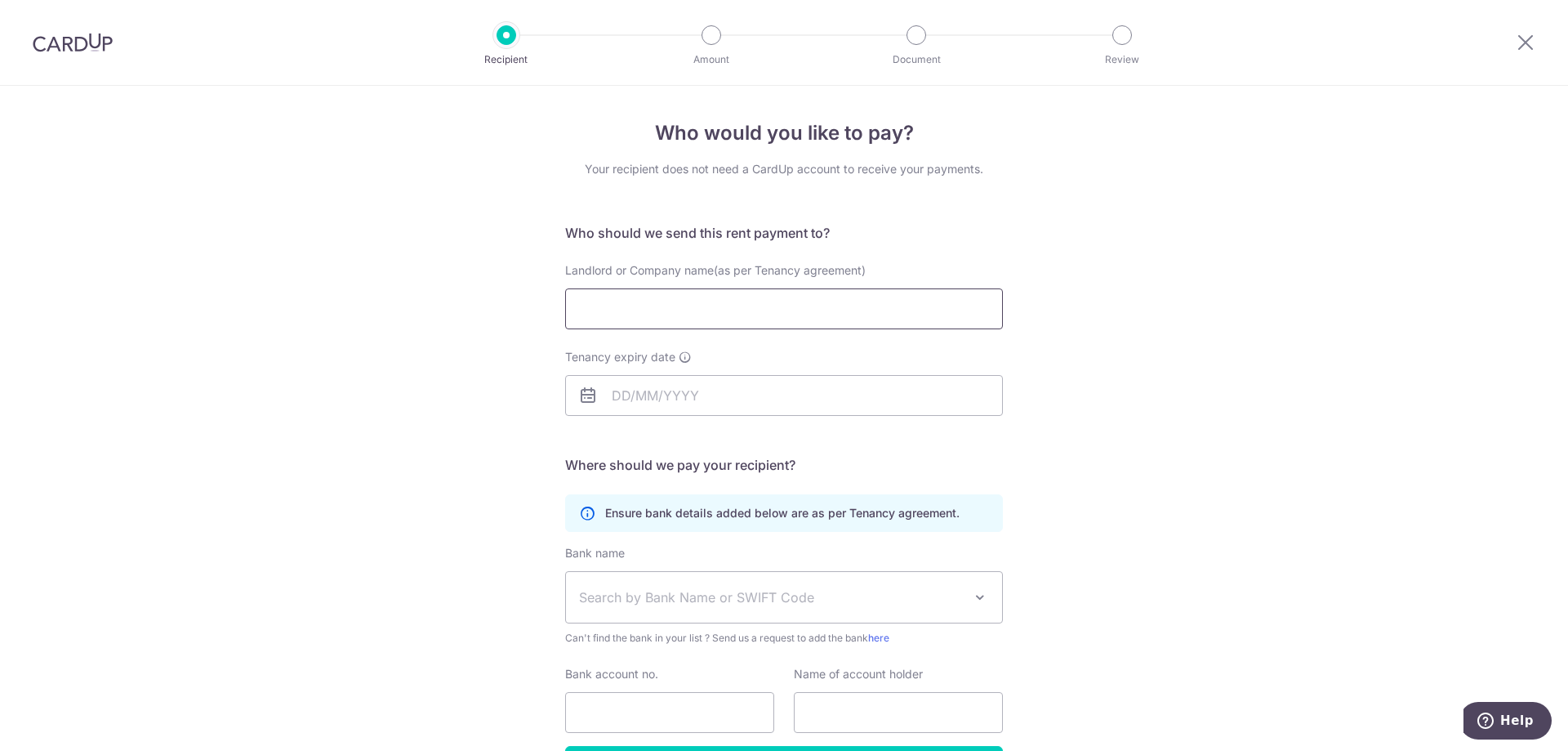
click at [632, 312] on input "Landlord or Company name(as per Tenancy agreement)" at bounding box center [784, 308] width 438 height 41
type input "sdad"
click at [646, 395] on input "Tenancy expiry date" at bounding box center [784, 395] width 438 height 41
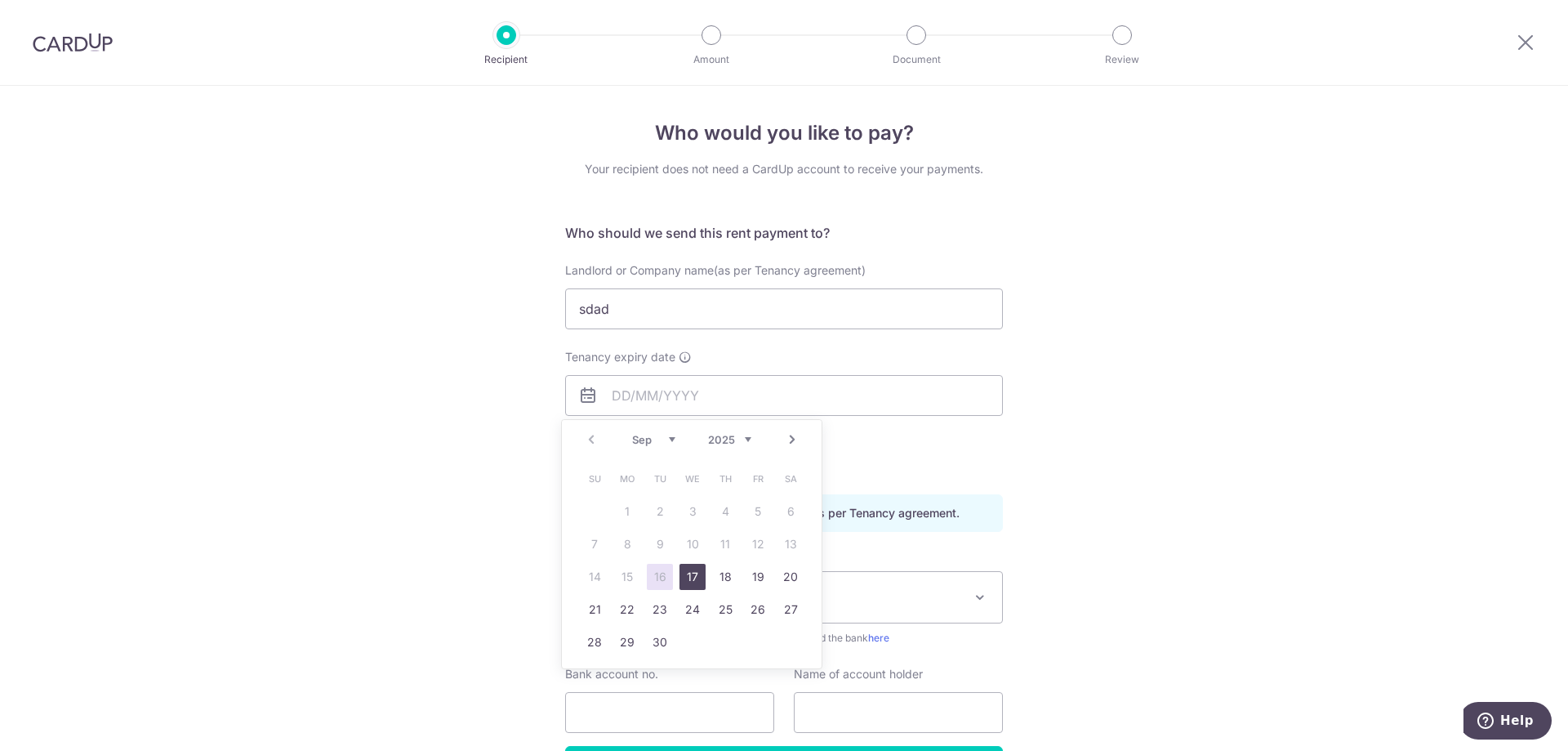
click at [699, 586] on link "17" at bounding box center [692, 576] width 26 height 26
type input "[DATE]"
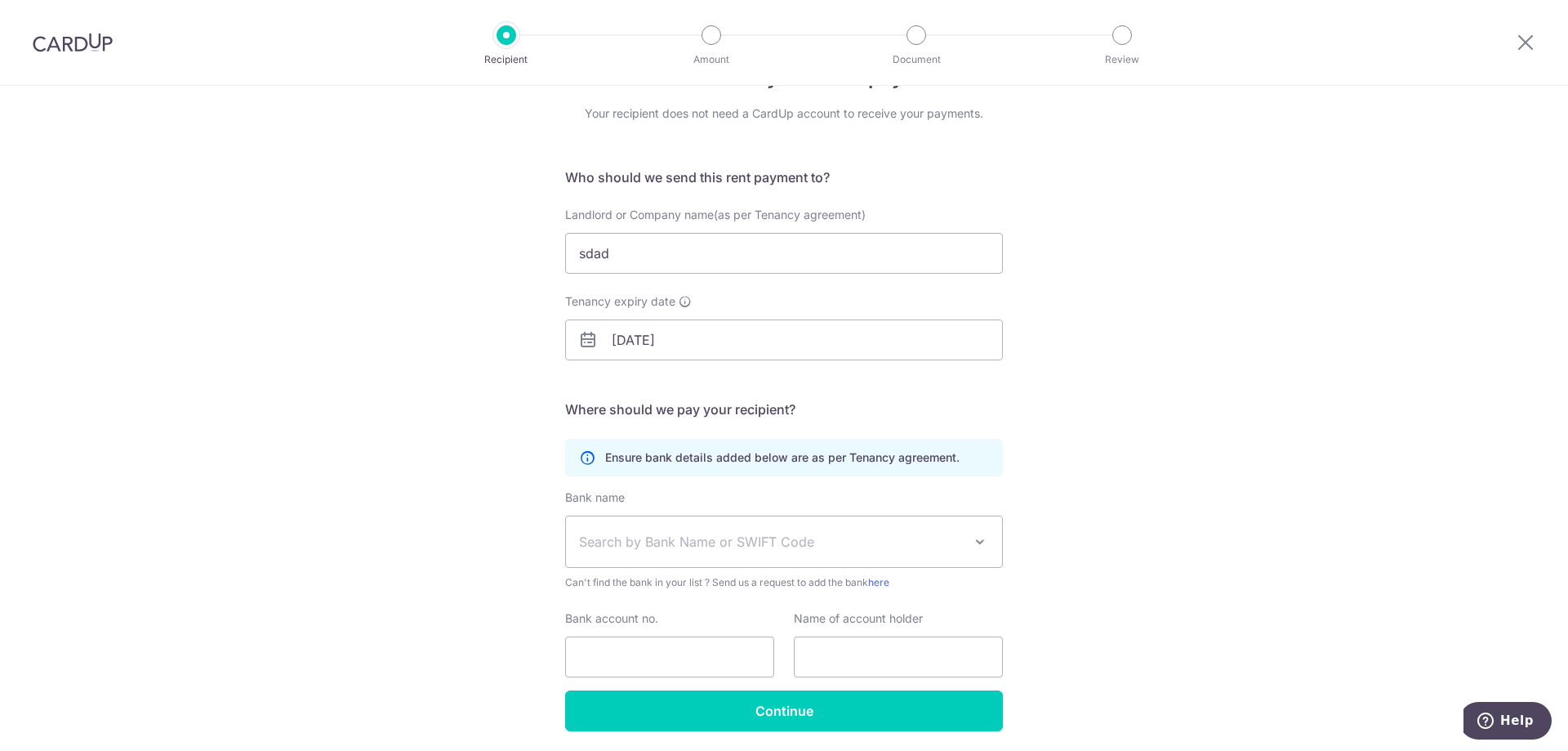
scroll to position [113, 0]
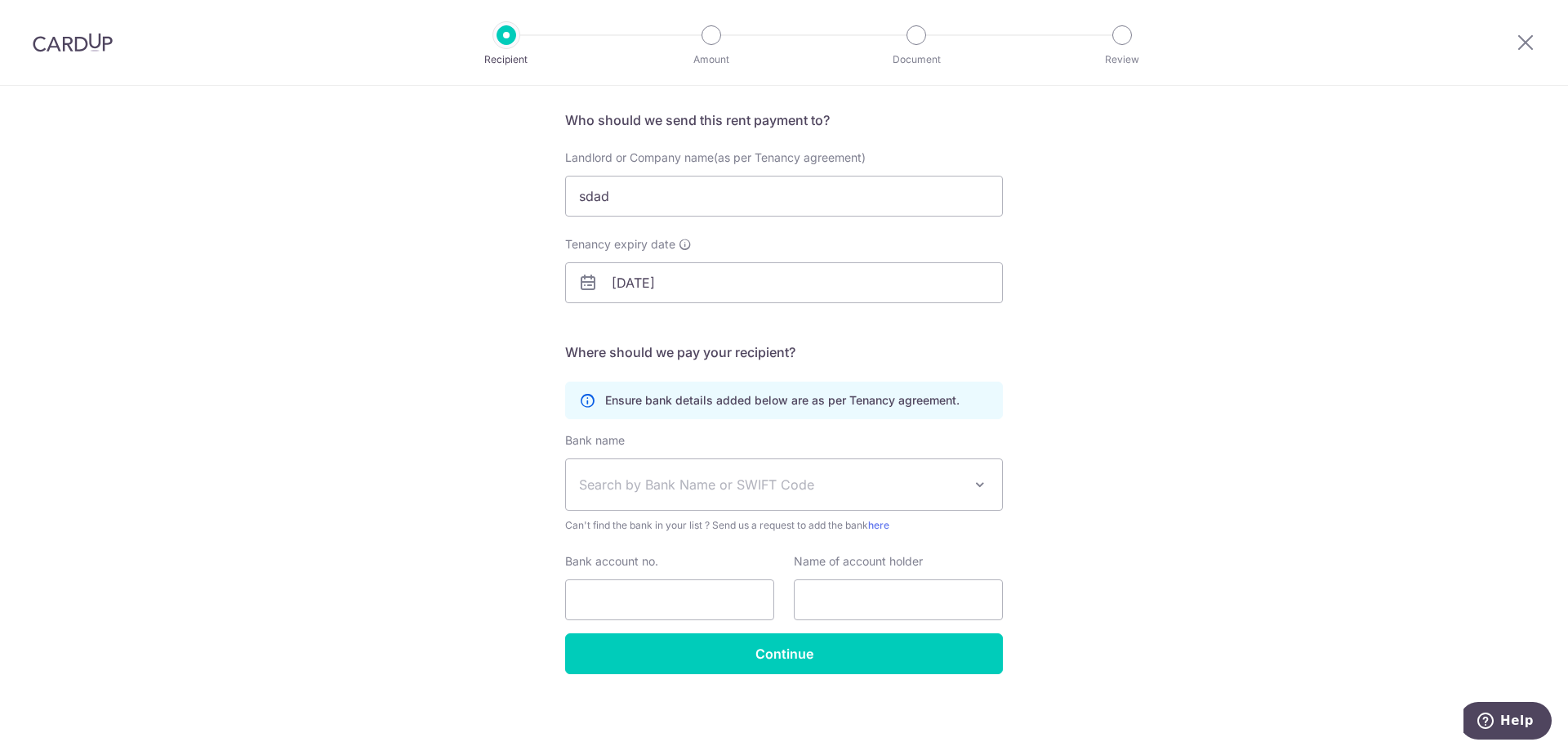
click at [660, 489] on span "Search by Bank Name or SWIFT Code" at bounding box center [771, 484] width 384 height 19
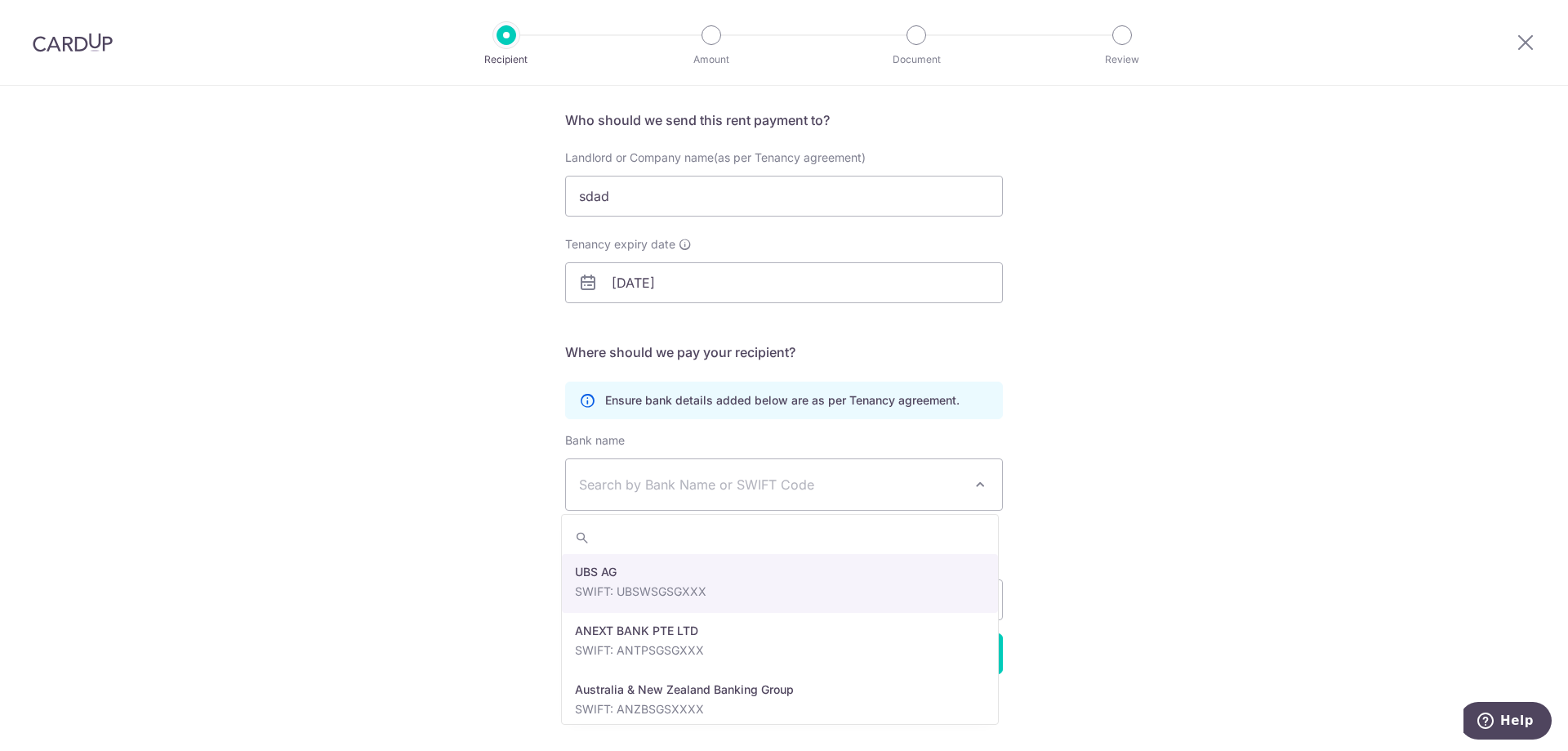
select select "22650"
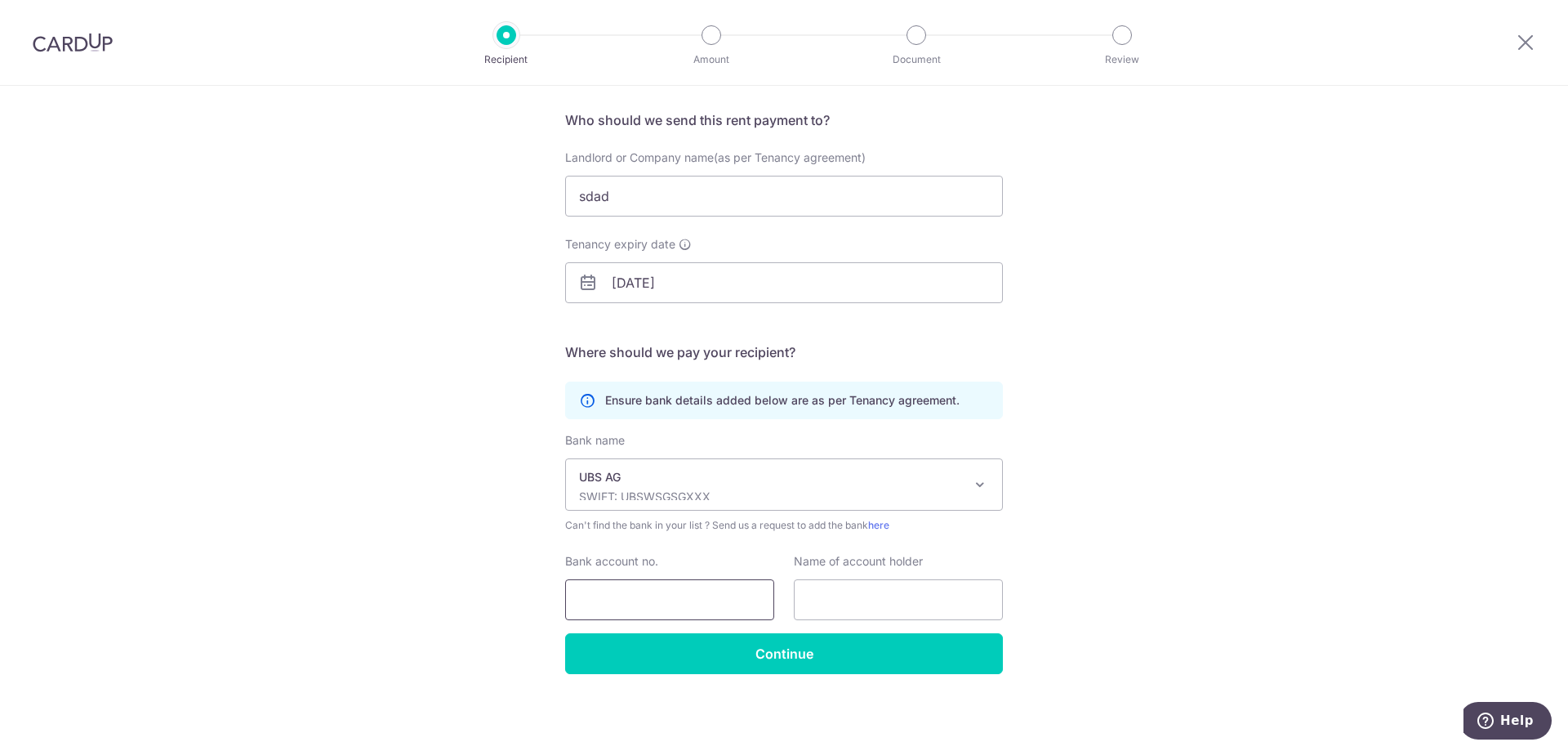
click at [637, 580] on input "Bank account no." at bounding box center [669, 600] width 209 height 41
type input "dsadsada"
click at [816, 601] on input "text" at bounding box center [898, 600] width 209 height 41
type input "dsads"
click at [784, 640] on input "Continue" at bounding box center [784, 654] width 438 height 41
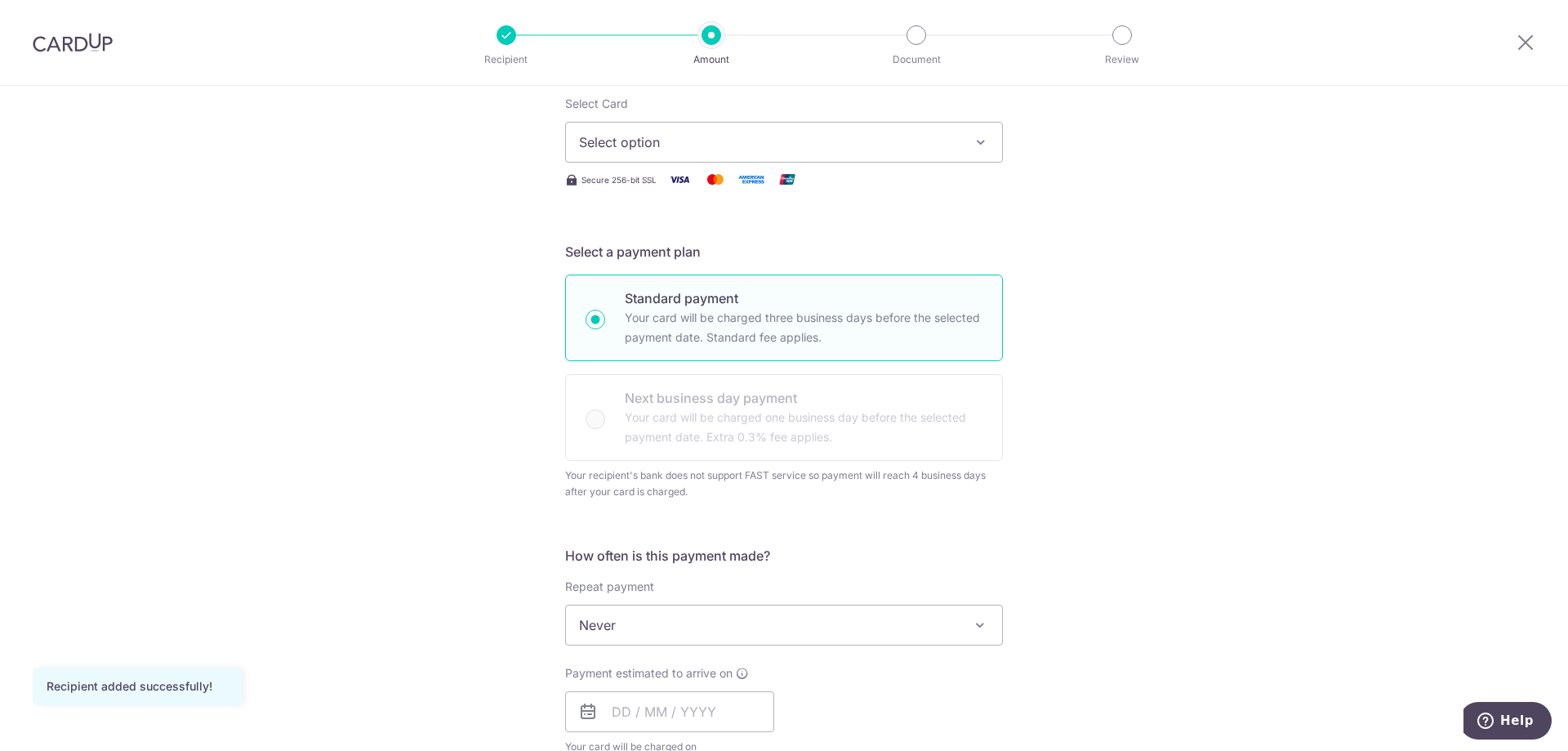
scroll to position [117, 0]
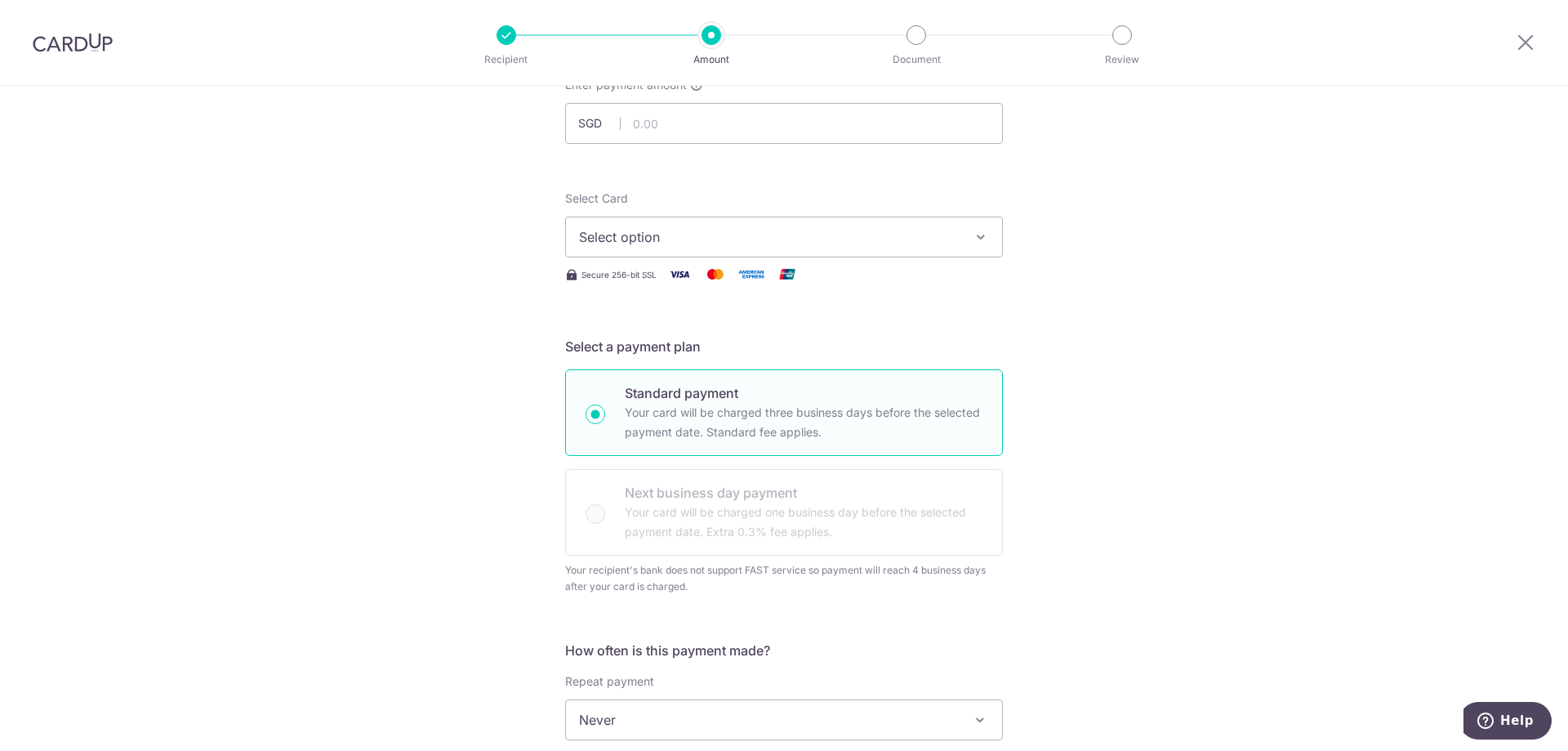
click at [766, 239] on span "Select option" at bounding box center [769, 236] width 380 height 19
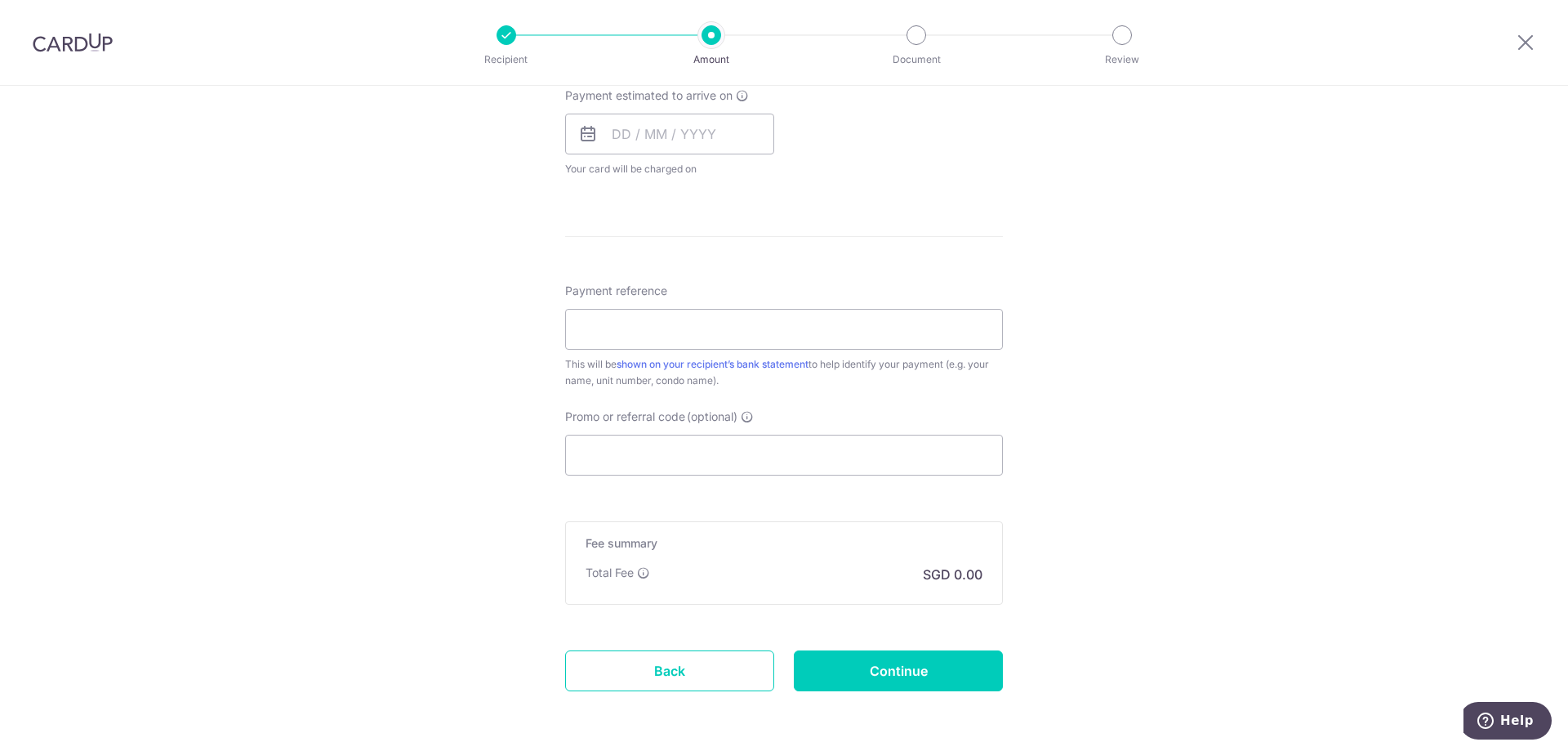
scroll to position [770, 0]
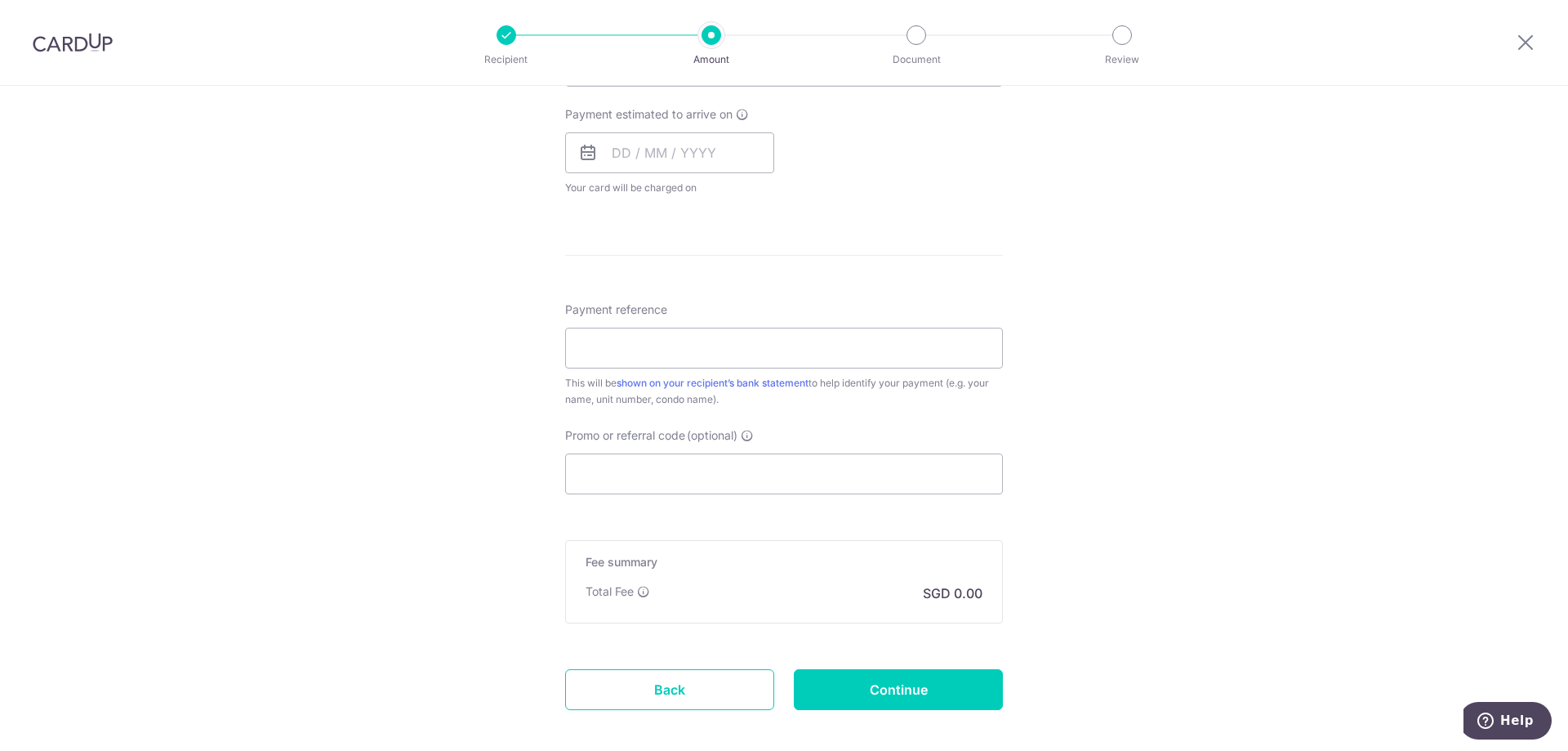
click at [47, 45] on img at bounding box center [72, 42] width 80 height 19
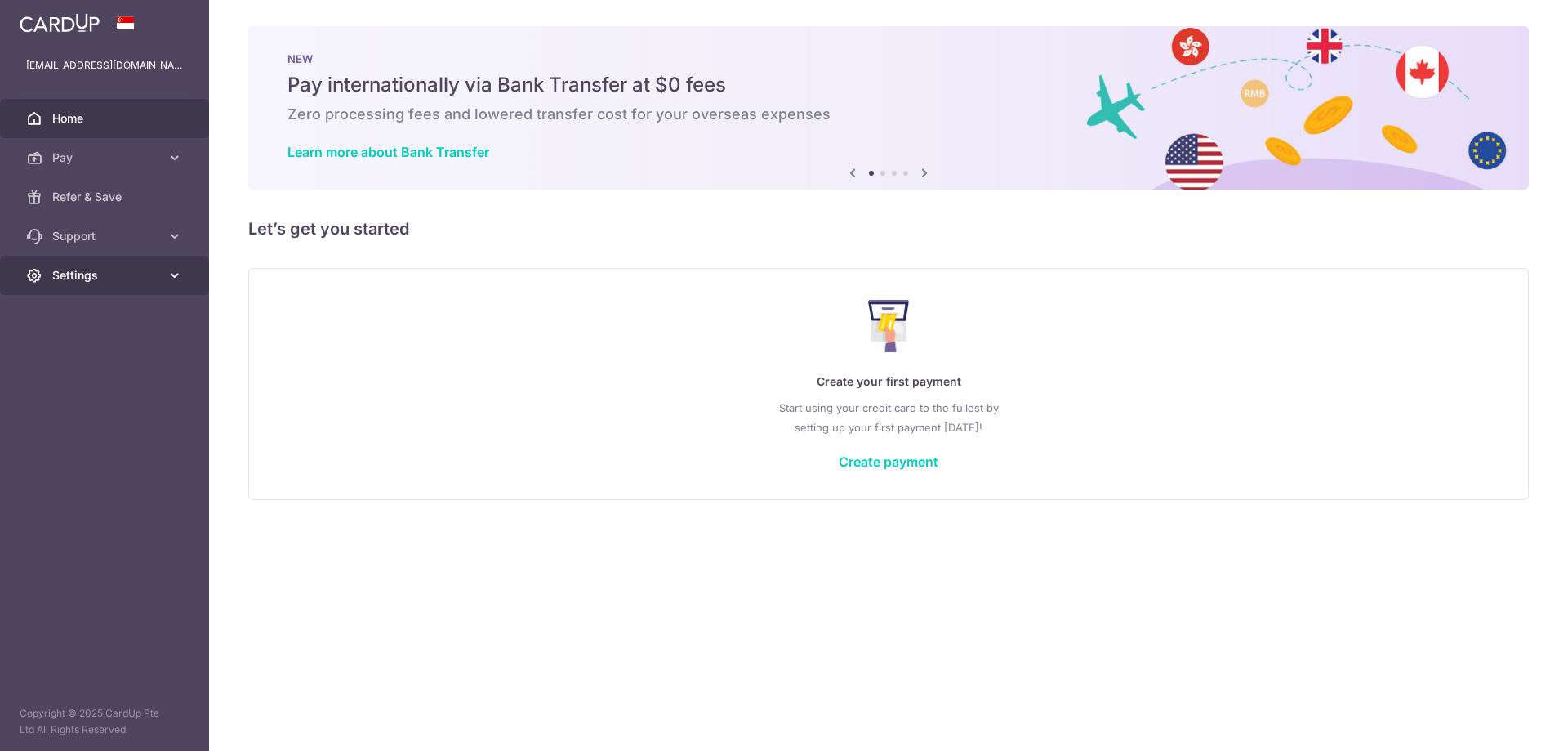
click at [113, 278] on span "Settings" at bounding box center [106, 275] width 108 height 16
click at [124, 253] on link "Support" at bounding box center [104, 236] width 209 height 39
click at [139, 205] on link "Refer & Save" at bounding box center [104, 197] width 209 height 39
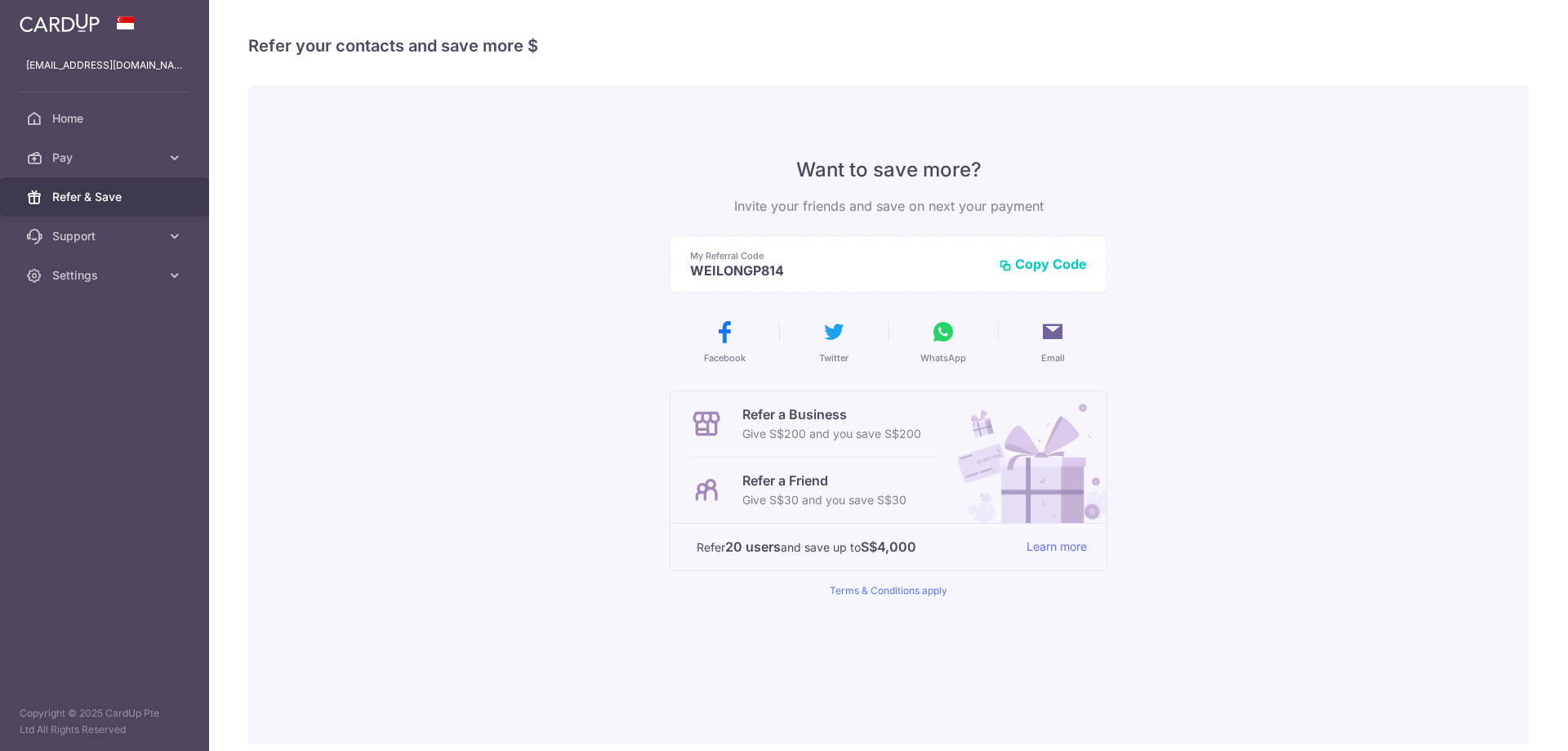
scroll to position [71, 0]
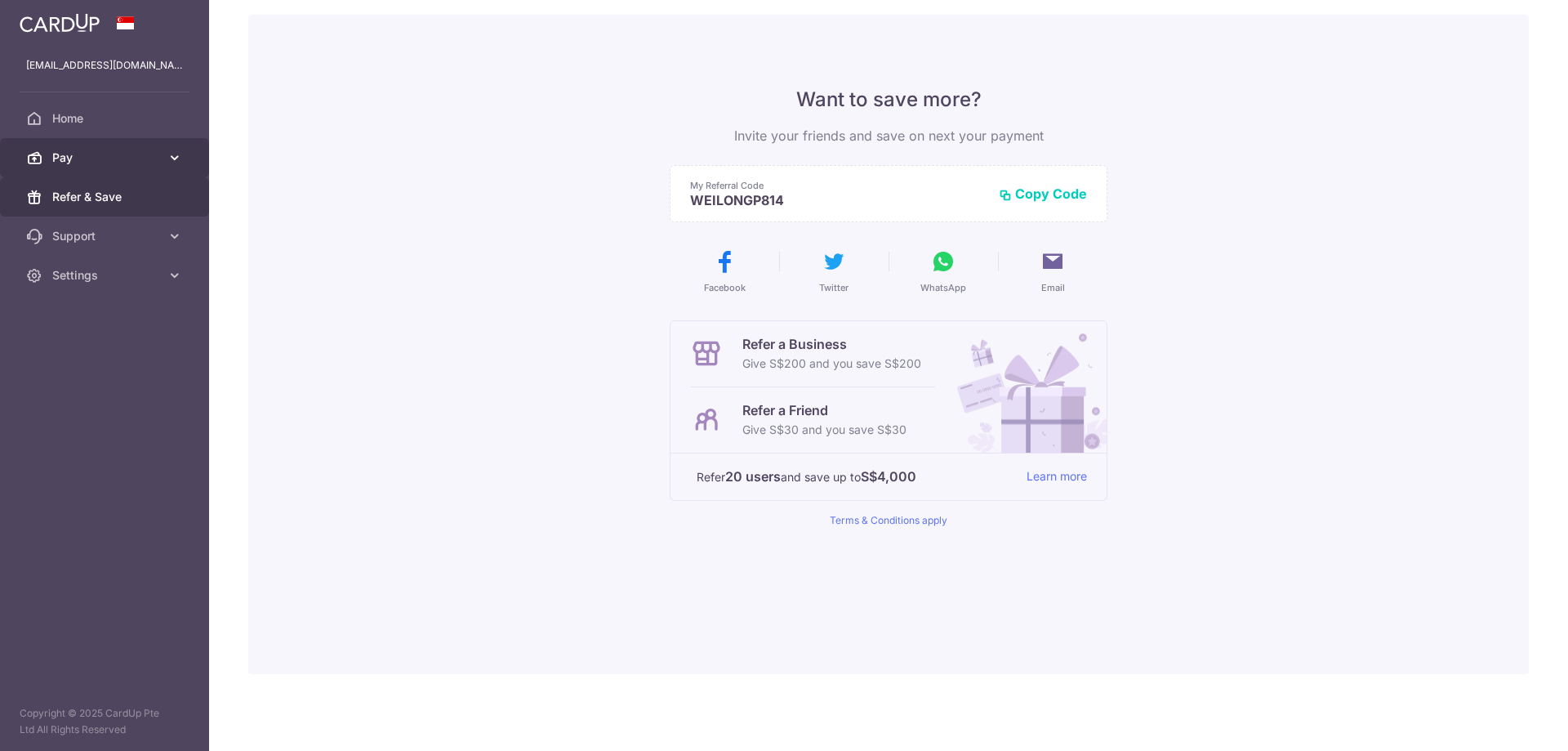
click at [156, 162] on span "Pay" at bounding box center [106, 157] width 108 height 16
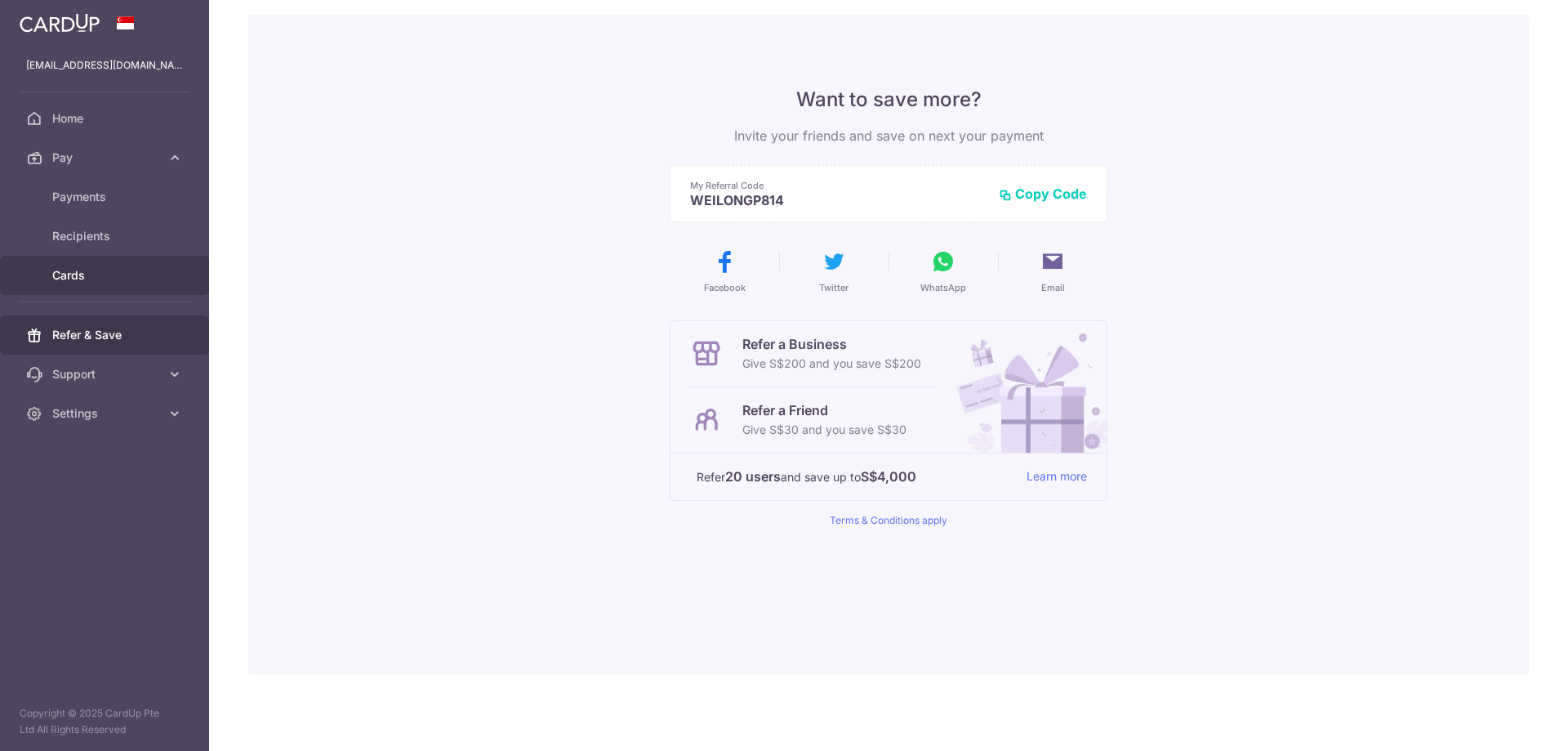
click at [109, 271] on span "Cards" at bounding box center [106, 275] width 108 height 16
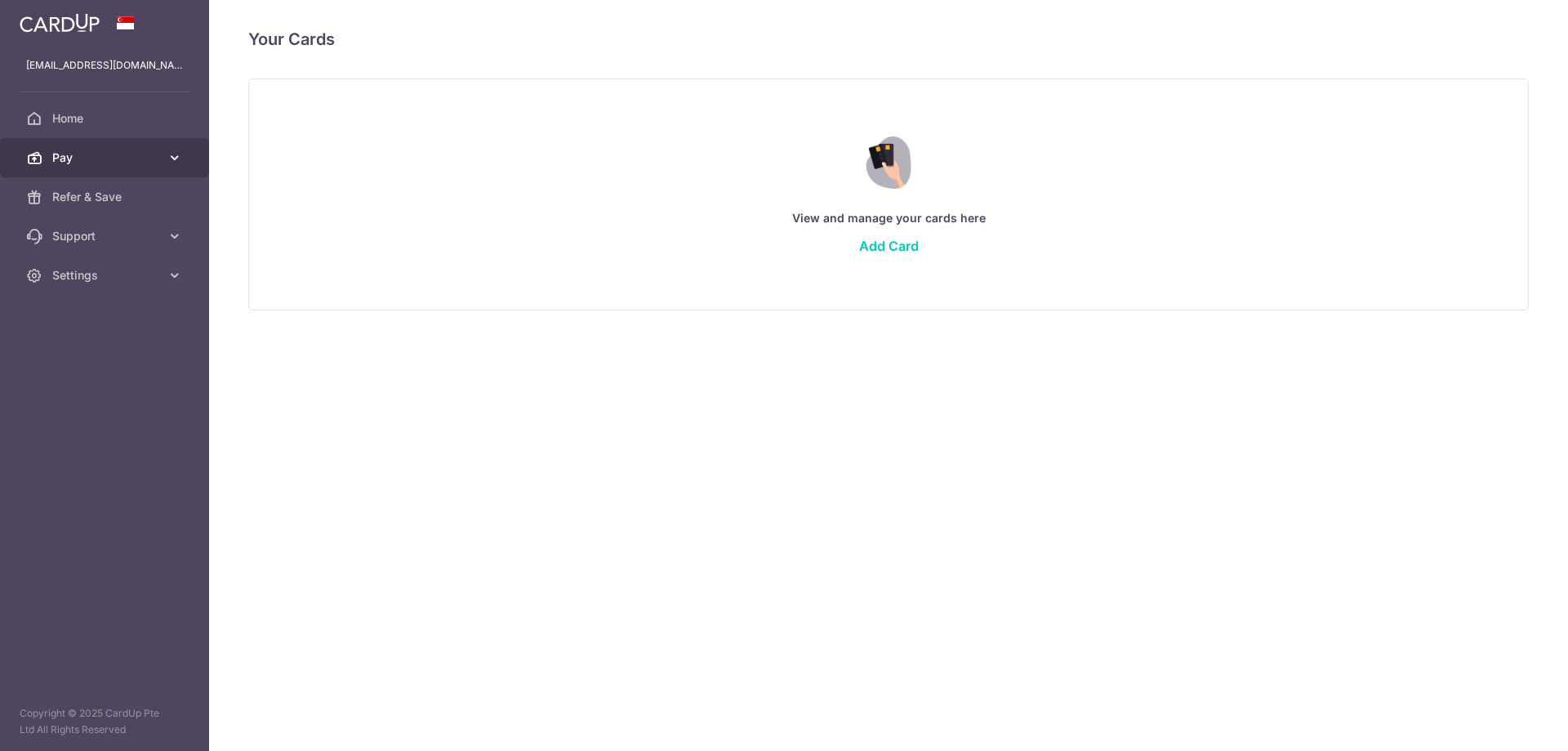
click at [131, 160] on span "Pay" at bounding box center [106, 157] width 108 height 16
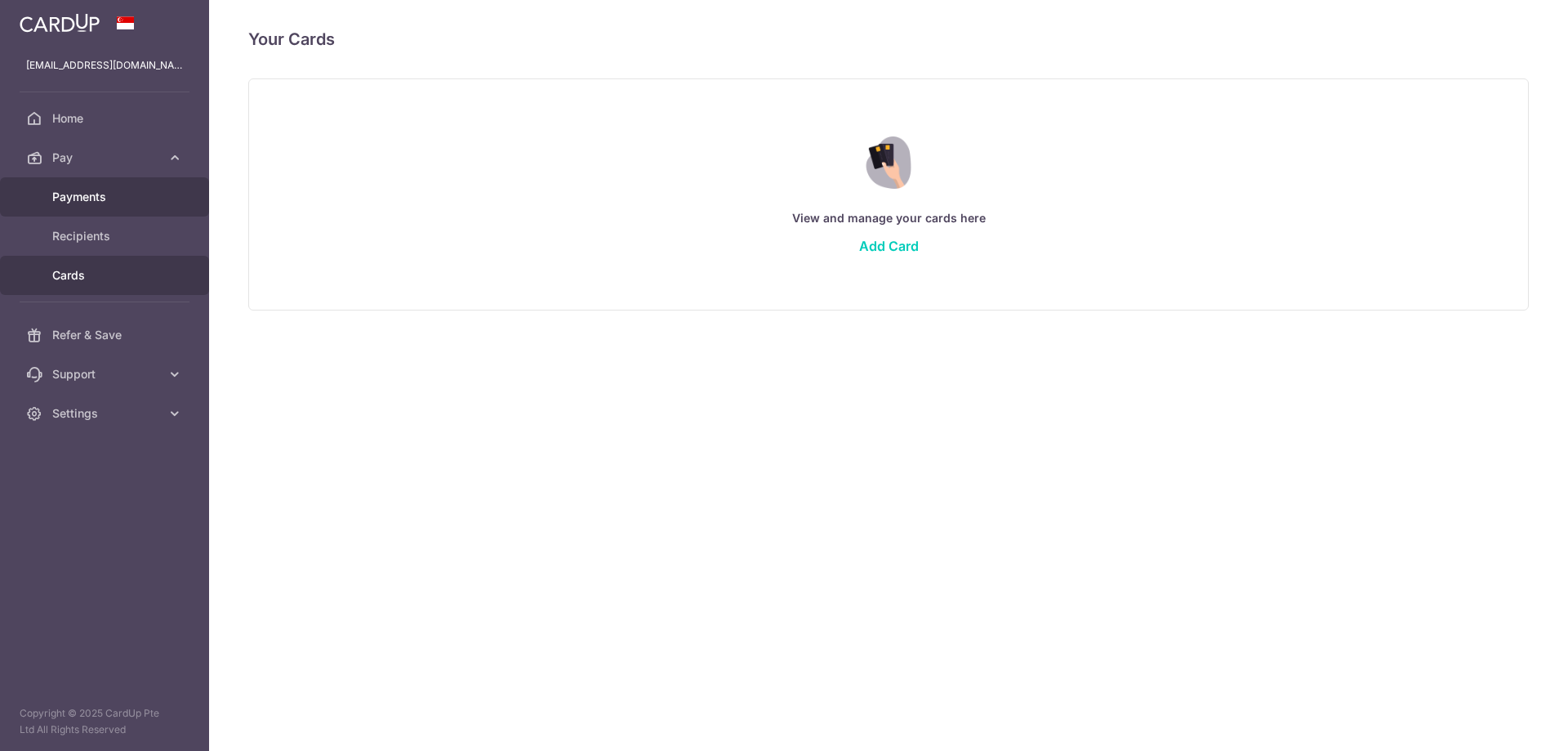
click at [123, 192] on span "Payments" at bounding box center [106, 197] width 108 height 16
